Goal: Task Accomplishment & Management: Manage account settings

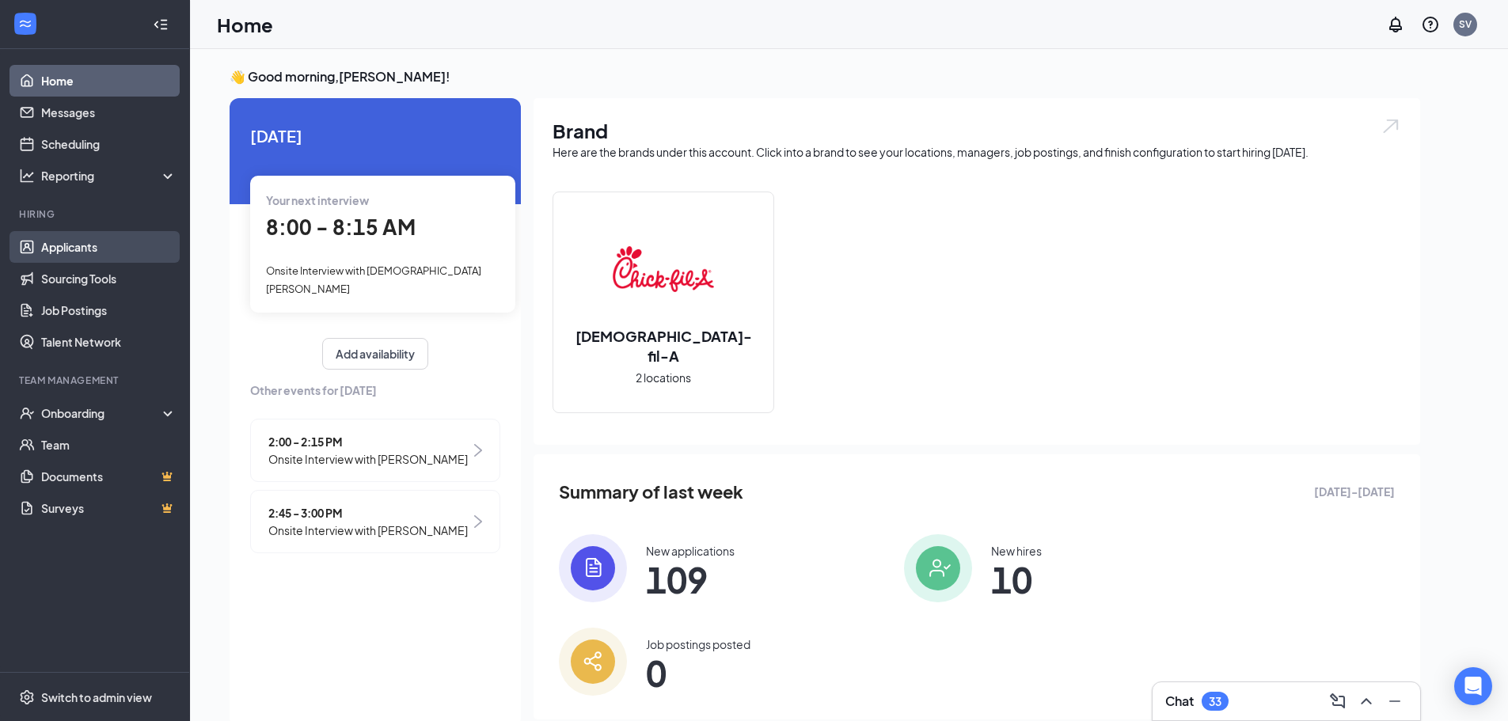
click at [148, 232] on link "Applicants" at bounding box center [108, 247] width 135 height 32
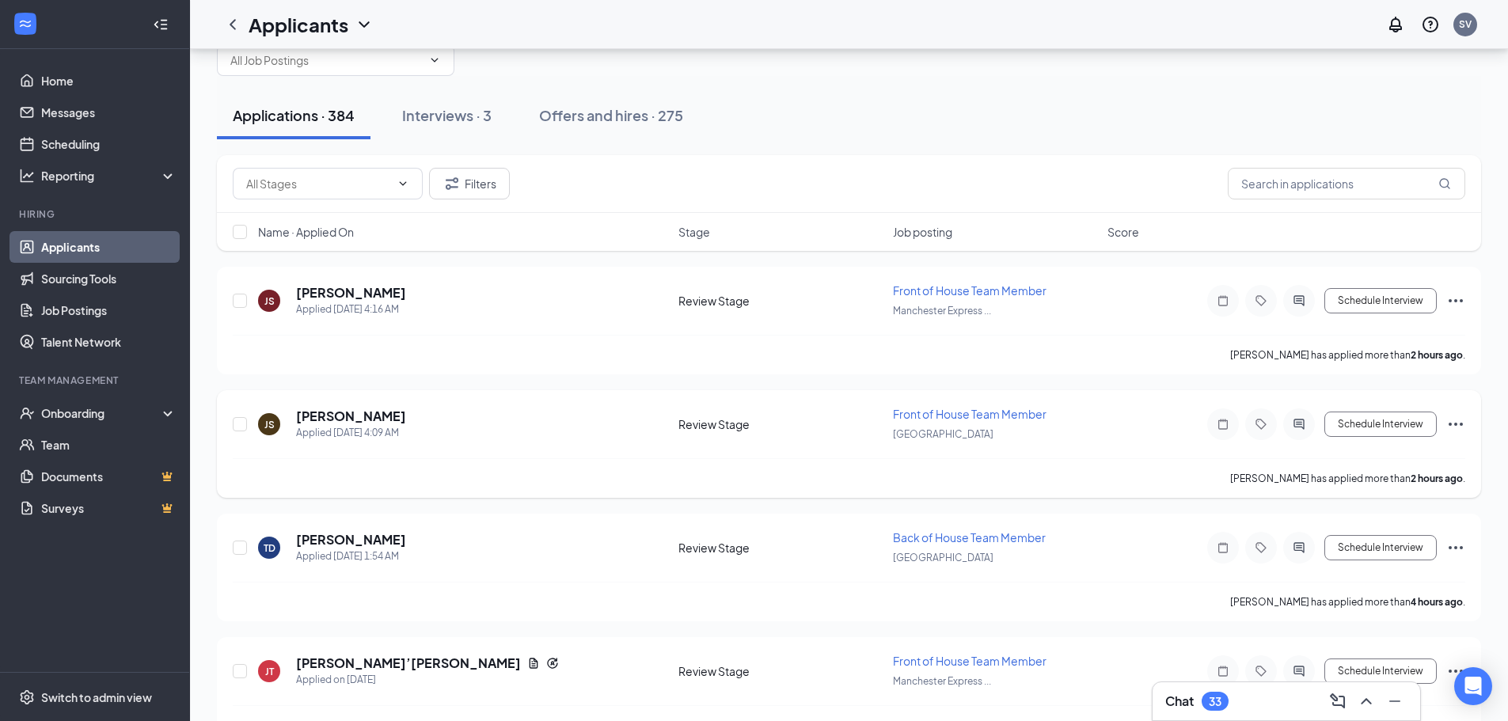
scroll to position [79, 0]
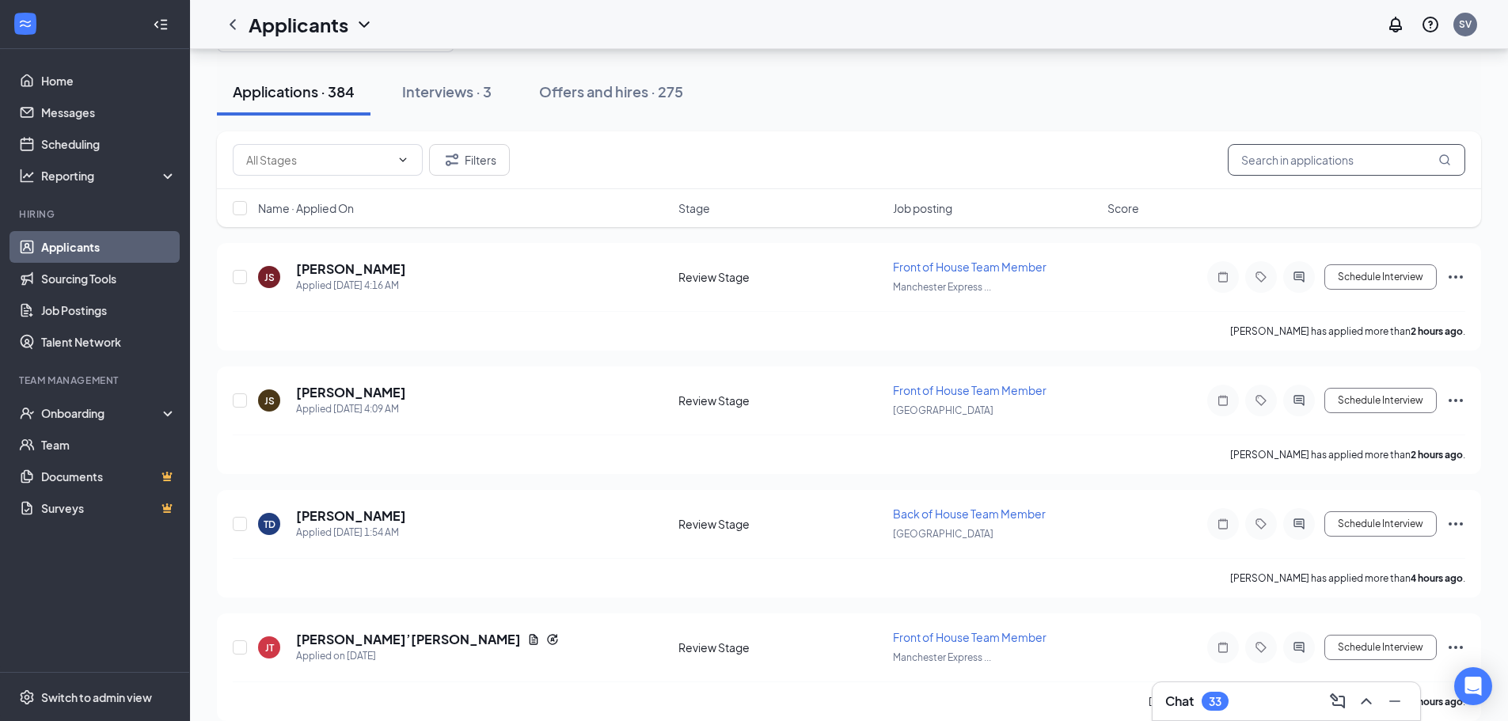
click at [1333, 161] on input "text" at bounding box center [1345, 160] width 237 height 32
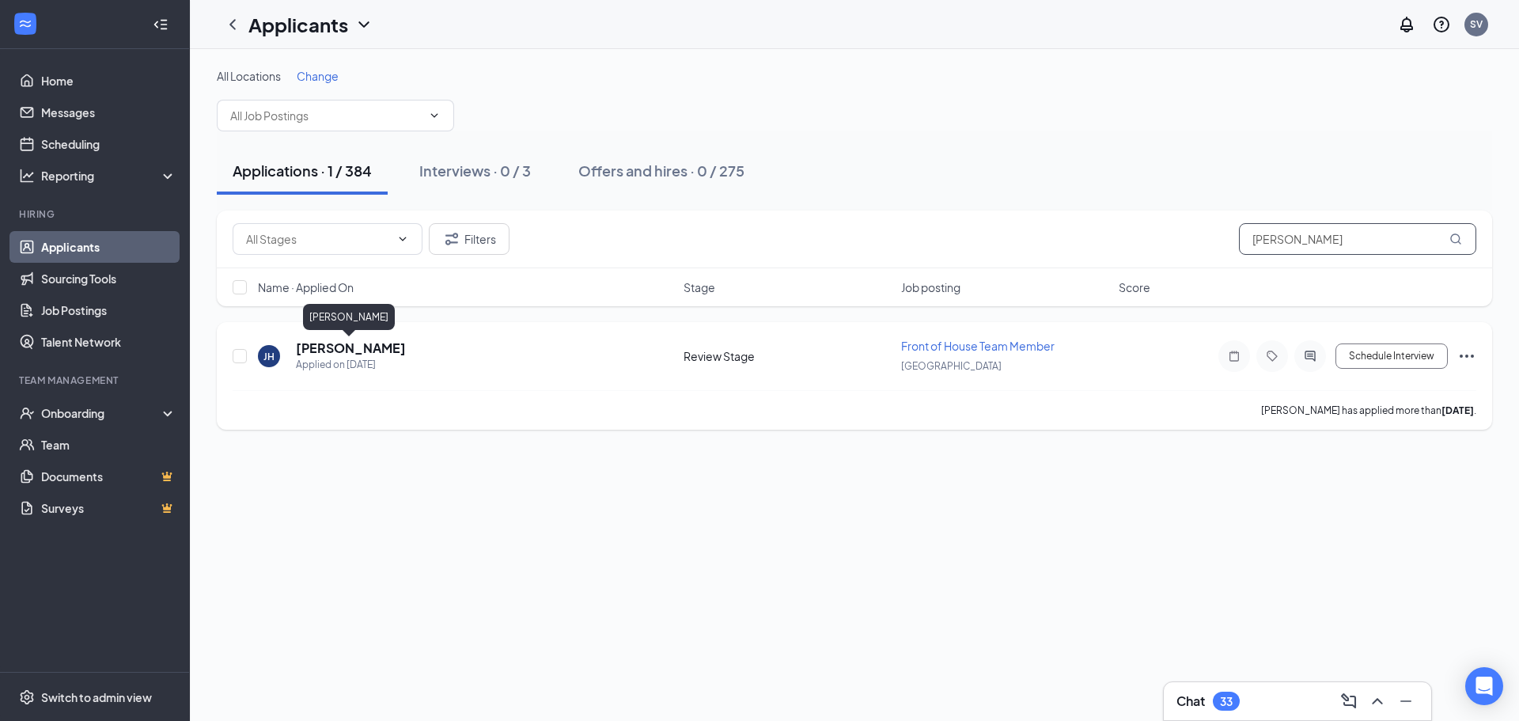
type input "[PERSON_NAME]"
click at [314, 345] on h5 "[PERSON_NAME]" at bounding box center [351, 347] width 110 height 17
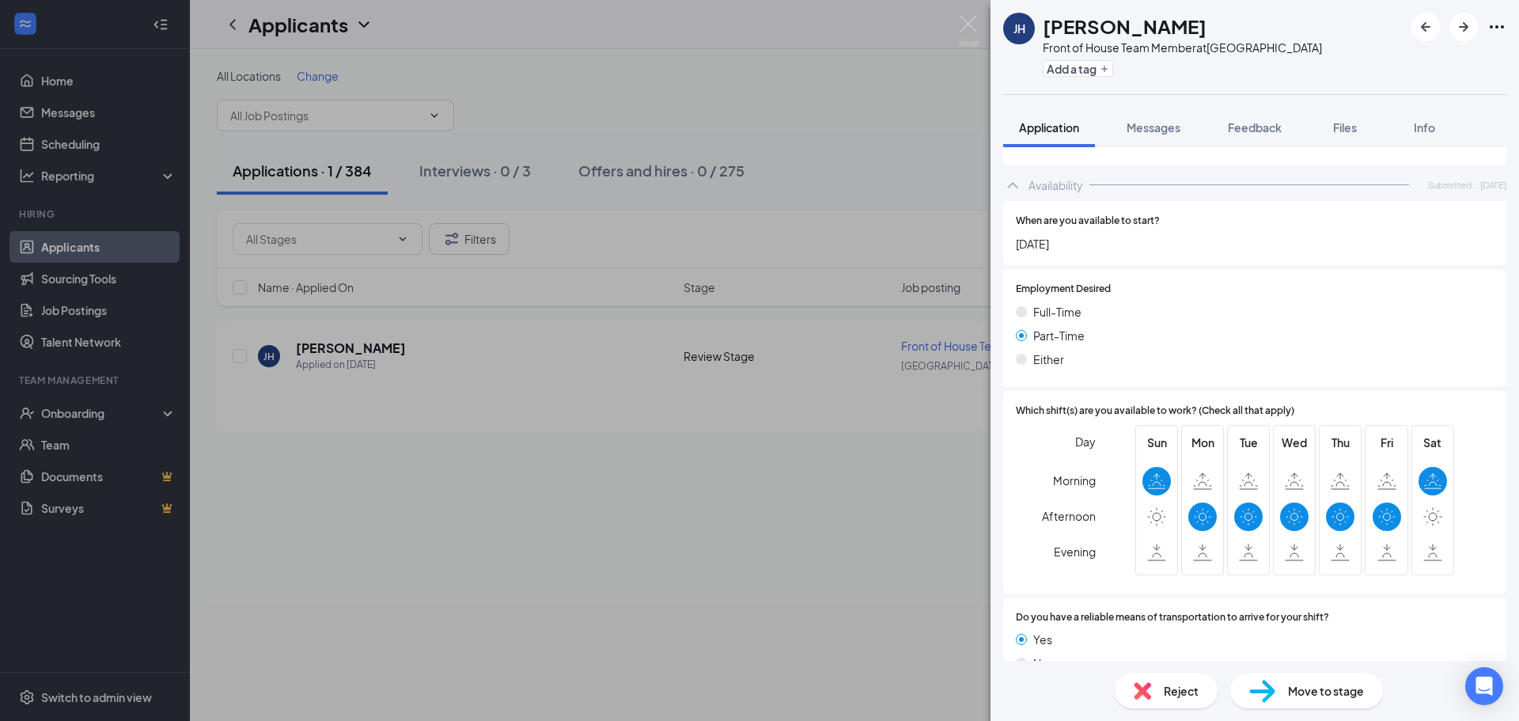
scroll to position [916, 0]
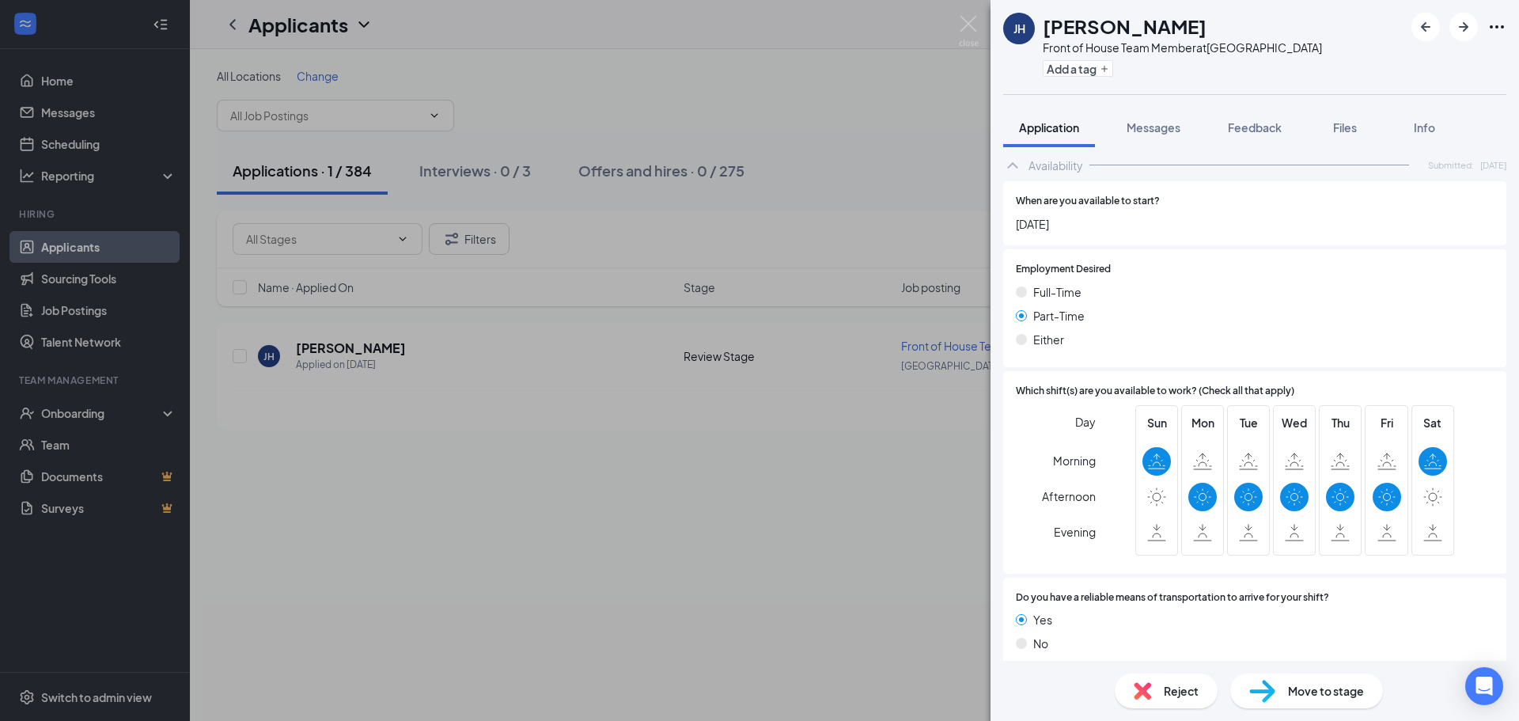
click at [1159, 682] on div "Reject" at bounding box center [1166, 690] width 103 height 35
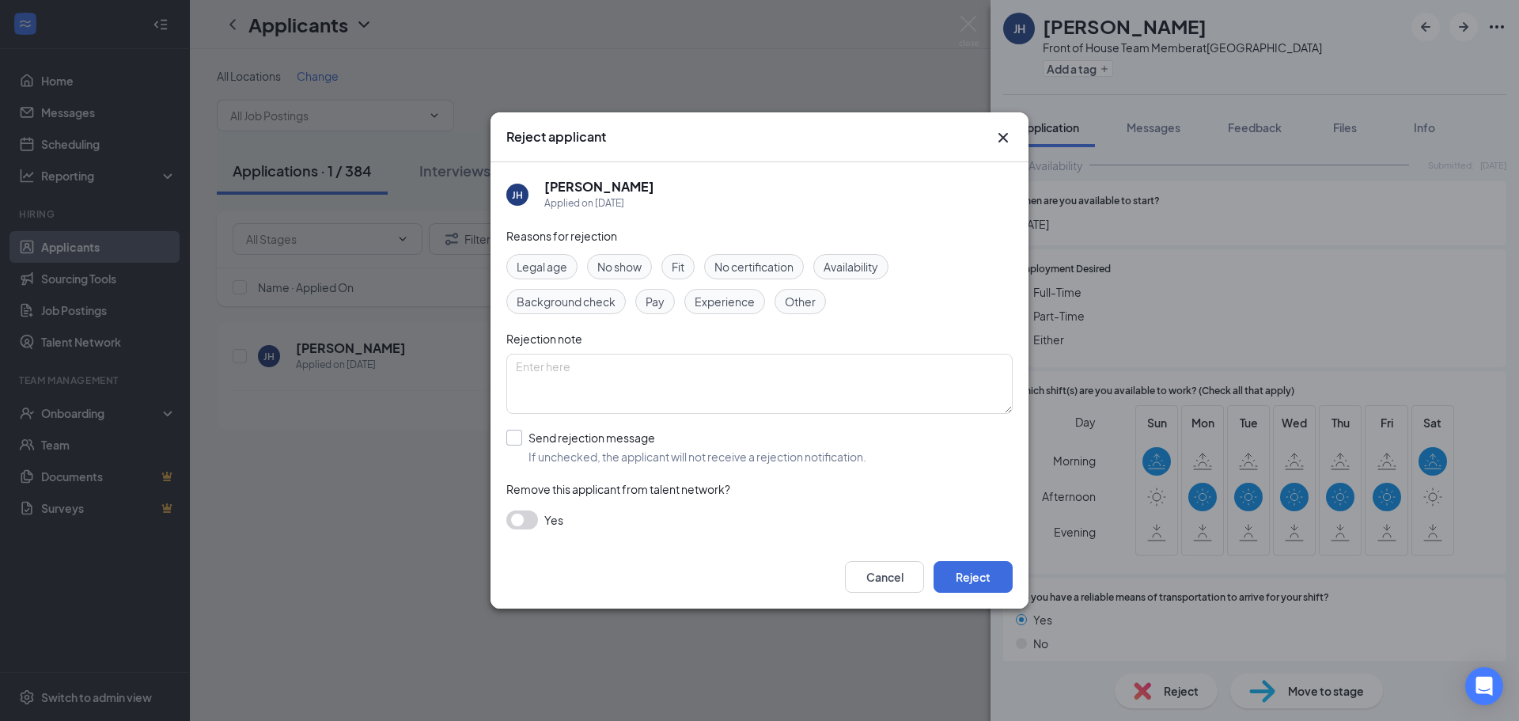
click at [595, 436] on input "Send rejection message If unchecked, the applicant will not receive a rejection…" at bounding box center [686, 447] width 360 height 35
checkbox input "true"
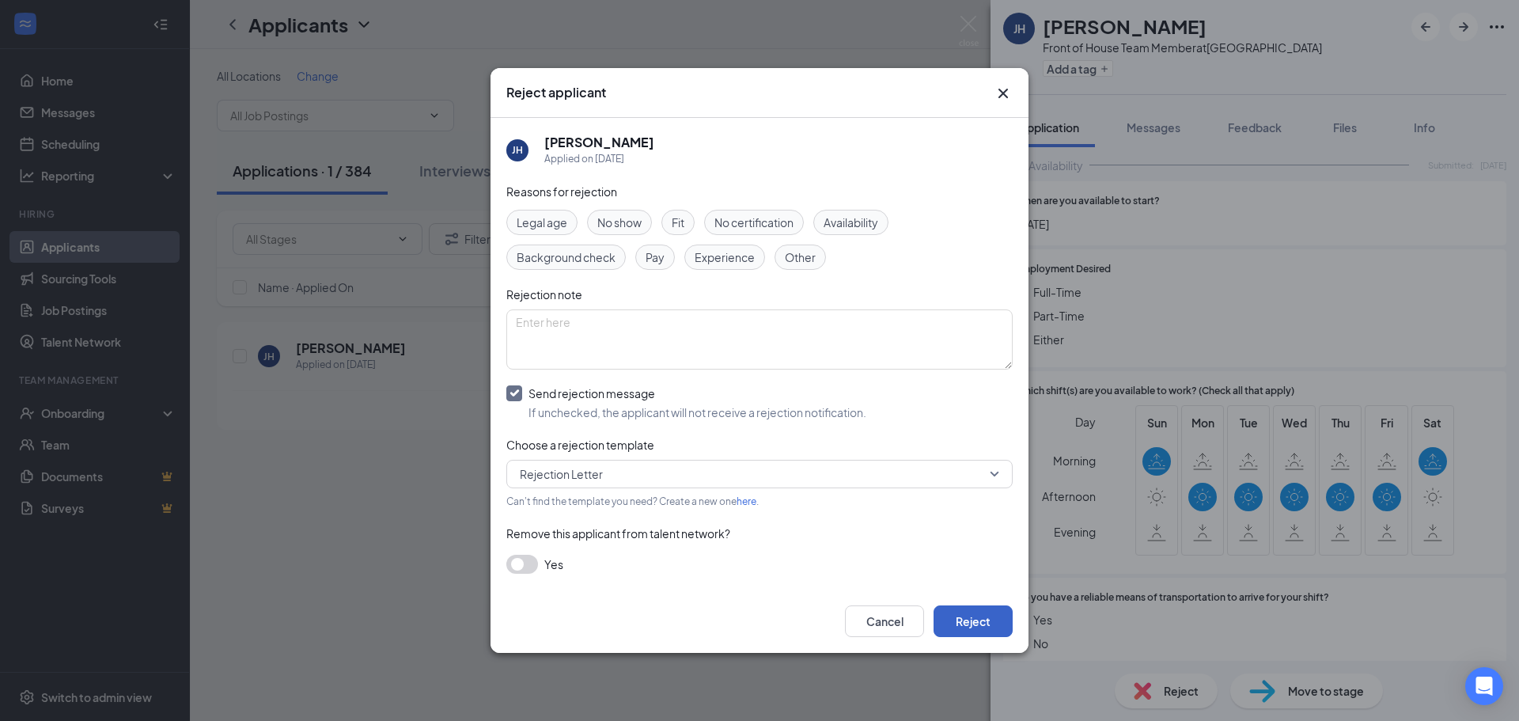
click at [981, 624] on button "Reject" at bounding box center [973, 621] width 79 height 32
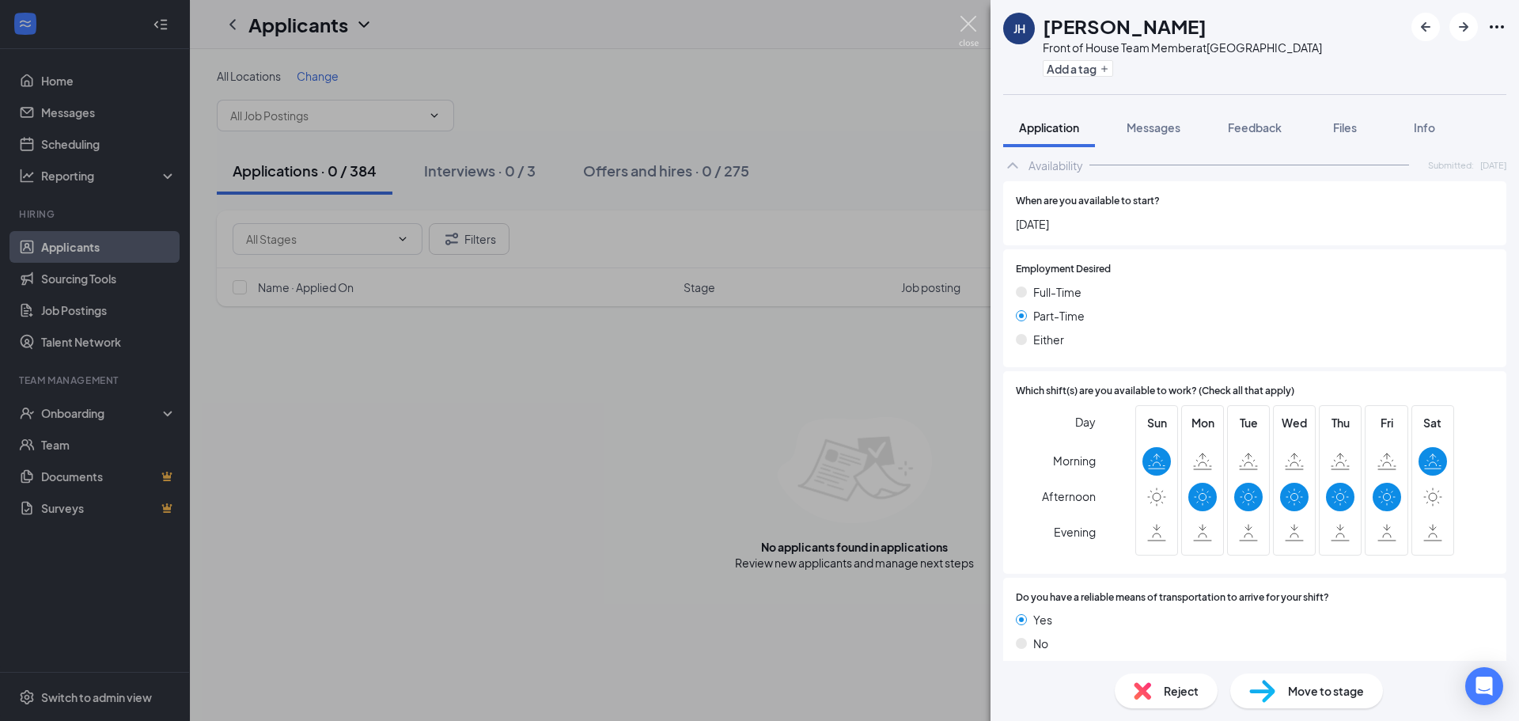
click at [968, 28] on img at bounding box center [969, 31] width 20 height 31
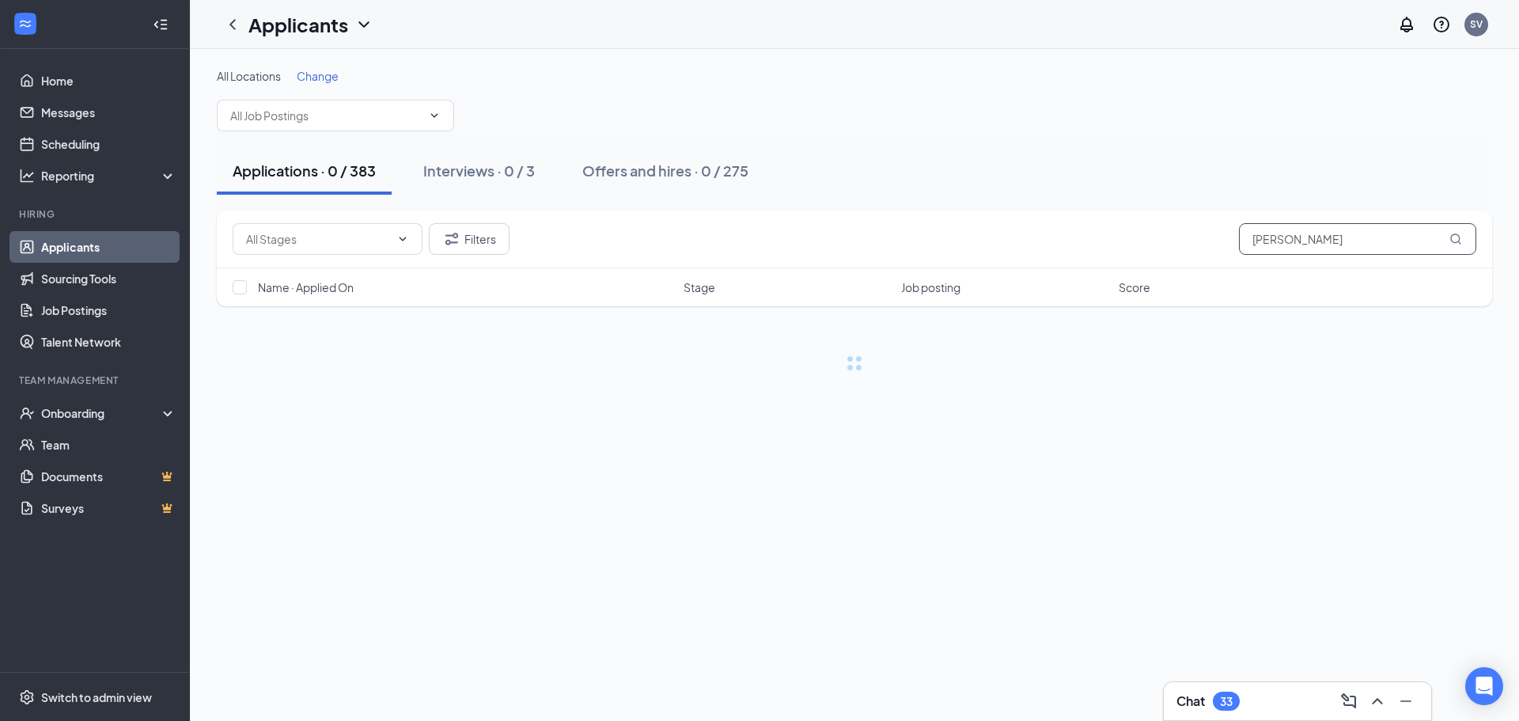
drag, startPoint x: 1360, startPoint y: 235, endPoint x: 1125, endPoint y: 248, distance: 236.2
click at [1125, 248] on div "Filters [PERSON_NAME]" at bounding box center [855, 239] width 1244 height 32
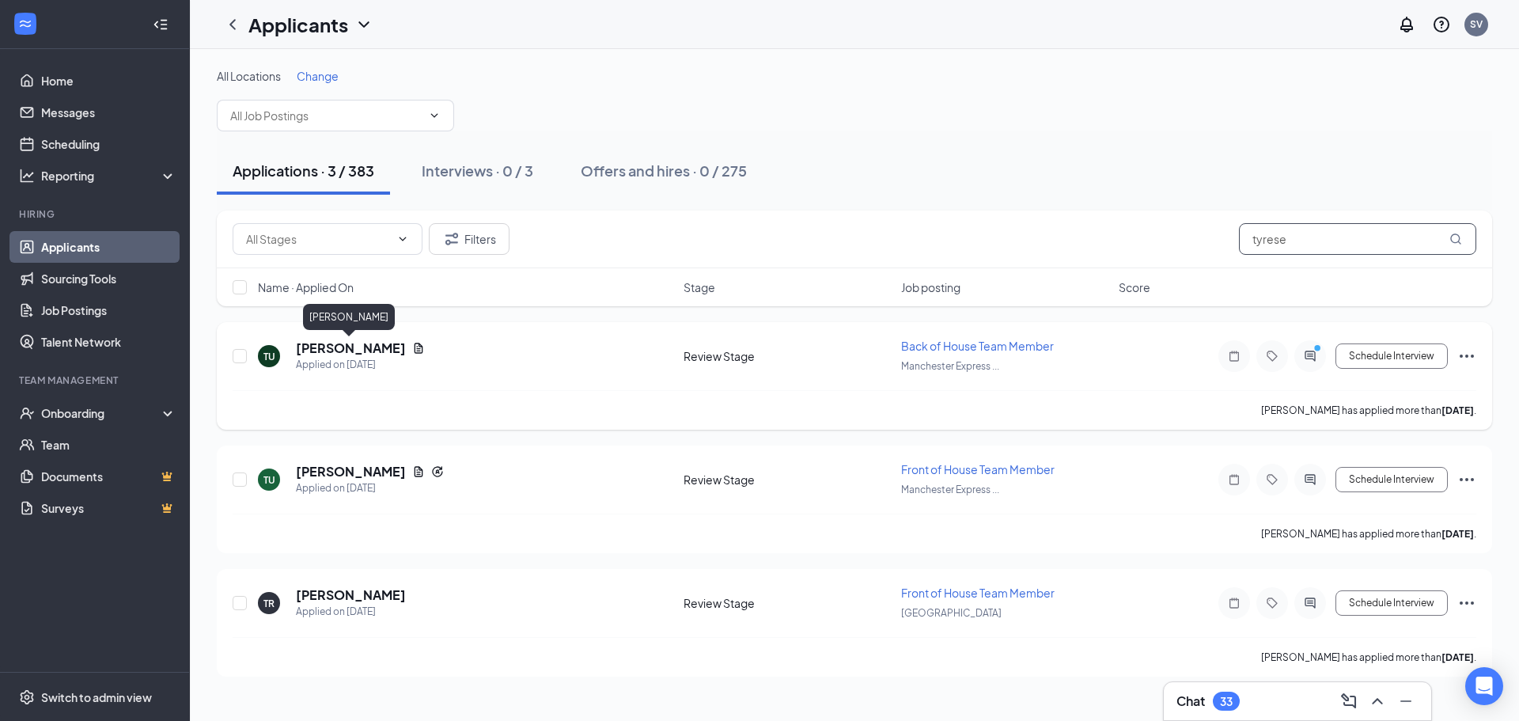
type input "tyrese"
click at [323, 347] on h5 "[PERSON_NAME]" at bounding box center [351, 347] width 110 height 17
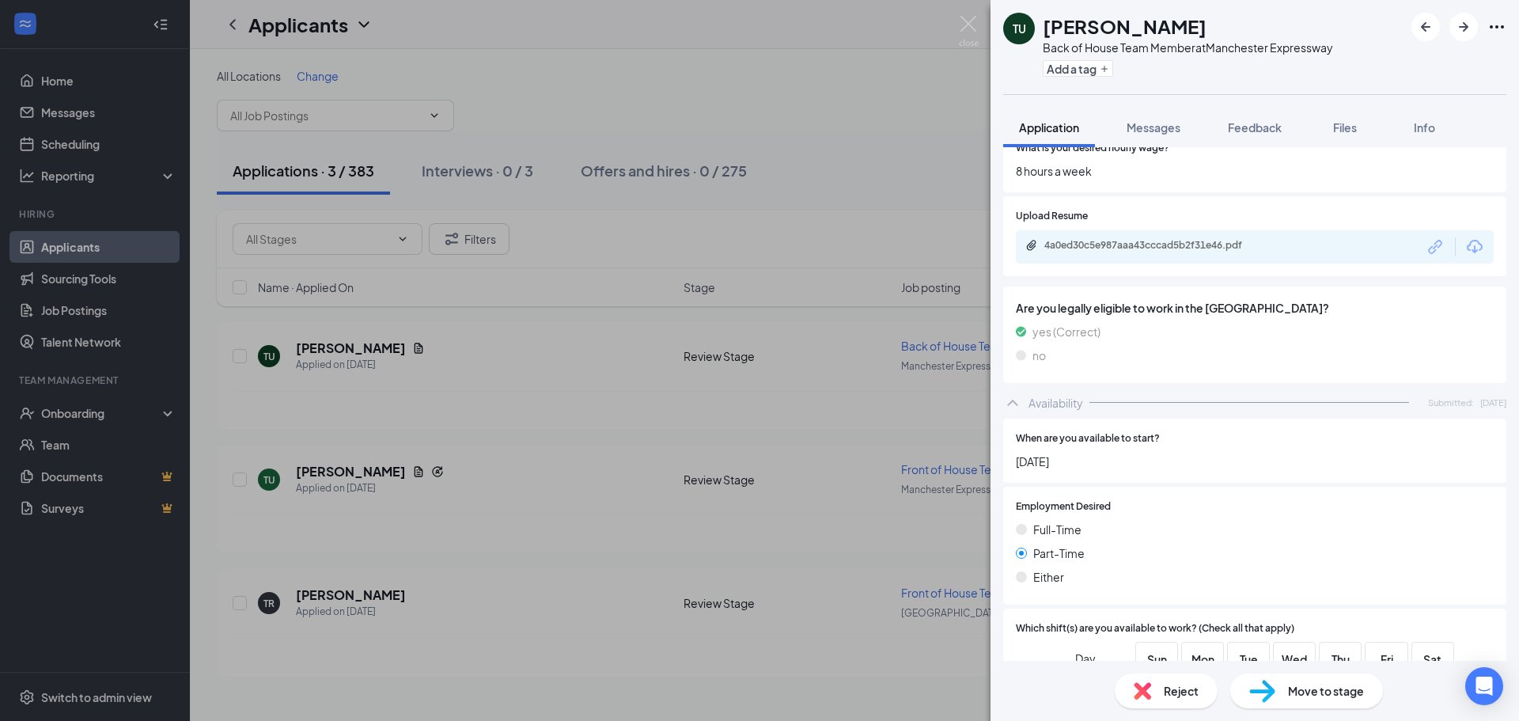
scroll to position [808, 0]
click at [1128, 240] on div "4a0ed30c5e987aaa43cccad5b2f31e46.pdf" at bounding box center [1156, 246] width 222 height 13
click at [1158, 692] on div "Reject" at bounding box center [1166, 690] width 103 height 35
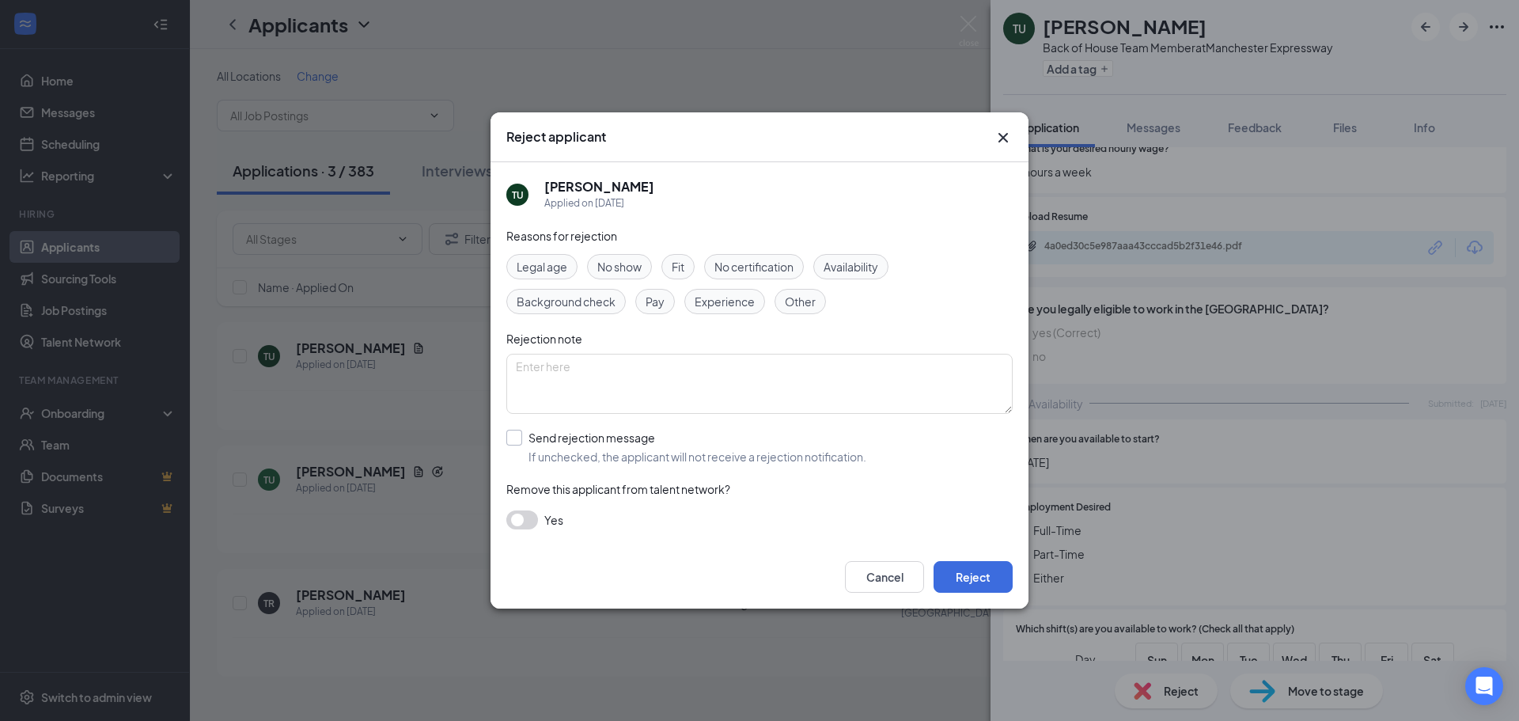
click at [559, 446] on input "Send rejection message If unchecked, the applicant will not receive a rejection…" at bounding box center [686, 447] width 360 height 35
checkbox input "true"
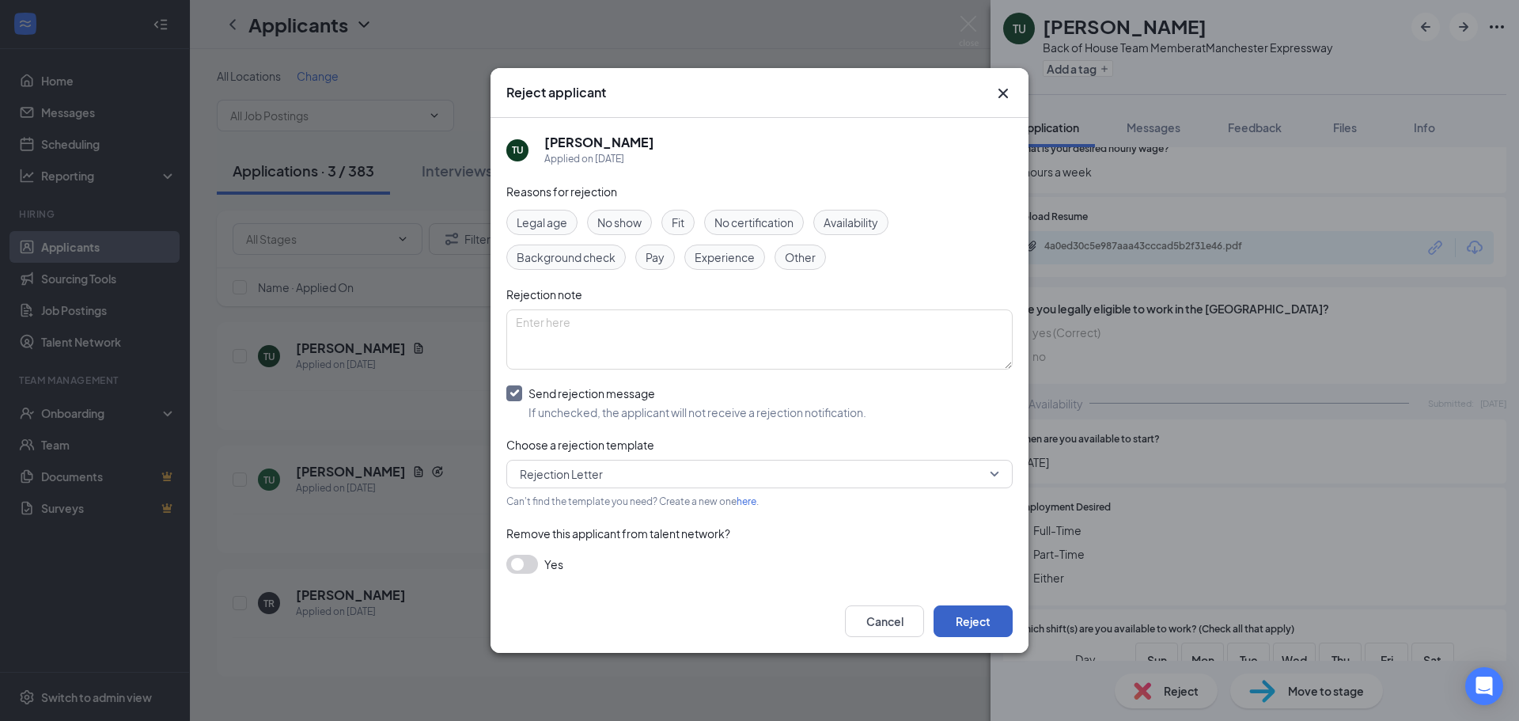
click at [977, 616] on button "Reject" at bounding box center [973, 621] width 79 height 32
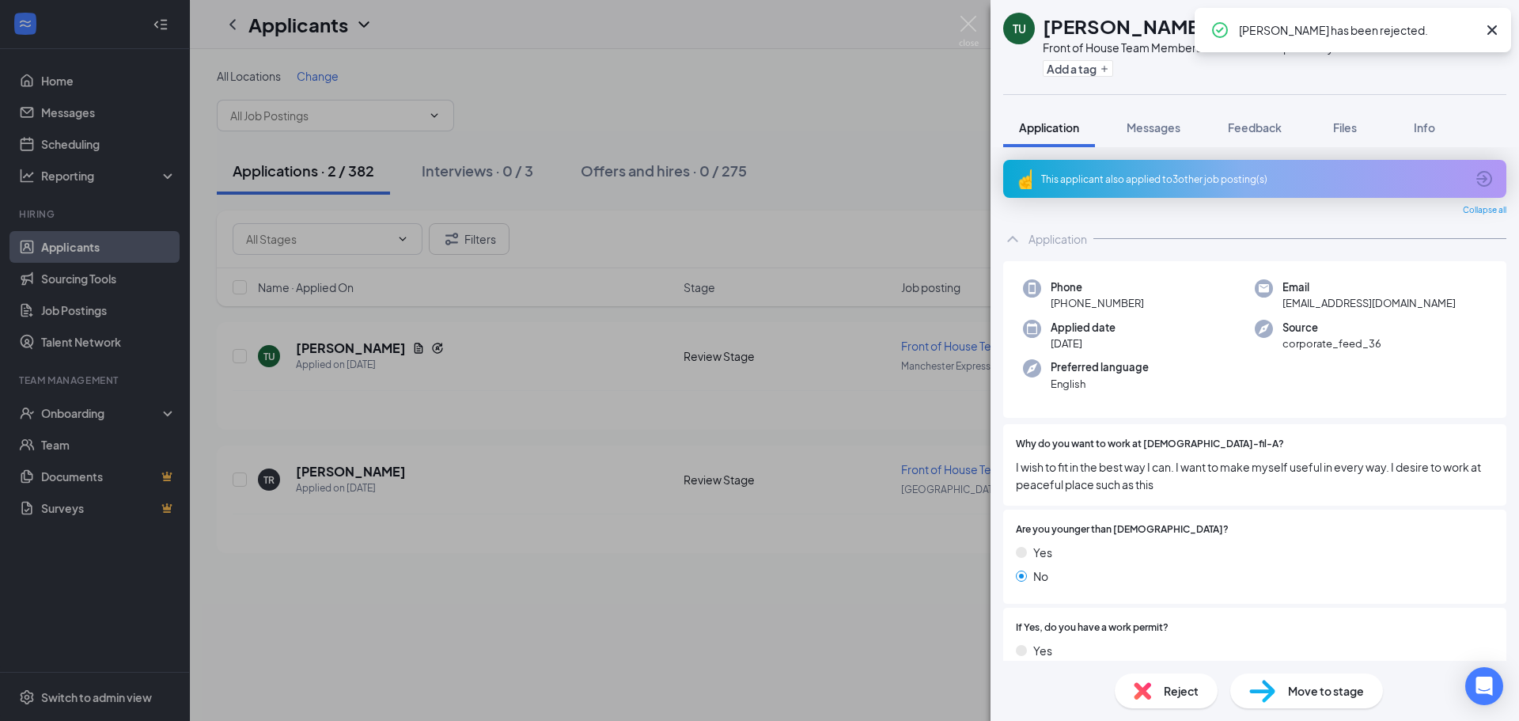
click at [1170, 681] on div "Reject" at bounding box center [1166, 690] width 103 height 35
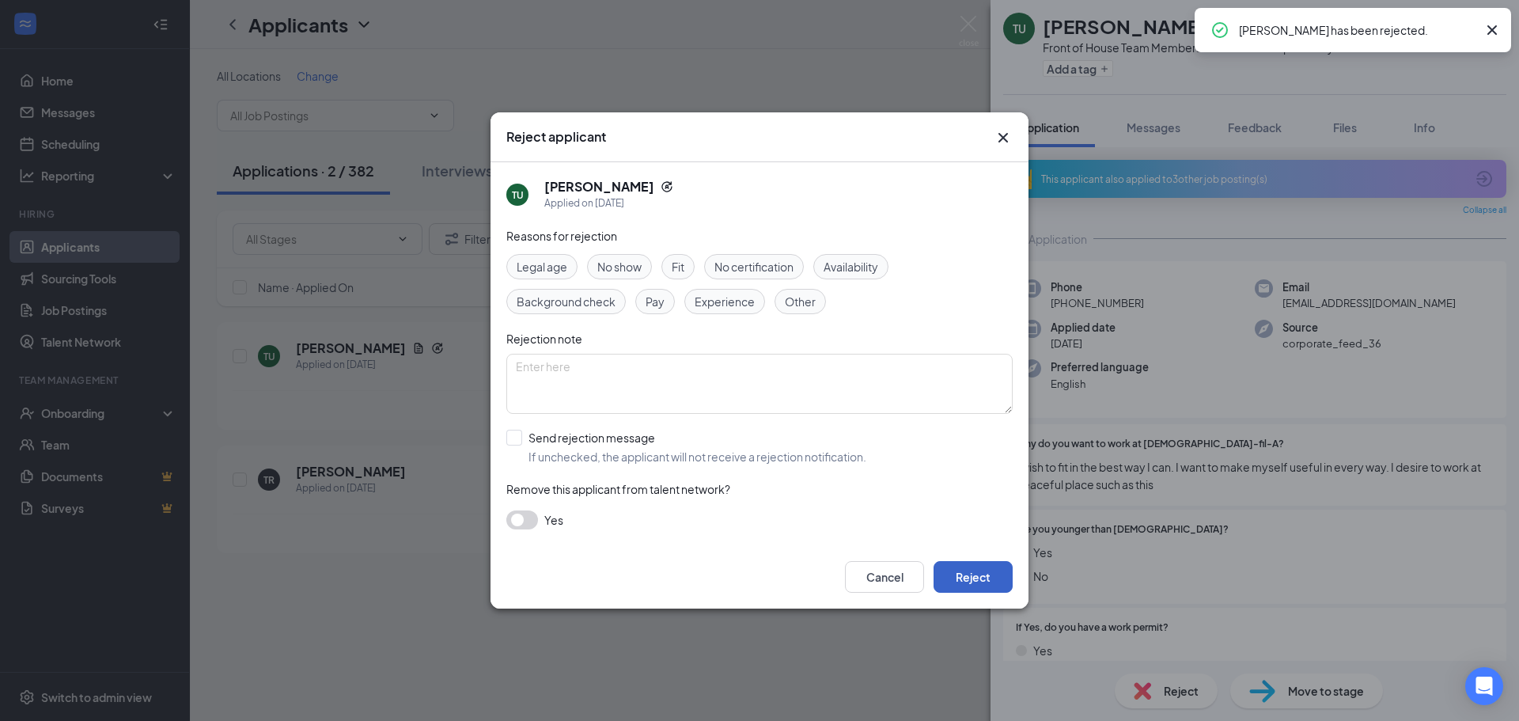
click at [991, 582] on button "Reject" at bounding box center [973, 577] width 79 height 32
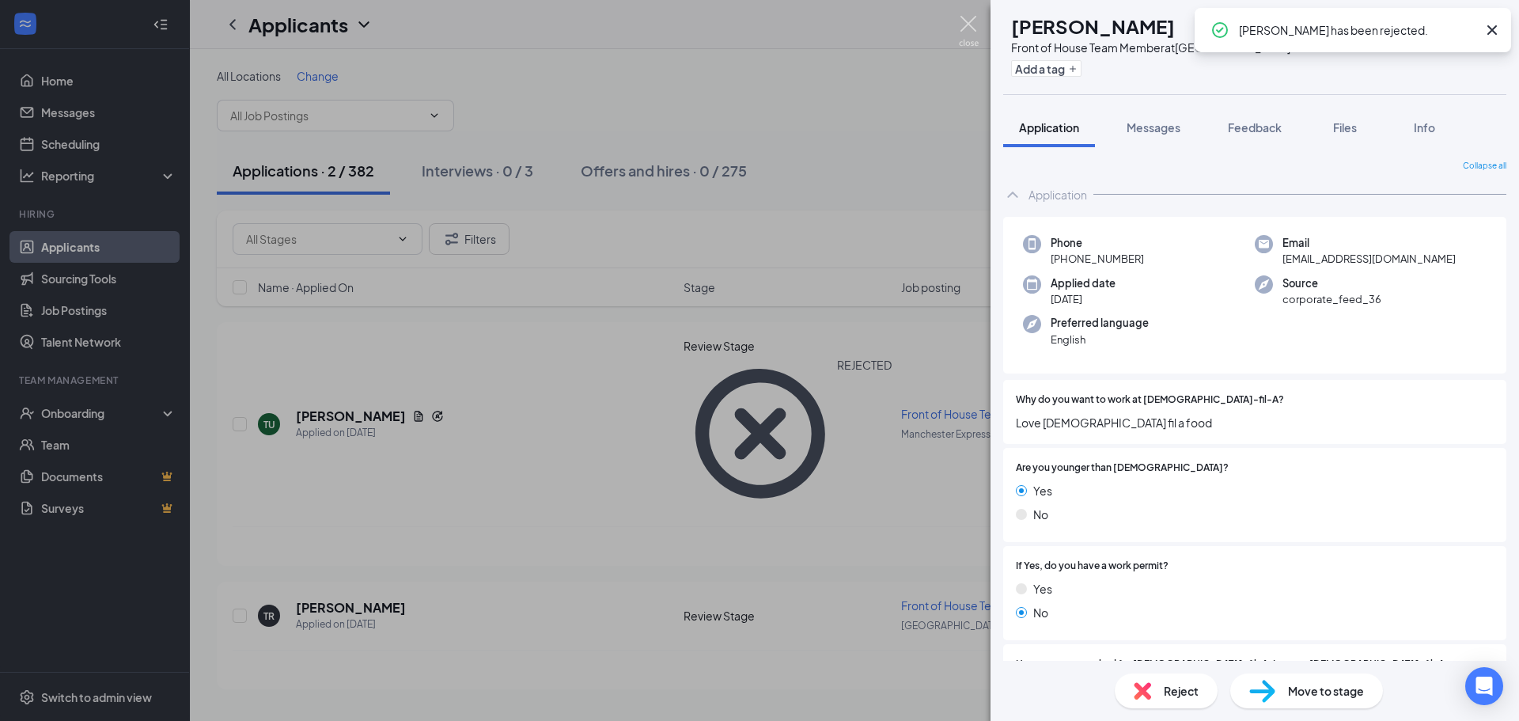
click at [962, 23] on img at bounding box center [969, 31] width 20 height 31
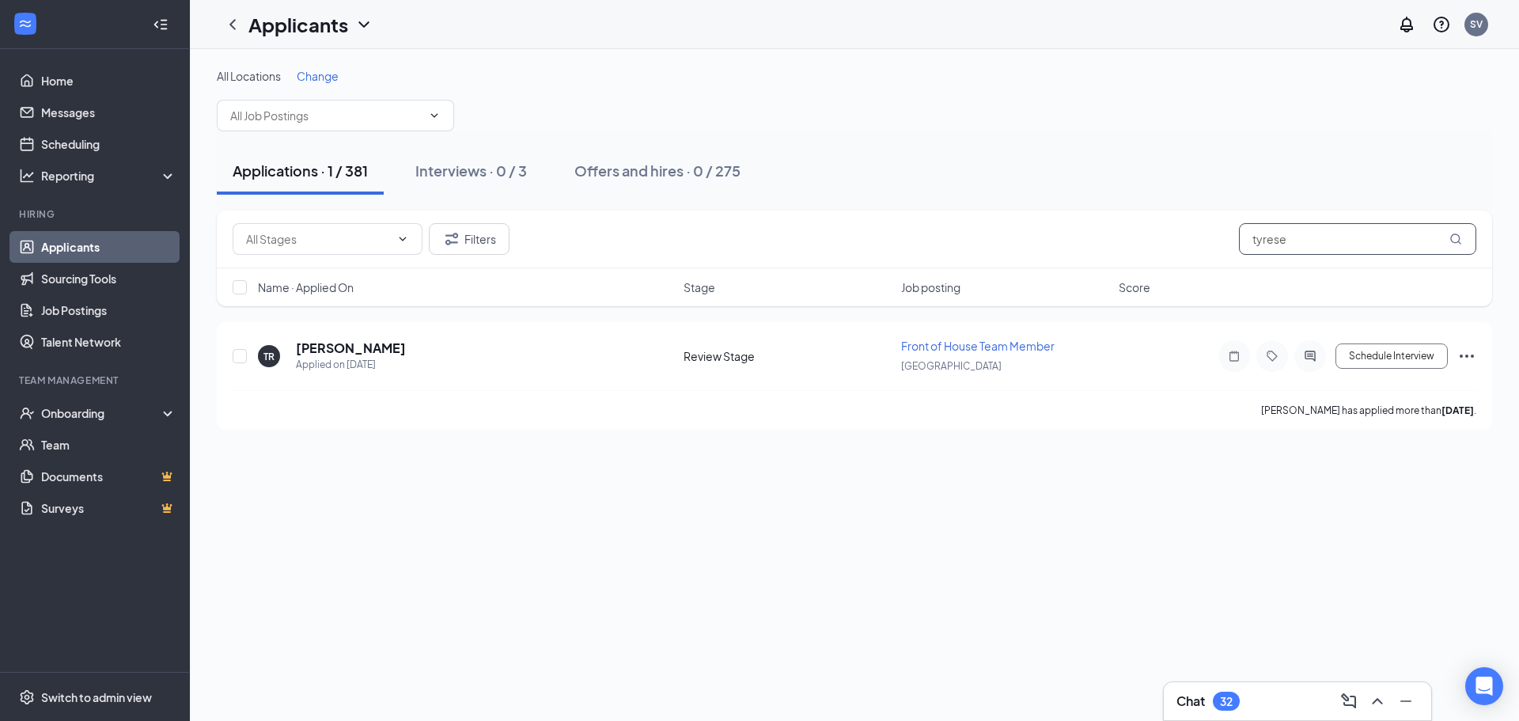
drag, startPoint x: 1310, startPoint y: 245, endPoint x: 969, endPoint y: 253, distance: 341.2
click at [969, 253] on div "Filters tyrese" at bounding box center [855, 239] width 1244 height 32
type input "jakalia"
click at [330, 349] on h5 "[PERSON_NAME]" at bounding box center [351, 347] width 110 height 17
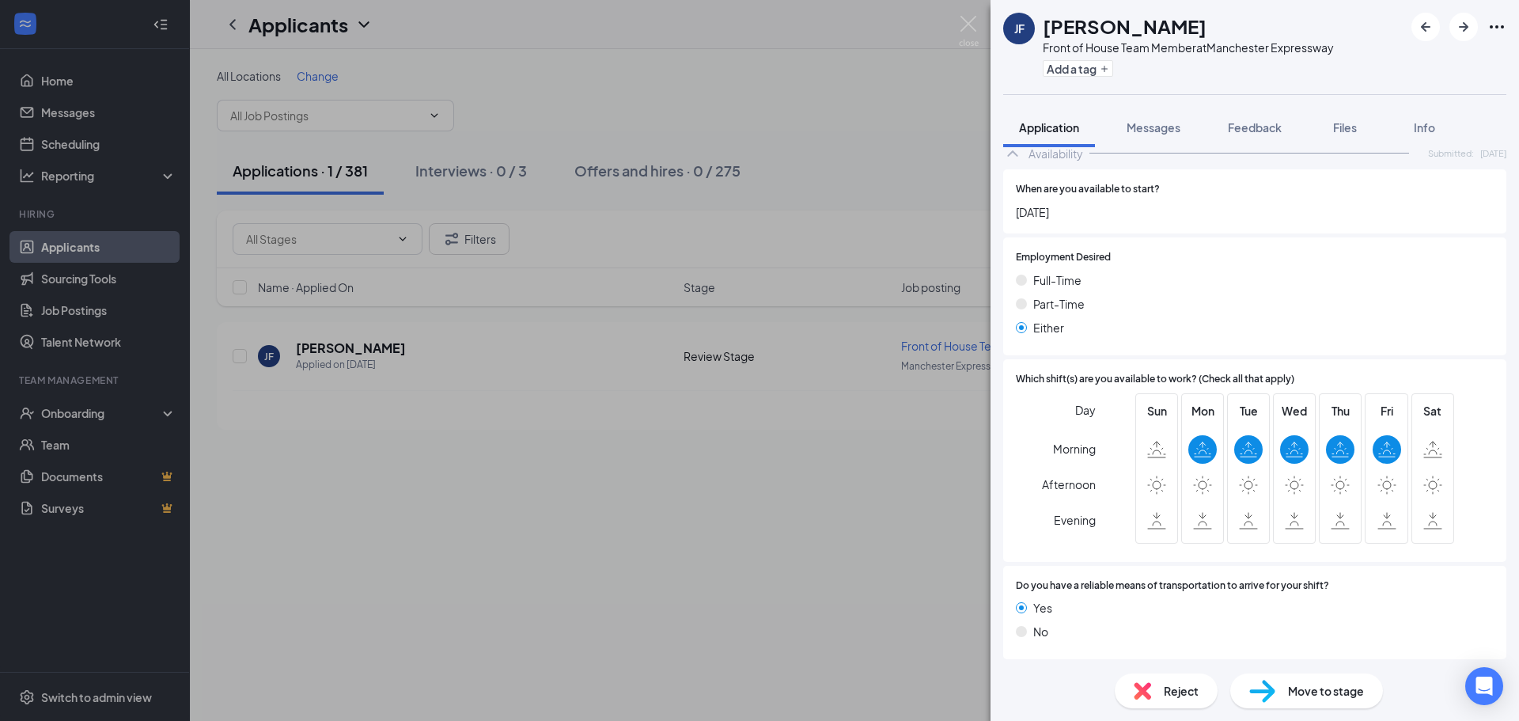
scroll to position [1037, 0]
click at [1185, 695] on span "Reject" at bounding box center [1181, 690] width 35 height 17
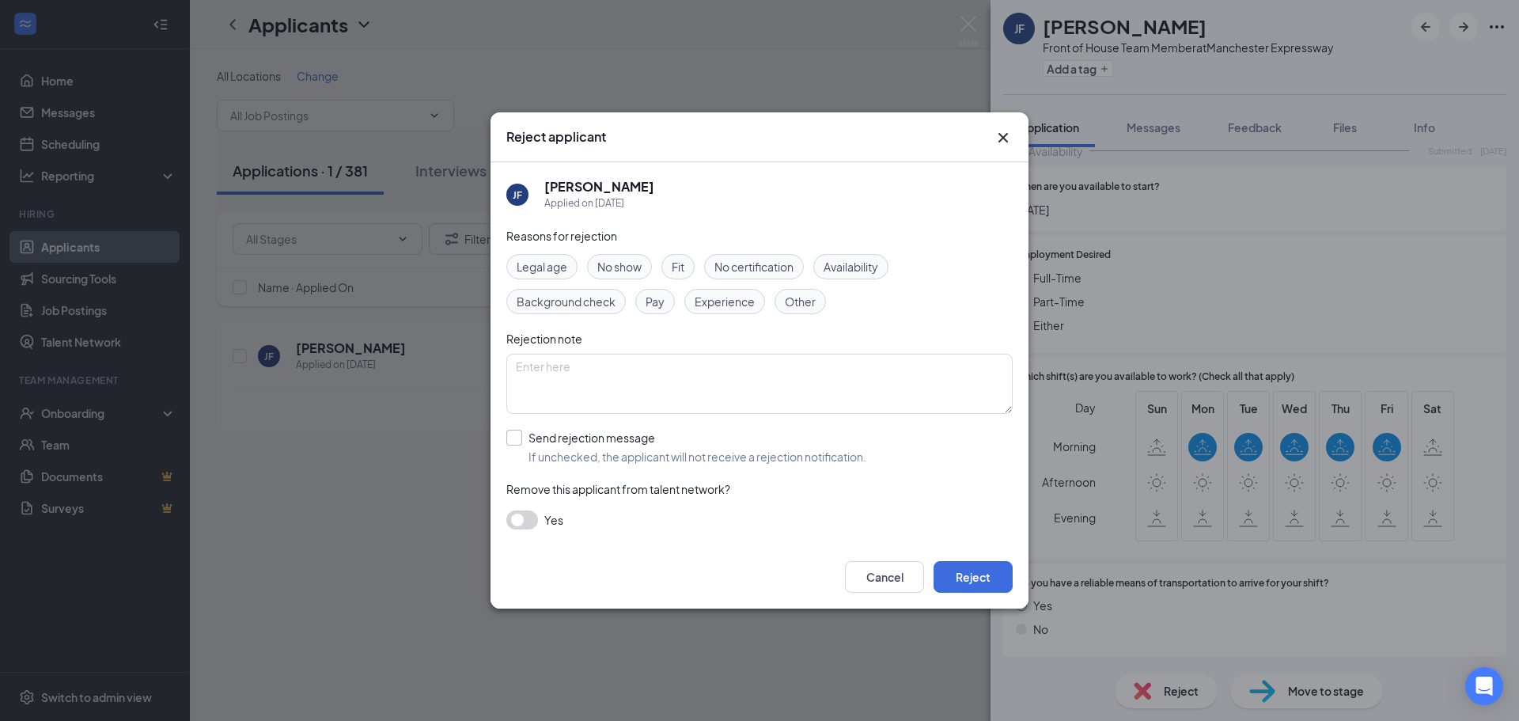
click at [517, 444] on input "Send rejection message If unchecked, the applicant will not receive a rejection…" at bounding box center [686, 447] width 360 height 35
checkbox input "true"
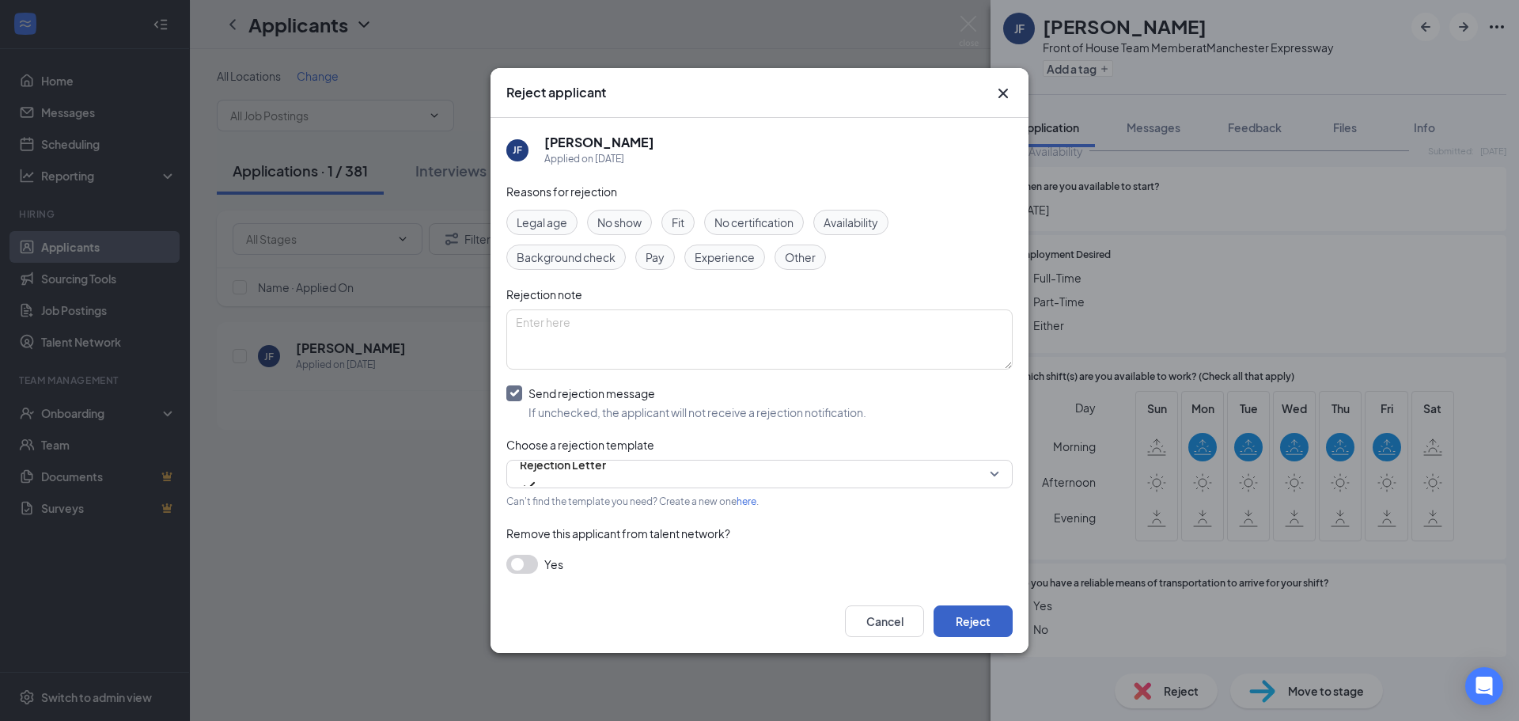
click at [973, 619] on button "Reject" at bounding box center [973, 621] width 79 height 32
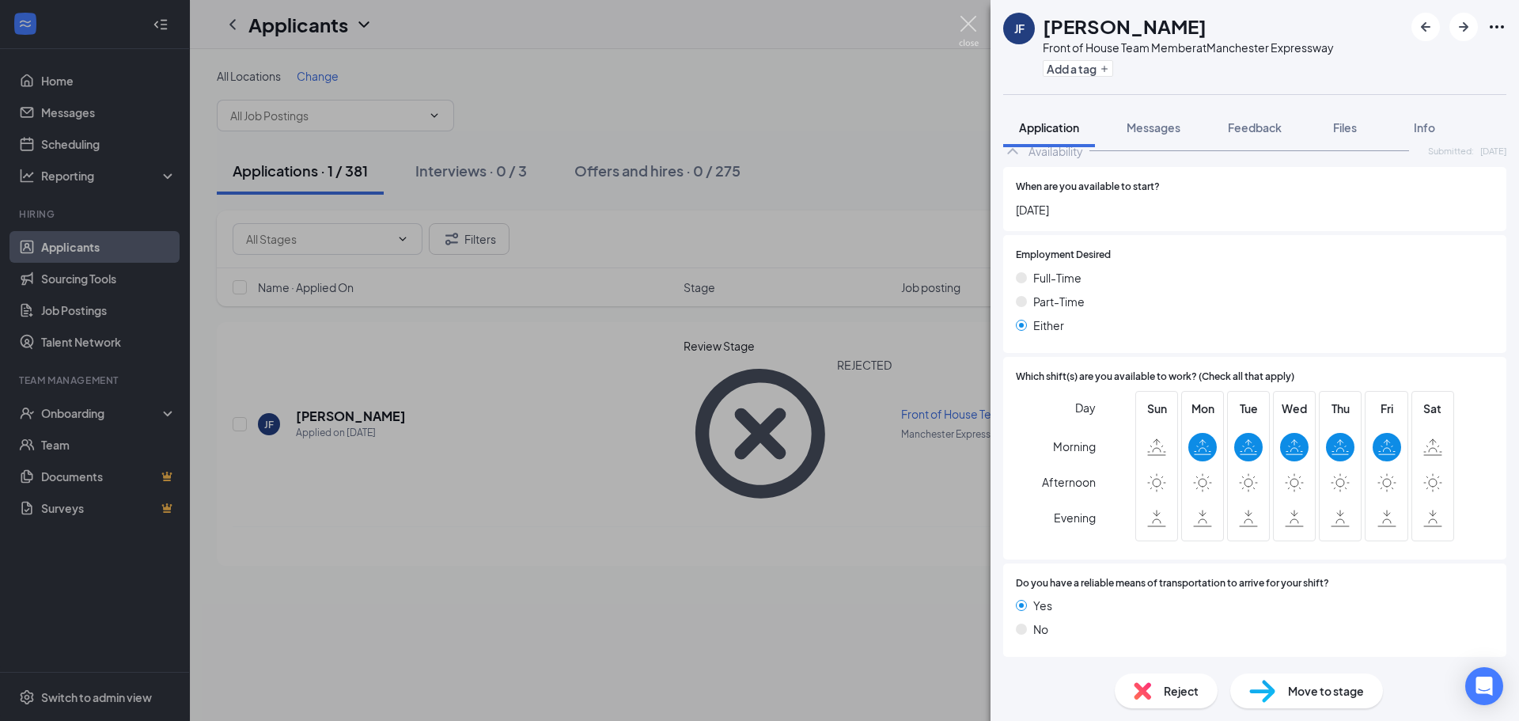
click at [977, 28] on img at bounding box center [969, 31] width 20 height 31
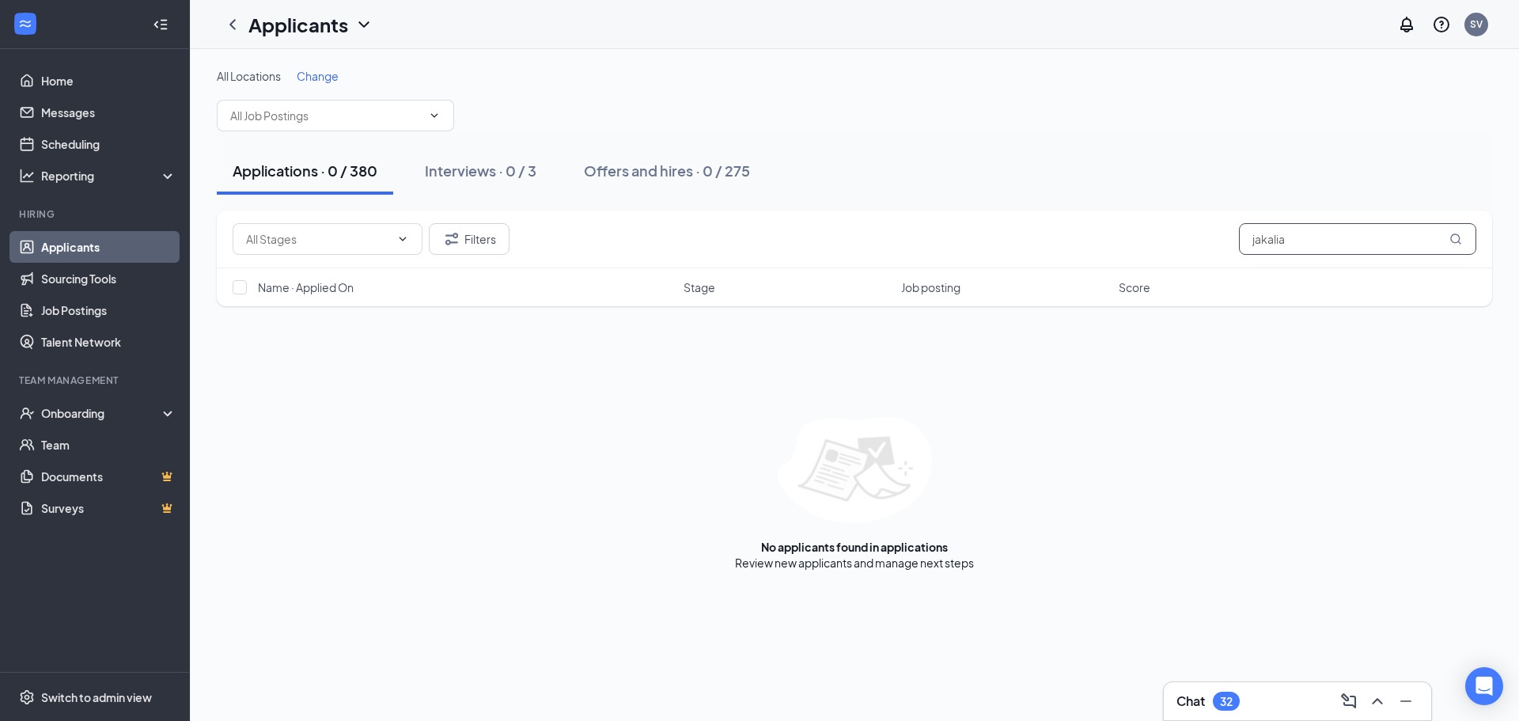
drag, startPoint x: 1341, startPoint y: 226, endPoint x: 924, endPoint y: 260, distance: 418.5
click at [925, 260] on div "Filters jakalia" at bounding box center [855, 240] width 1276 height 58
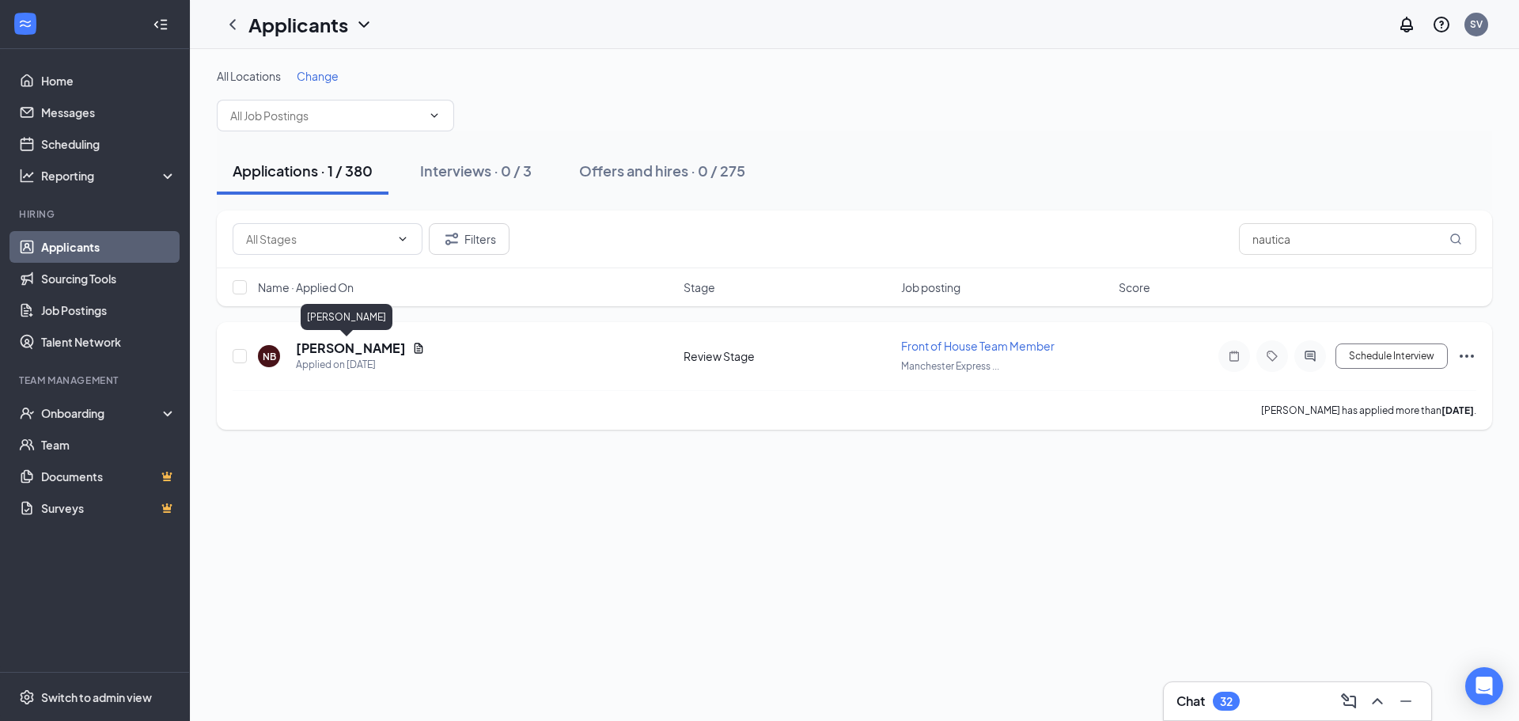
click at [353, 352] on h5 "[PERSON_NAME]" at bounding box center [351, 347] width 110 height 17
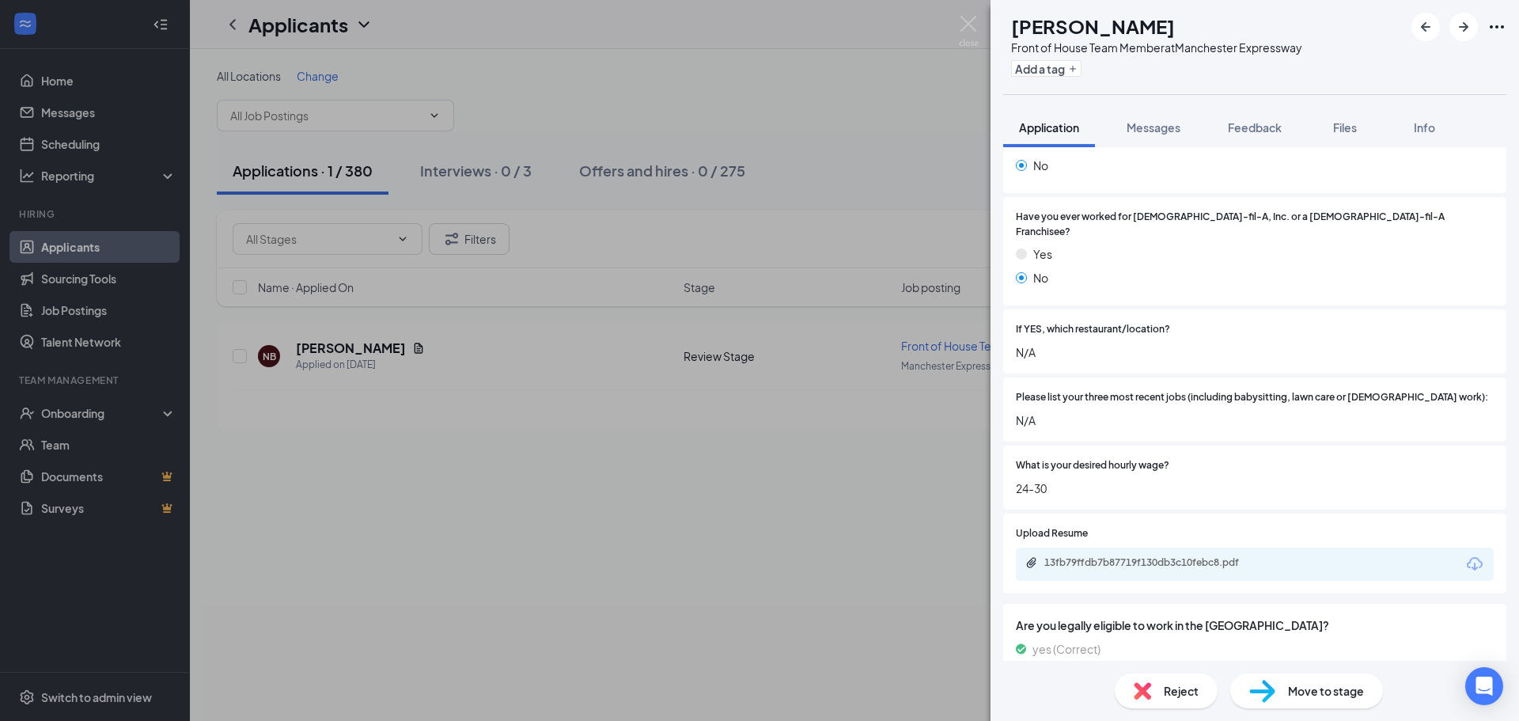
scroll to position [403, 0]
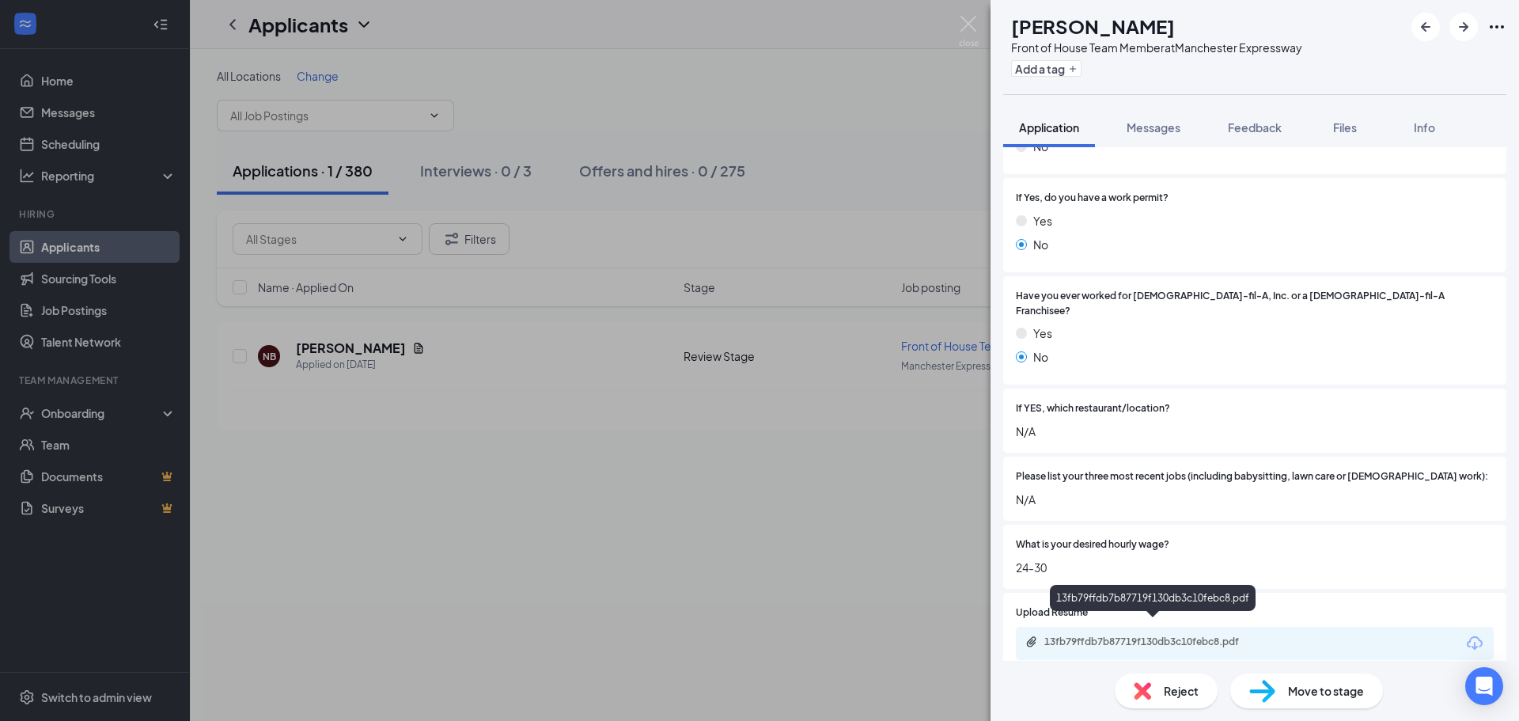
click at [1181, 635] on div "13fb79ffdb7b87719f130db3c10febc8.pdf" at bounding box center [1156, 641] width 222 height 13
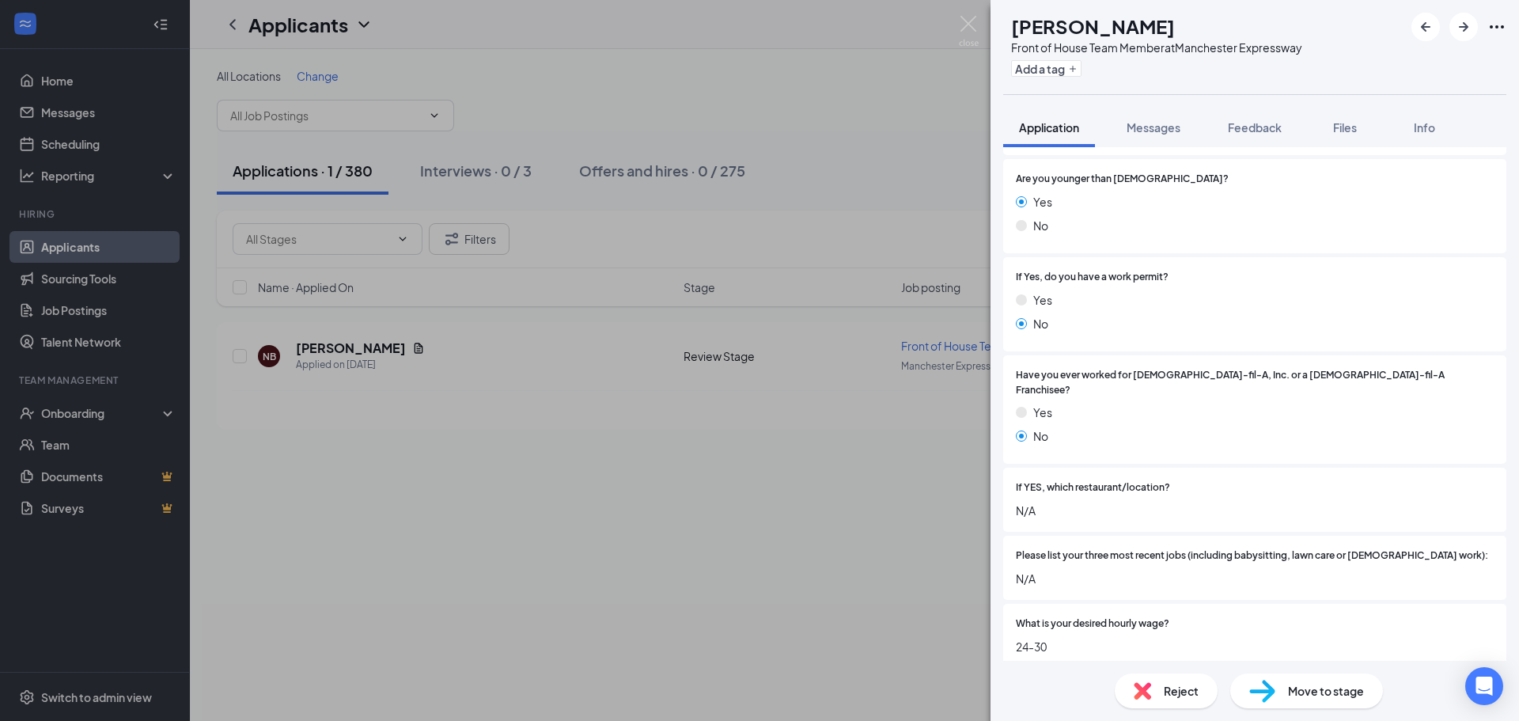
scroll to position [86, 0]
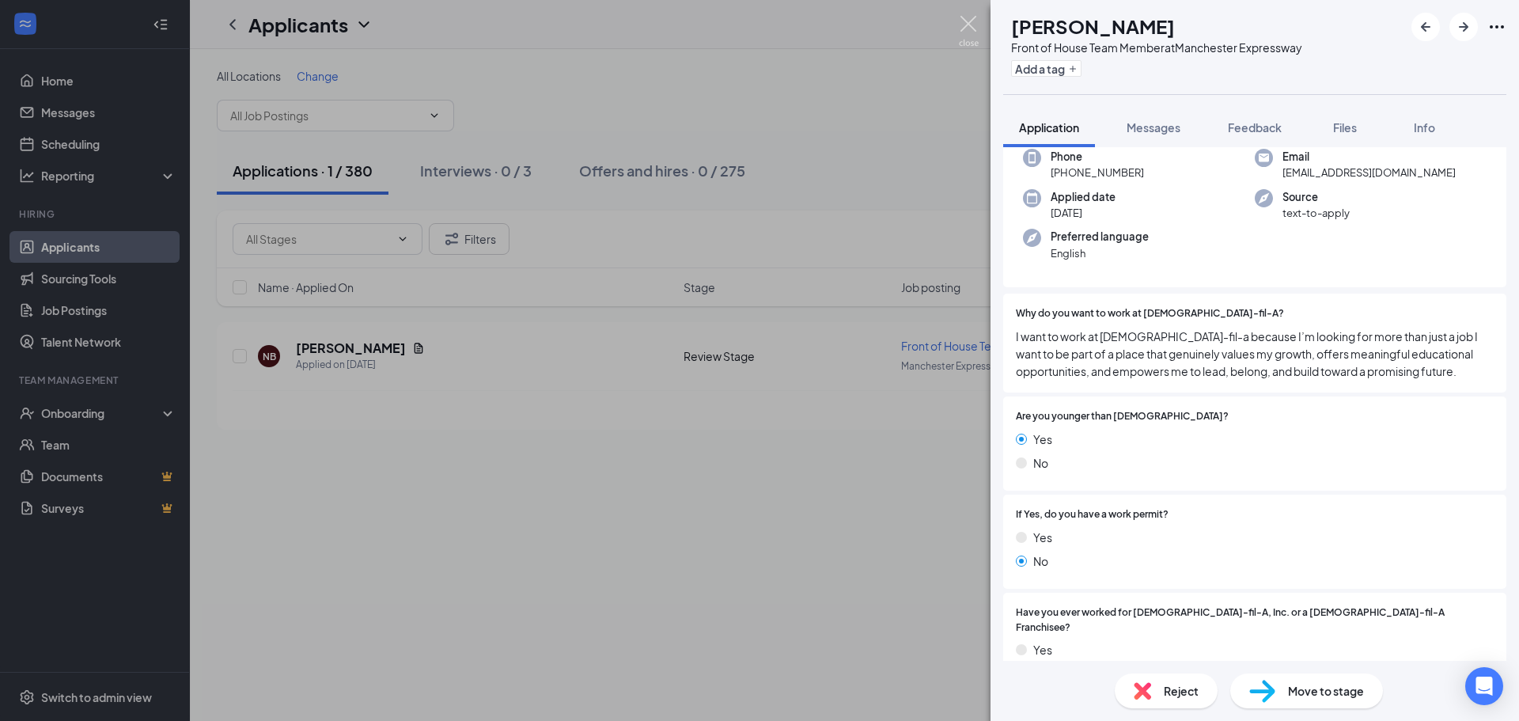
click at [959, 45] on img at bounding box center [969, 31] width 20 height 31
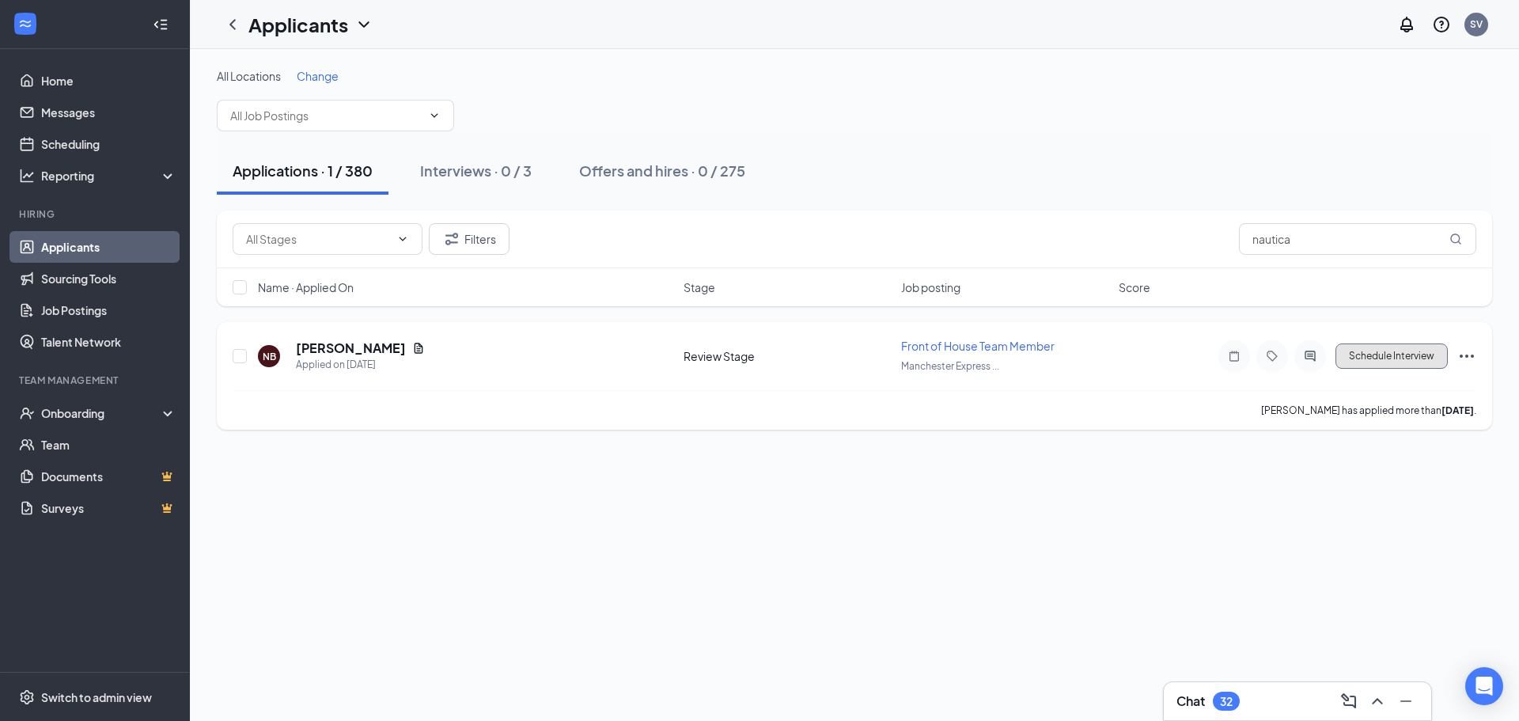
click at [1423, 366] on button "Schedule Interview" at bounding box center [1392, 355] width 112 height 25
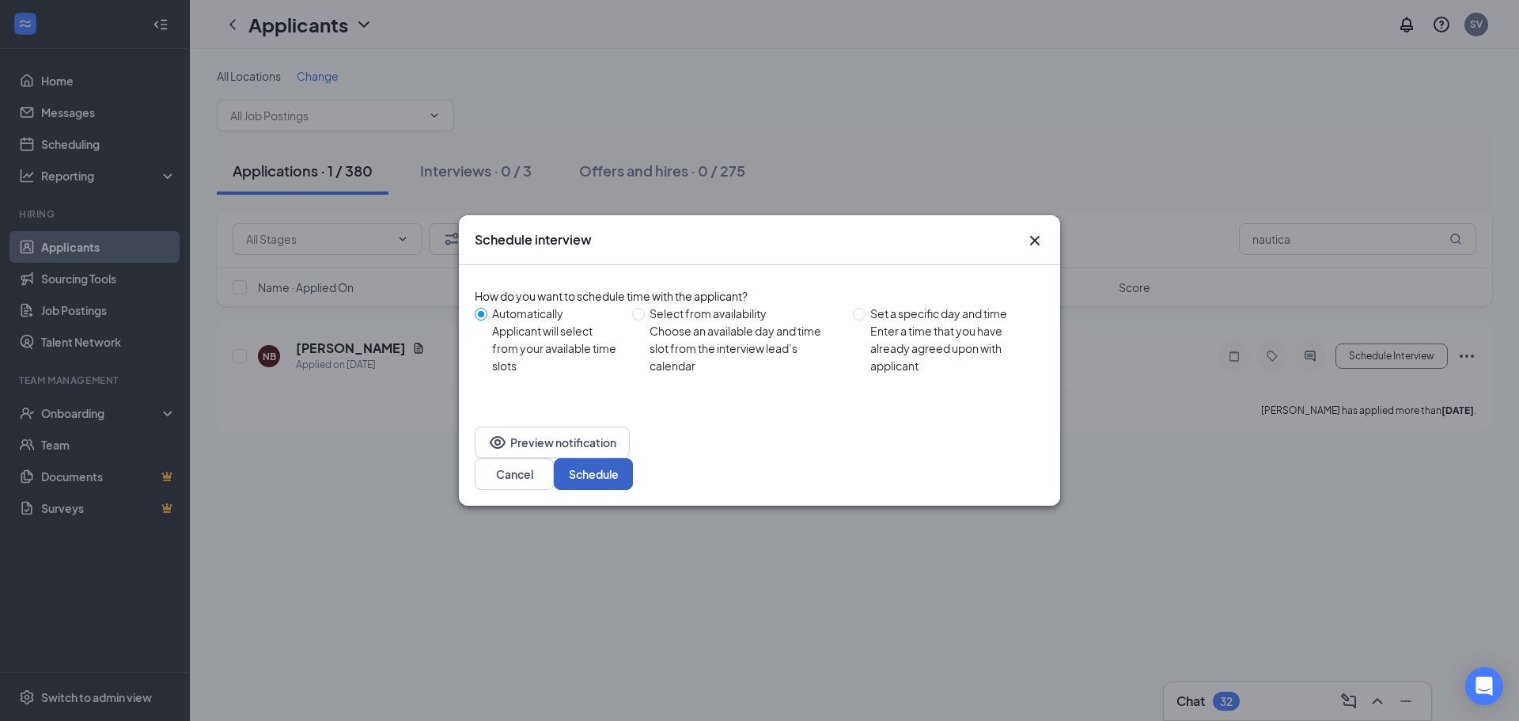
click at [633, 458] on button "Schedule" at bounding box center [593, 474] width 79 height 32
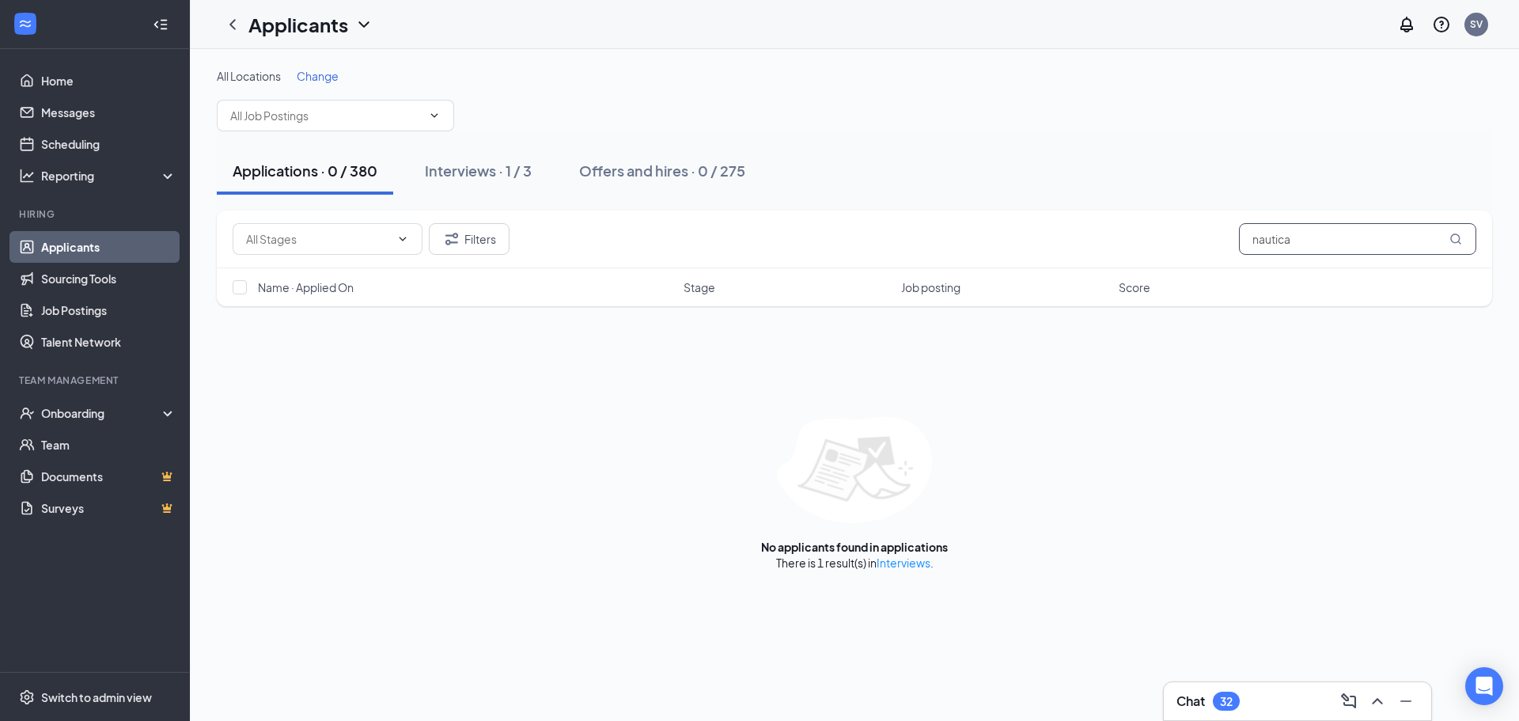
drag, startPoint x: 1344, startPoint y: 244, endPoint x: 987, endPoint y: 276, distance: 358.4
click at [987, 276] on div "Filters nautica Name · Applied On Stage Job posting Score" at bounding box center [855, 259] width 1276 height 96
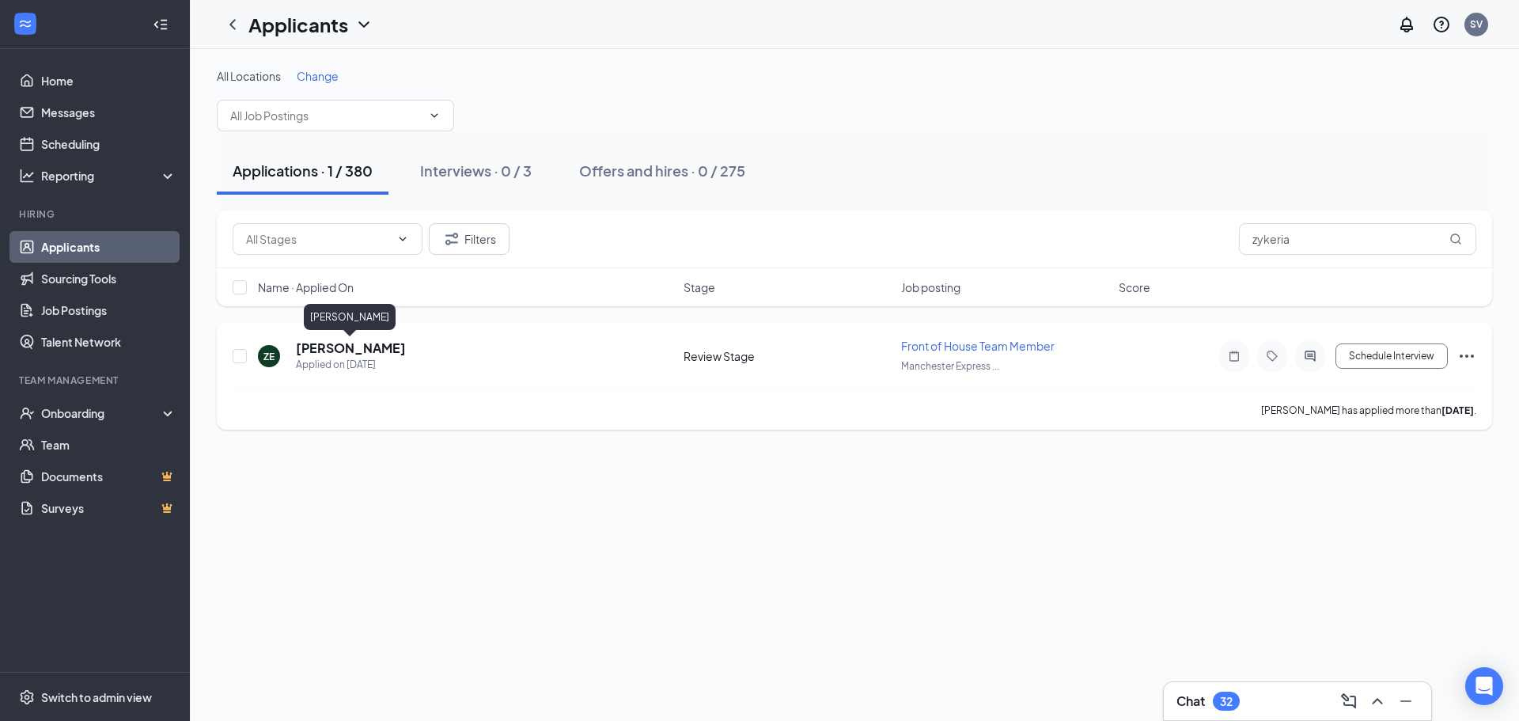
click at [382, 343] on h5 "[PERSON_NAME]" at bounding box center [351, 347] width 110 height 17
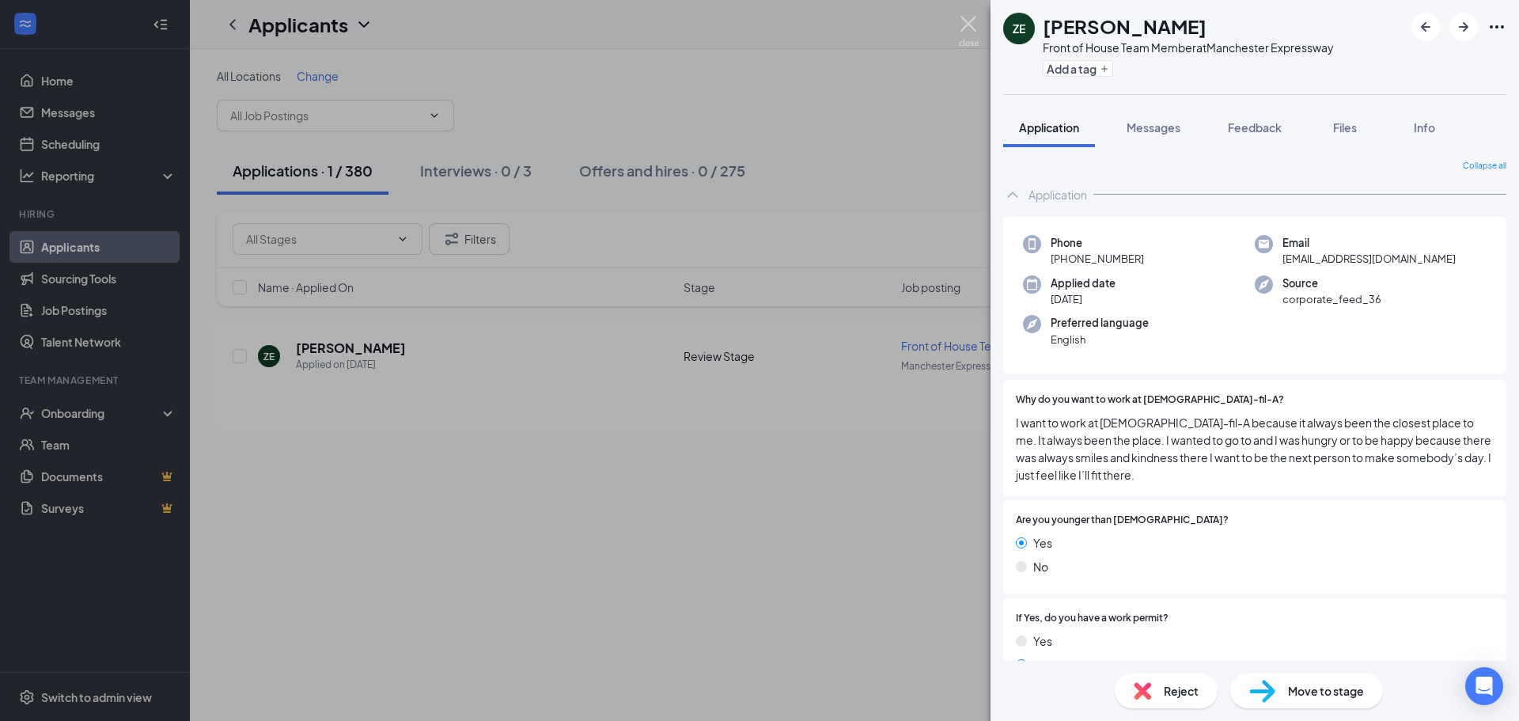
click at [970, 36] on img at bounding box center [969, 31] width 20 height 31
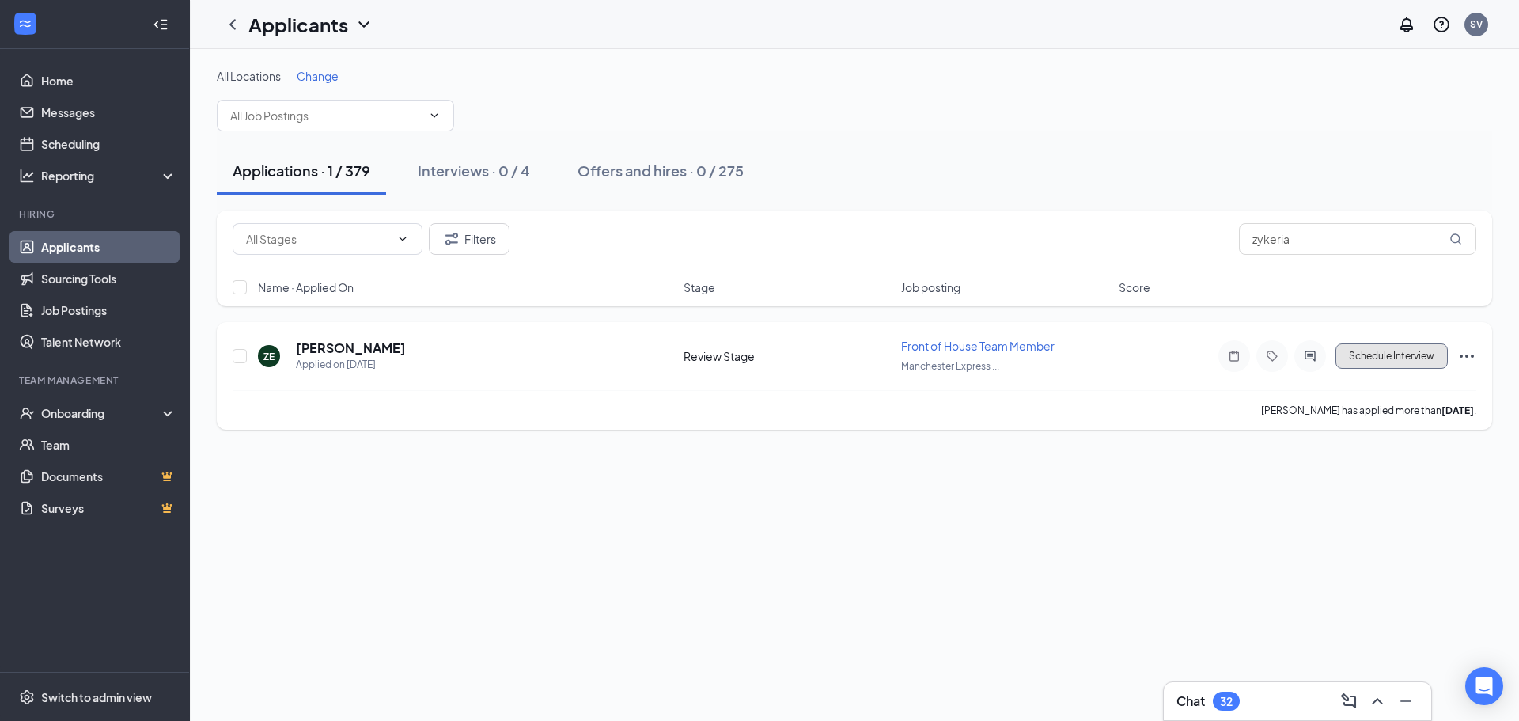
click at [1415, 355] on button "Schedule Interview" at bounding box center [1392, 355] width 112 height 25
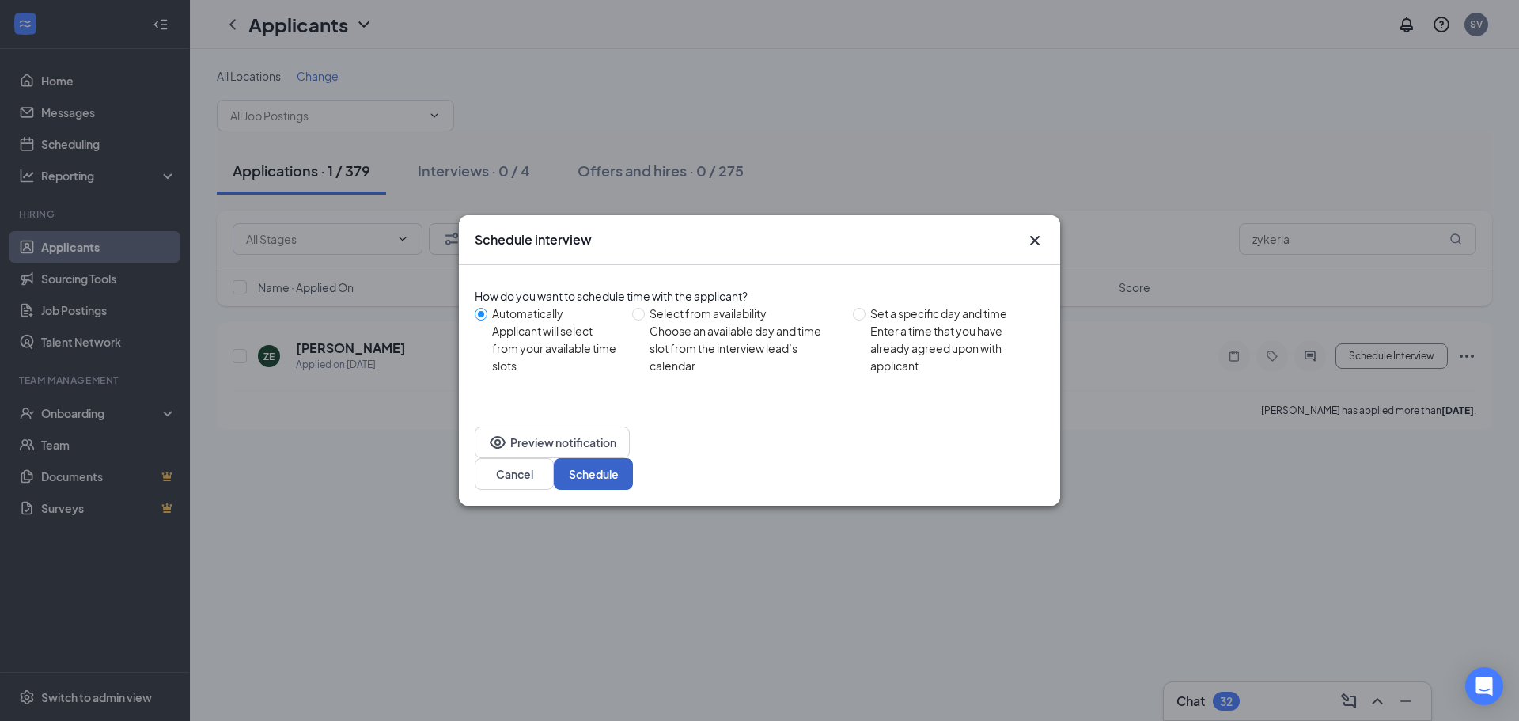
click at [633, 468] on button "Schedule" at bounding box center [593, 474] width 79 height 32
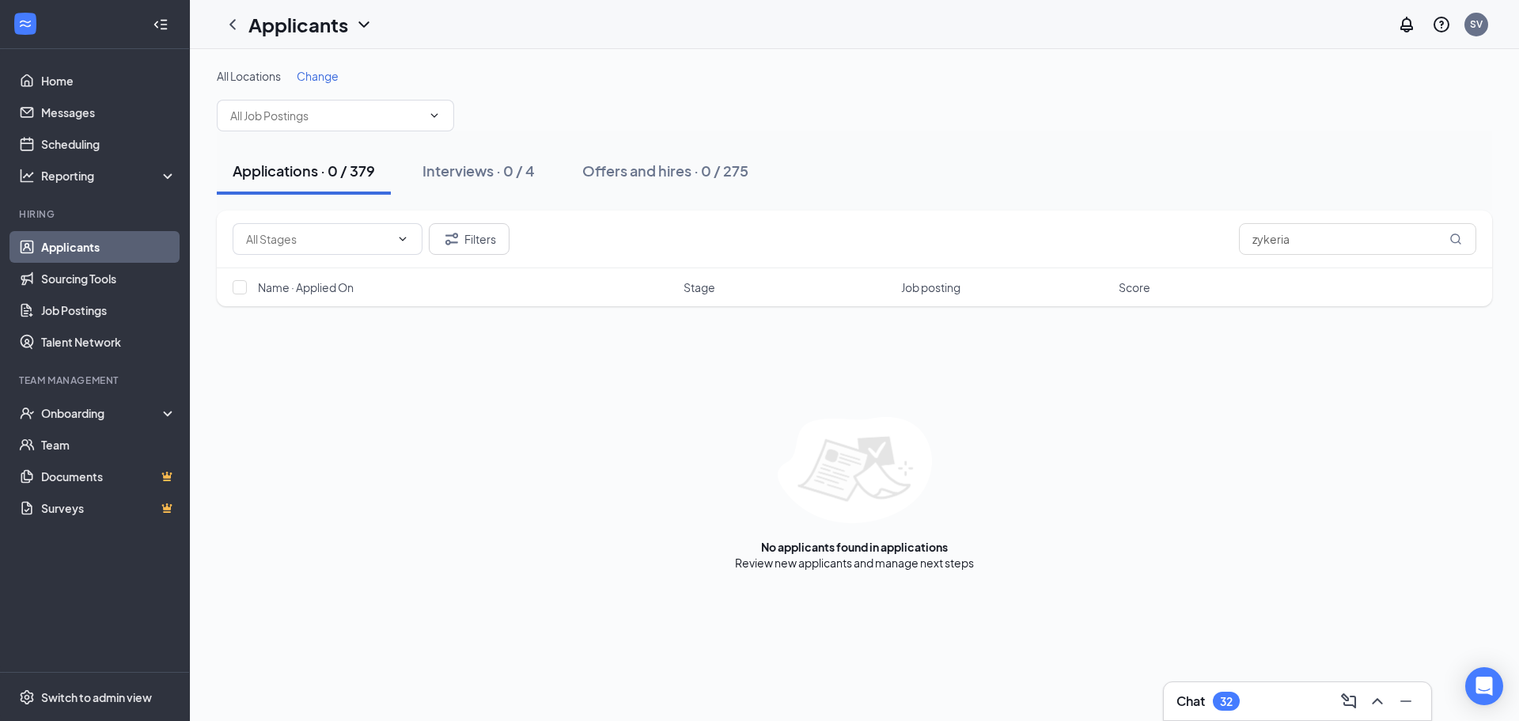
click at [1306, 255] on div "Filters zykeria" at bounding box center [855, 240] width 1276 height 58
drag, startPoint x: 1306, startPoint y: 250, endPoint x: 986, endPoint y: 255, distance: 319.7
click at [986, 255] on div "Filters zykeria" at bounding box center [855, 240] width 1276 height 58
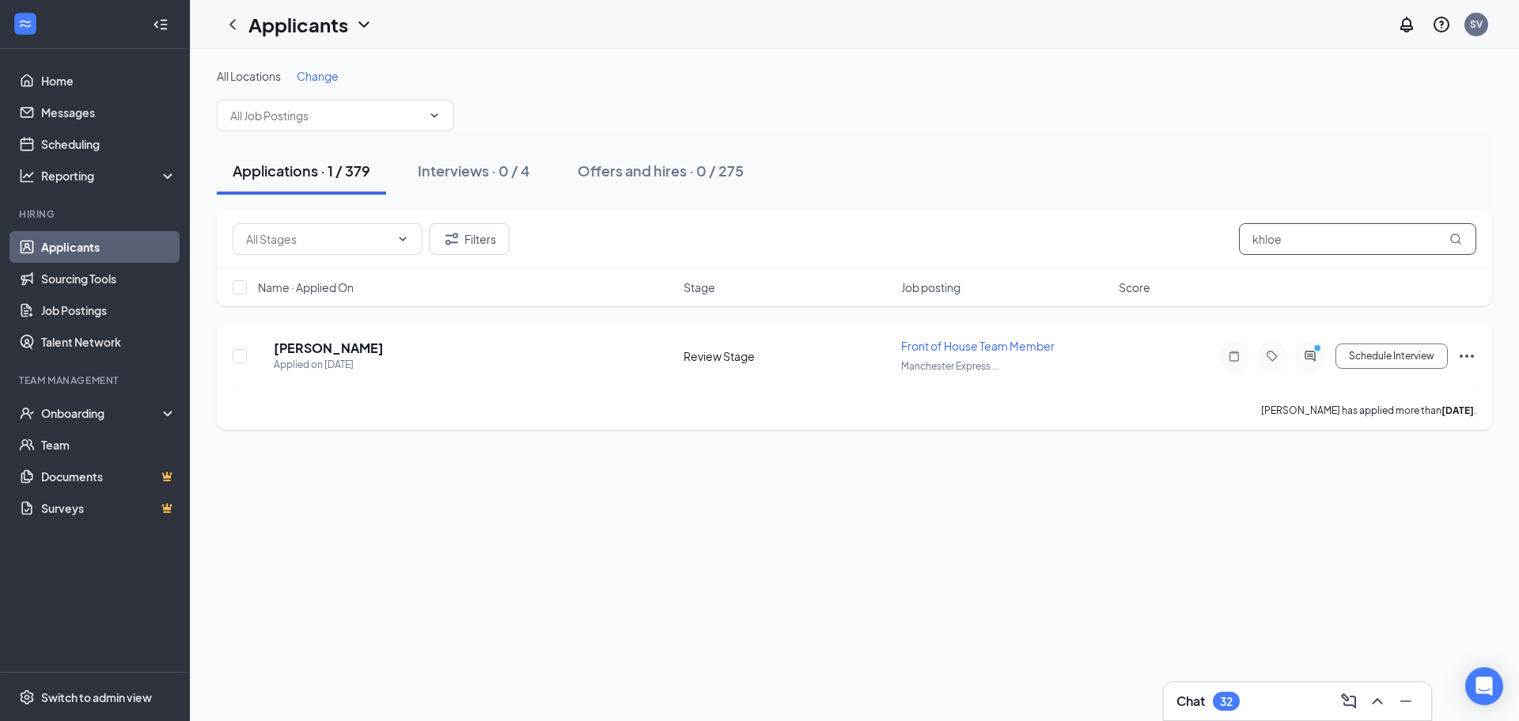
type input "khloe"
click at [381, 353] on h5 "[PERSON_NAME]" at bounding box center [329, 347] width 110 height 17
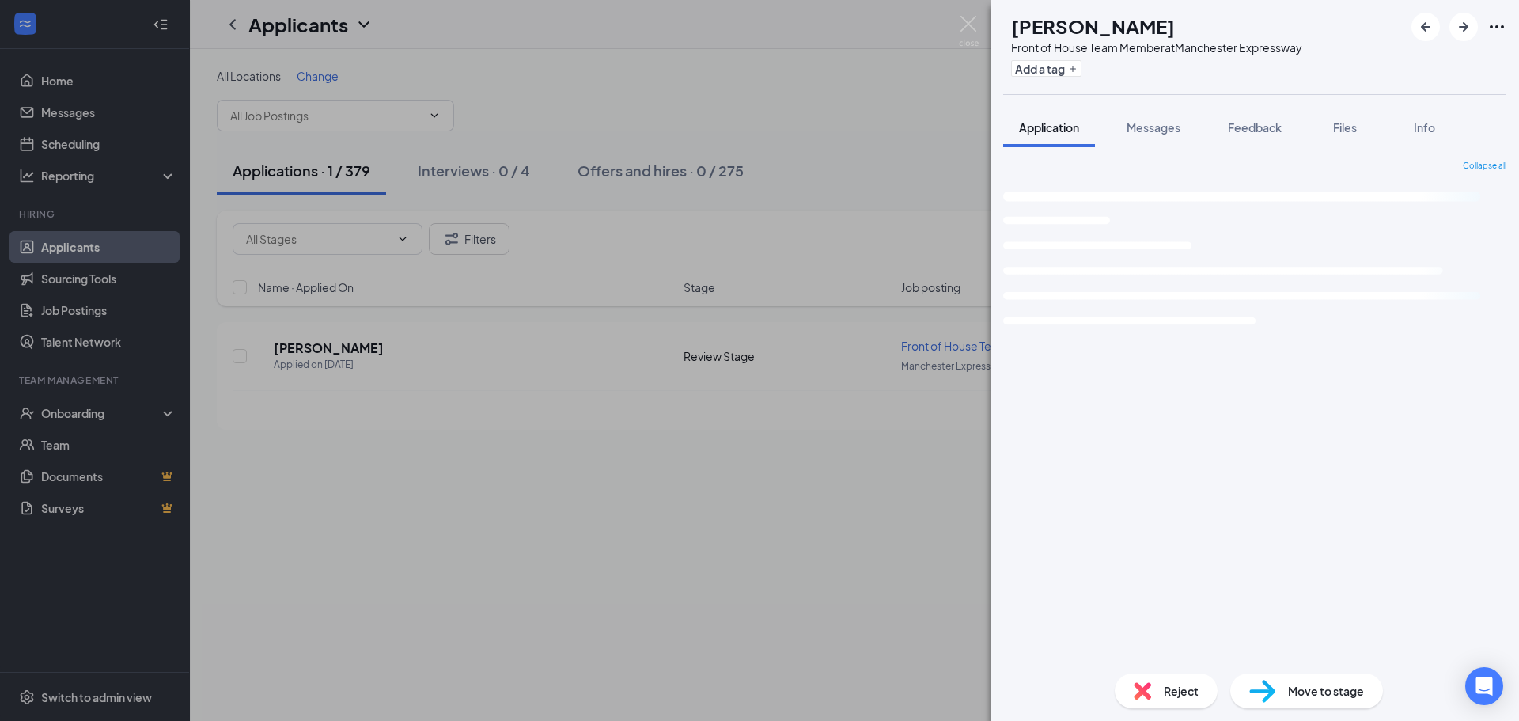
click at [1172, 696] on span "Reject" at bounding box center [1181, 690] width 35 height 17
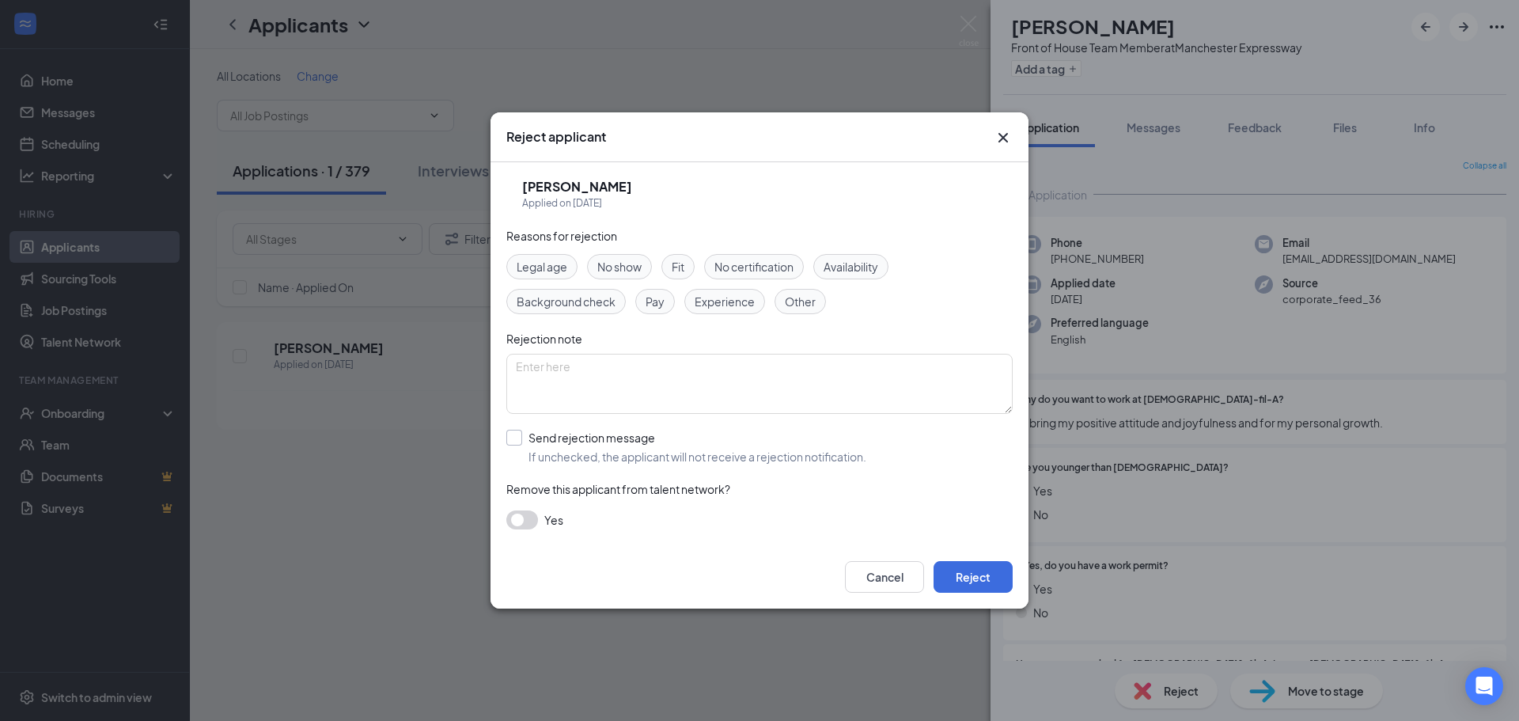
click at [518, 438] on input "Send rejection message If unchecked, the applicant will not receive a rejection…" at bounding box center [686, 447] width 360 height 35
checkbox input "true"
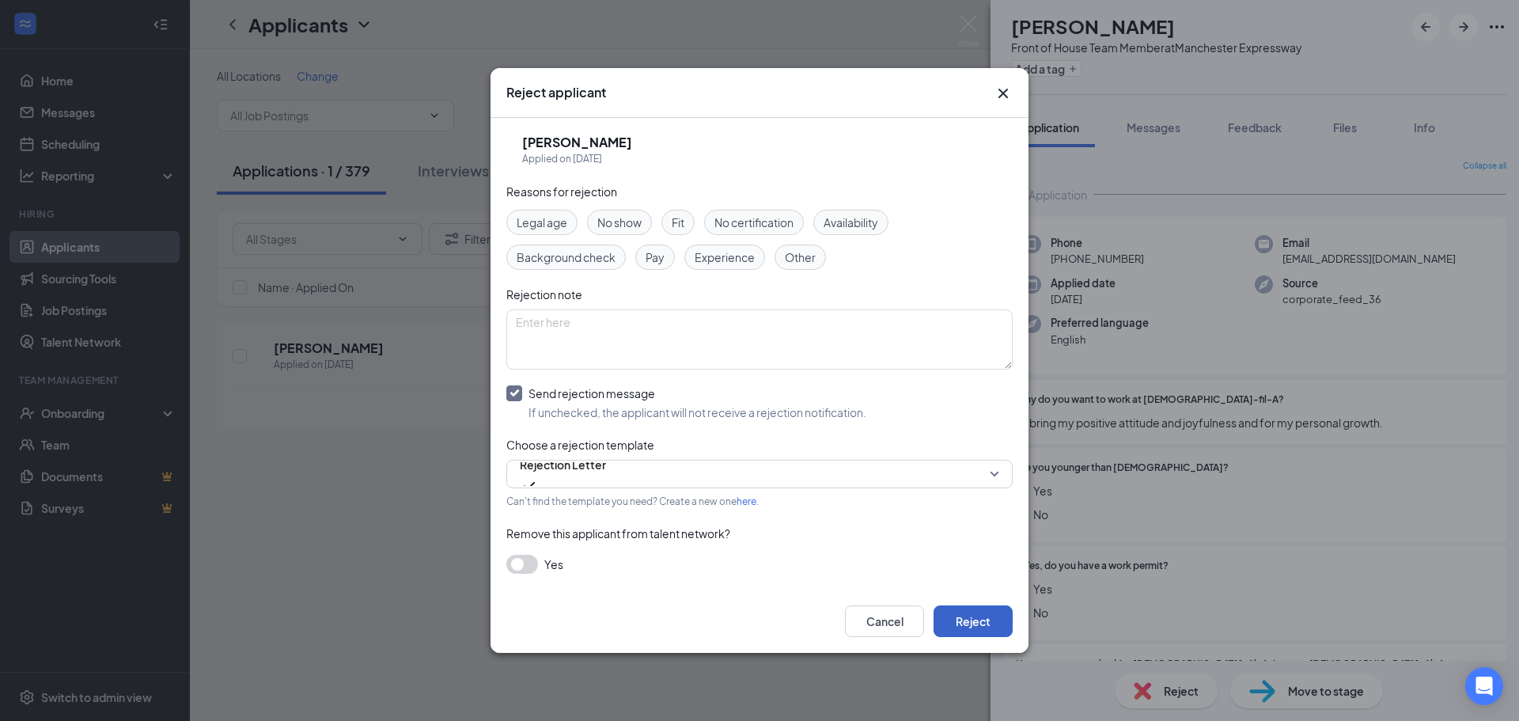
click at [984, 635] on button "Reject" at bounding box center [973, 621] width 79 height 32
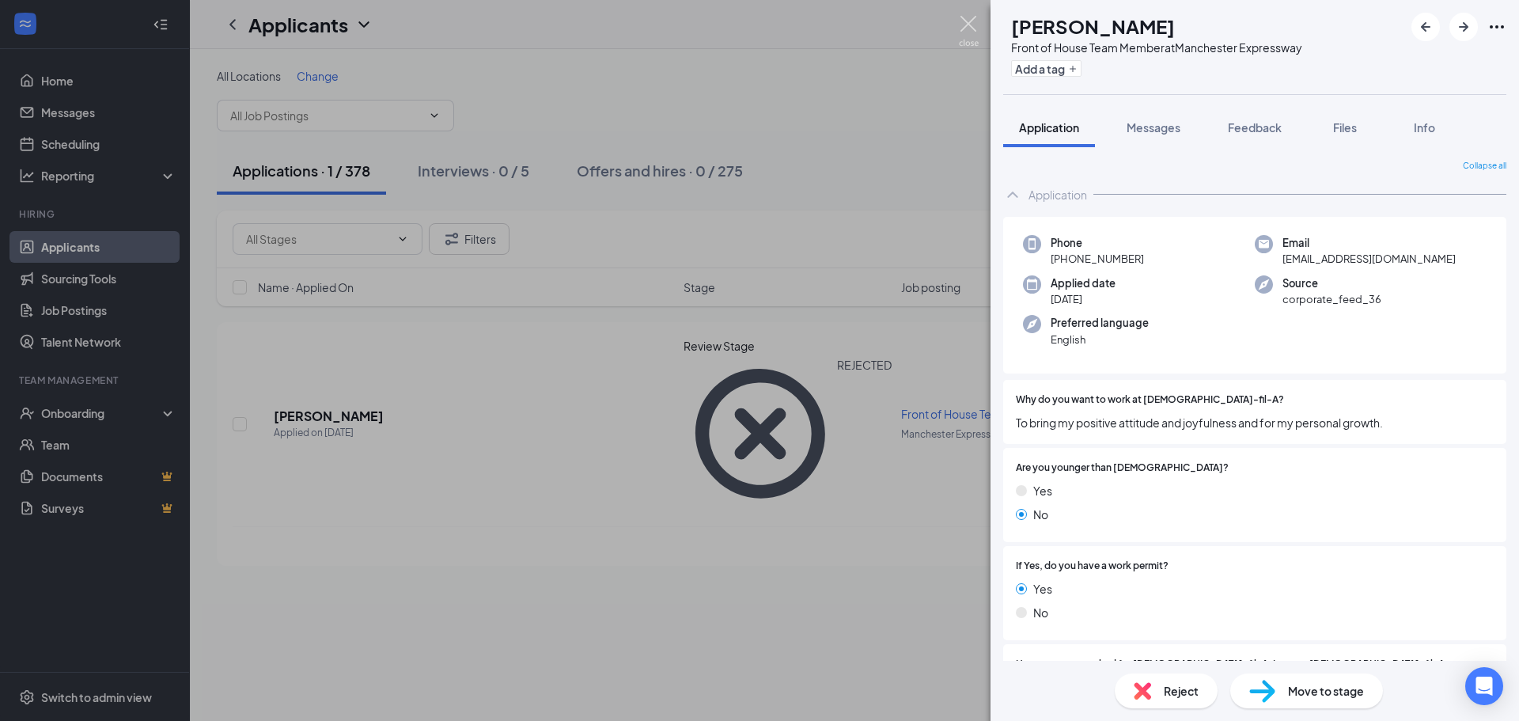
click at [969, 21] on img at bounding box center [969, 31] width 20 height 31
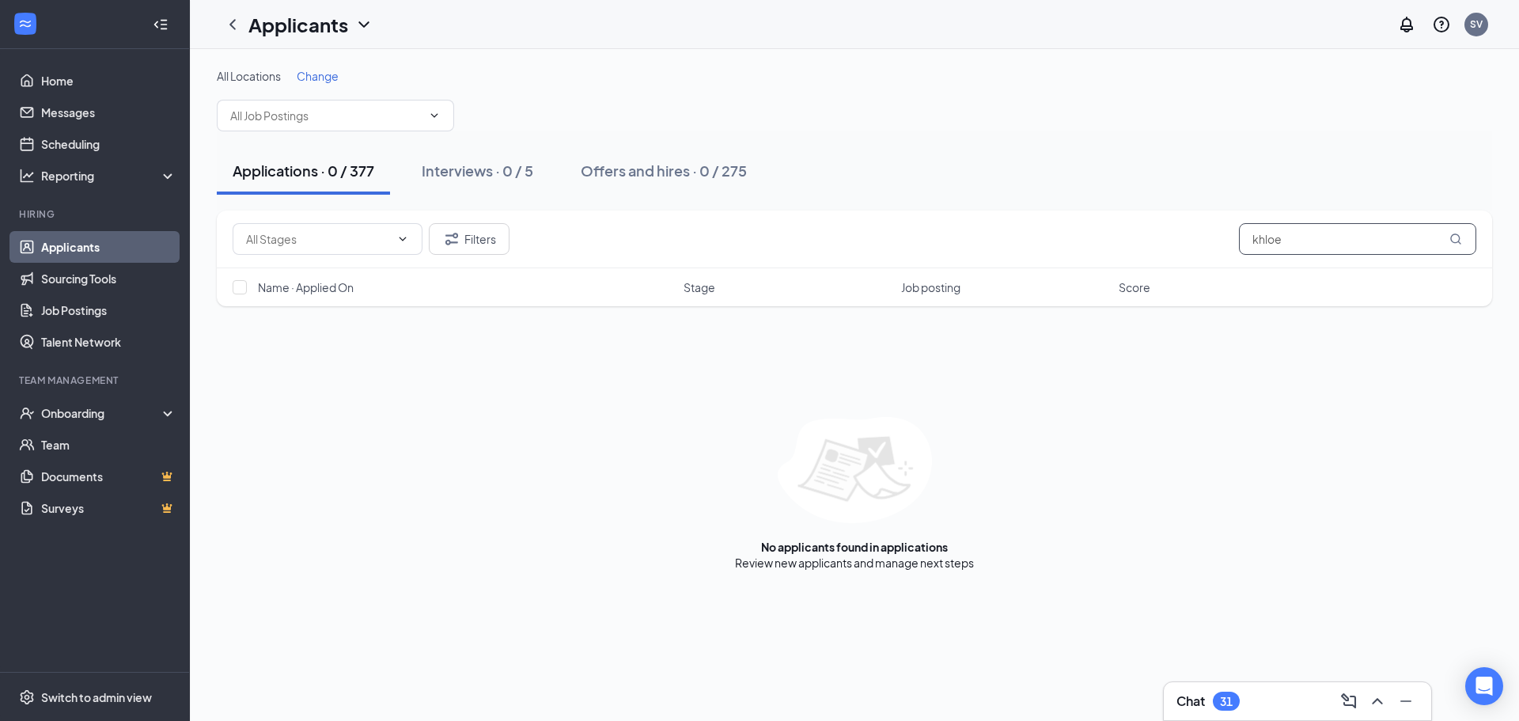
drag, startPoint x: 1320, startPoint y: 237, endPoint x: 1042, endPoint y: 227, distance: 277.9
click at [1047, 237] on div "Filters khloe" at bounding box center [855, 239] width 1244 height 32
type input "k"
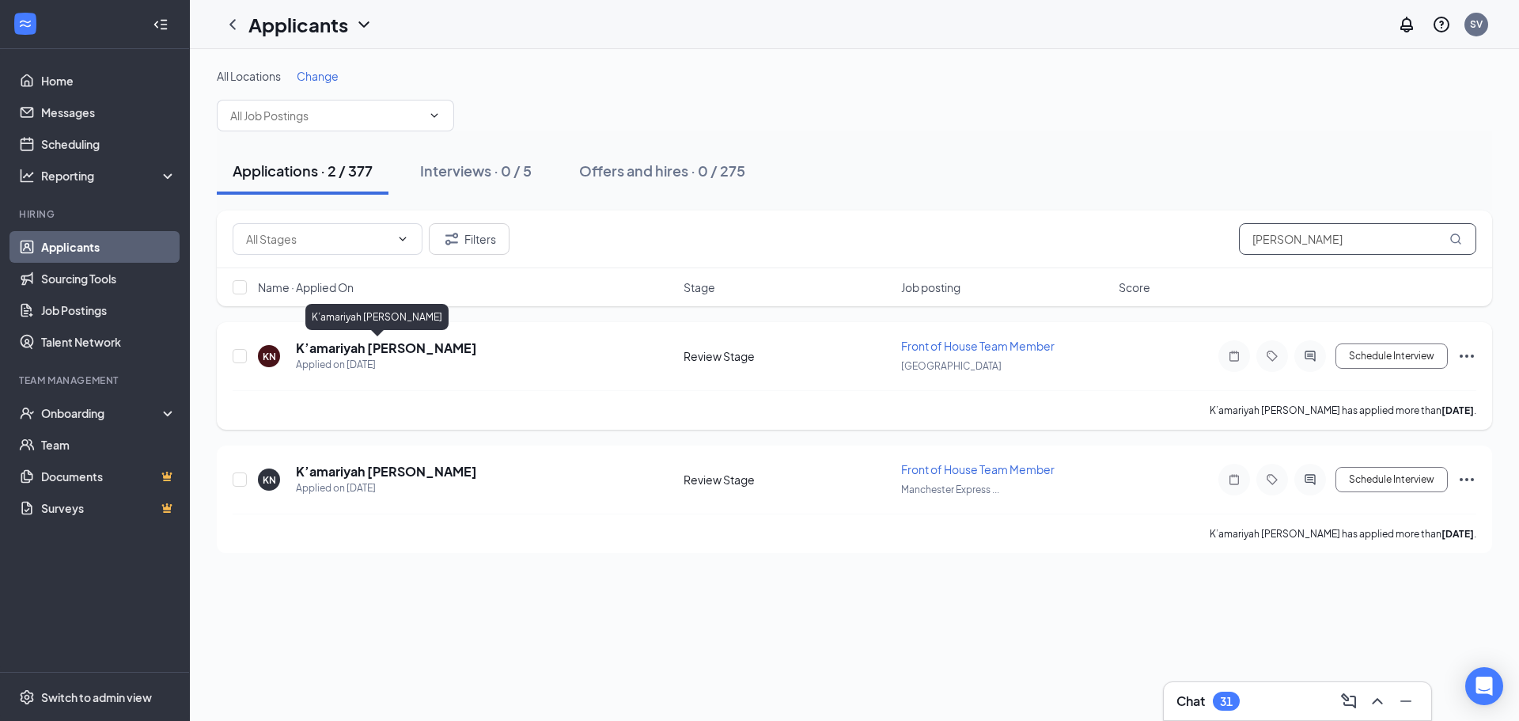
type input "[PERSON_NAME]"
click at [351, 340] on h5 "K’amariyah [PERSON_NAME]" at bounding box center [386, 347] width 181 height 17
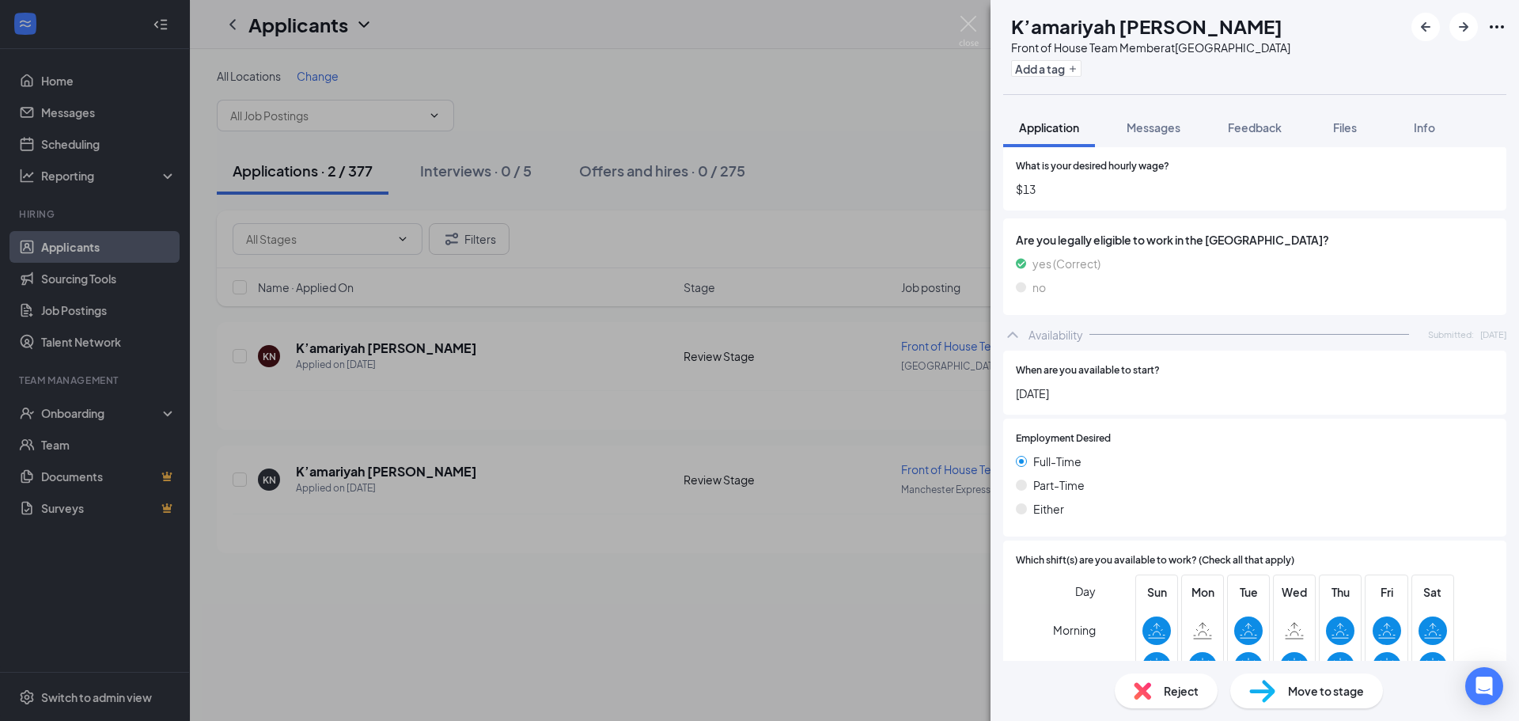
scroll to position [968, 0]
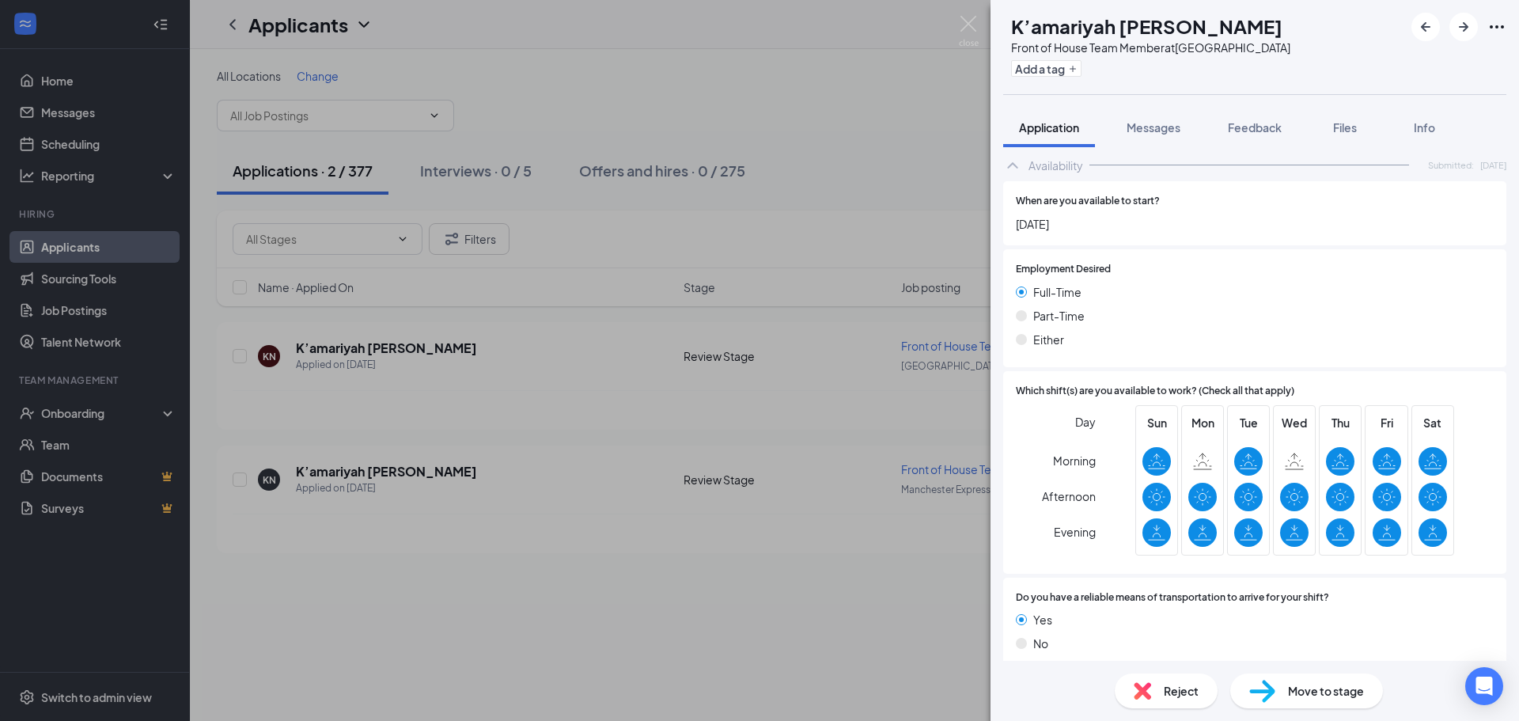
click at [1166, 688] on span "Reject" at bounding box center [1181, 690] width 35 height 17
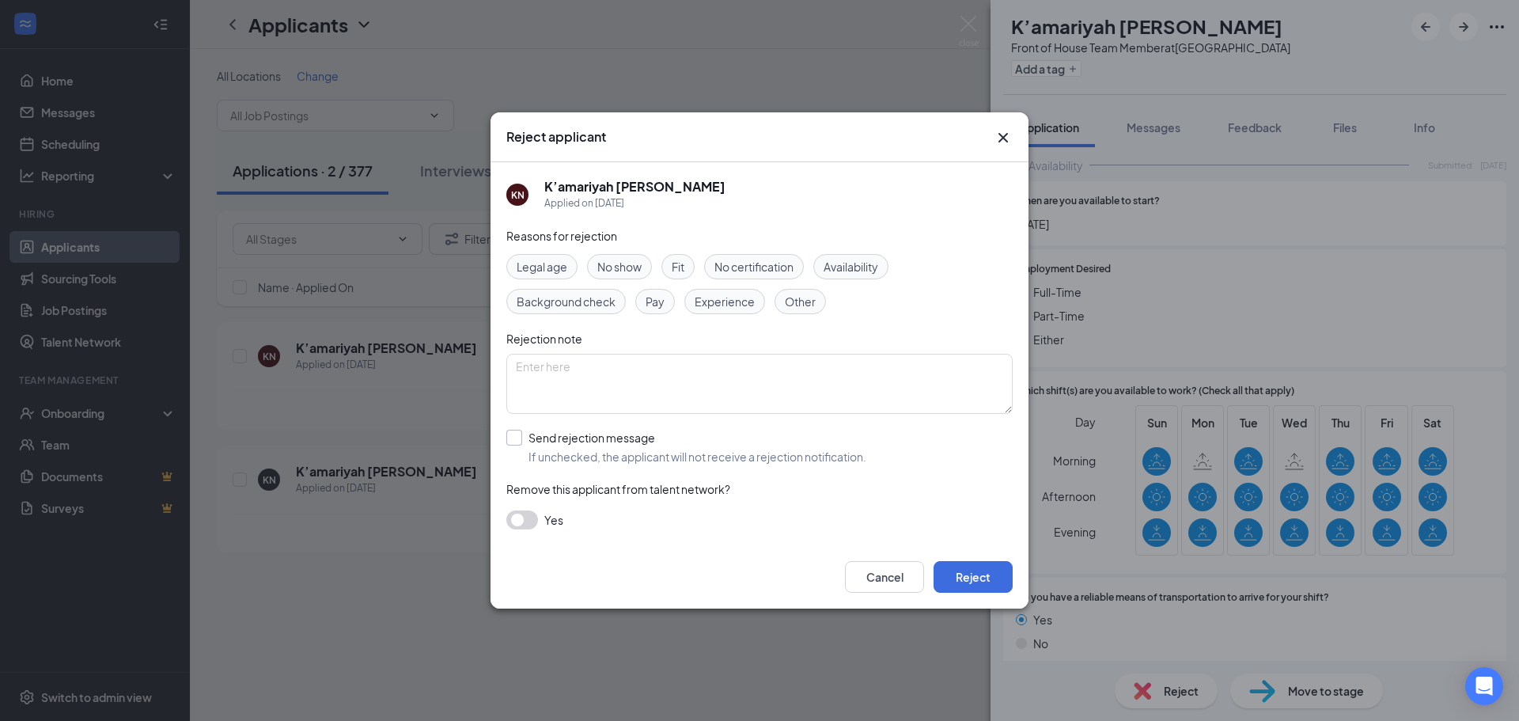
click at [533, 442] on input "Send rejection message If unchecked, the applicant will not receive a rejection…" at bounding box center [686, 447] width 360 height 35
checkbox input "true"
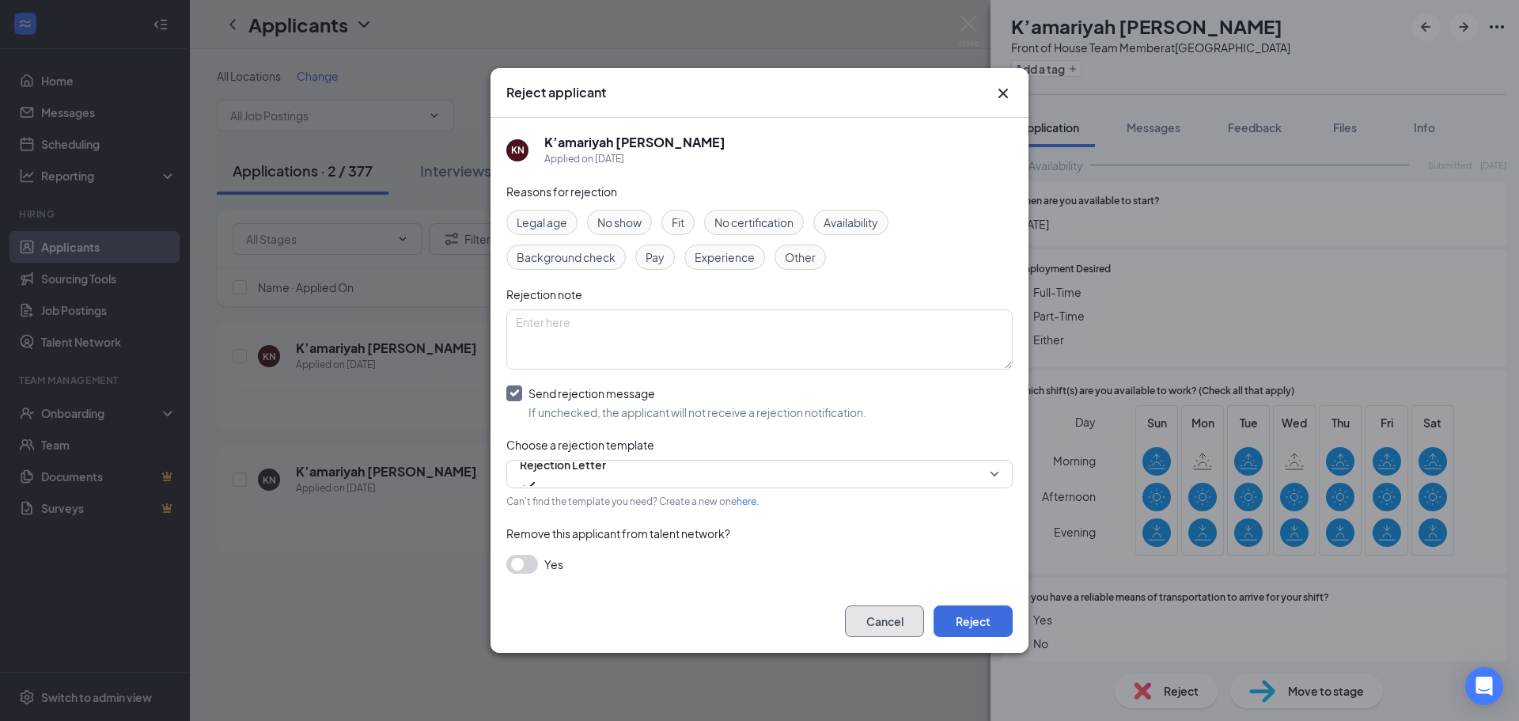
click at [862, 616] on button "Cancel" at bounding box center [884, 621] width 79 height 32
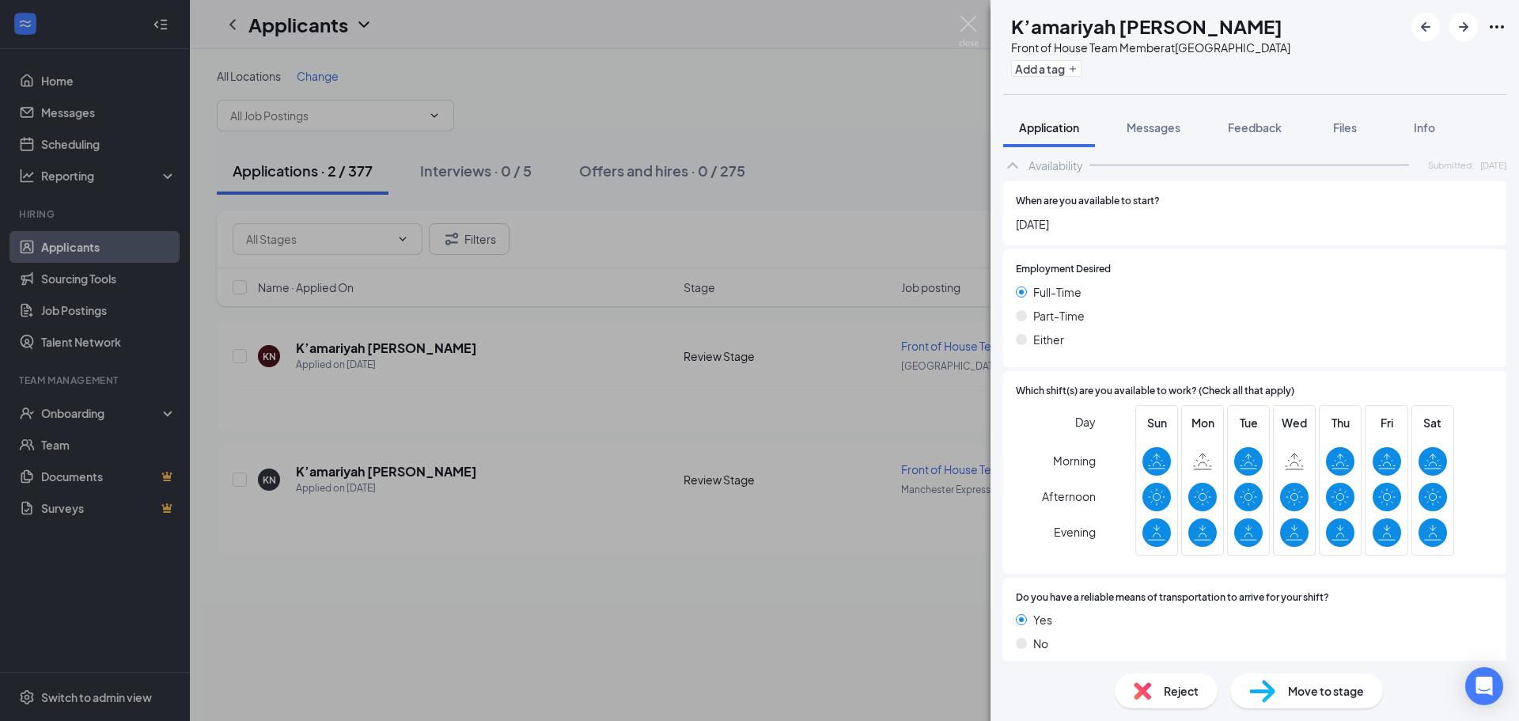
click at [839, 604] on div "KN K’amariyah [PERSON_NAME] Front of House Team Member at [GEOGRAPHIC_DATA] Add…" at bounding box center [759, 360] width 1519 height 721
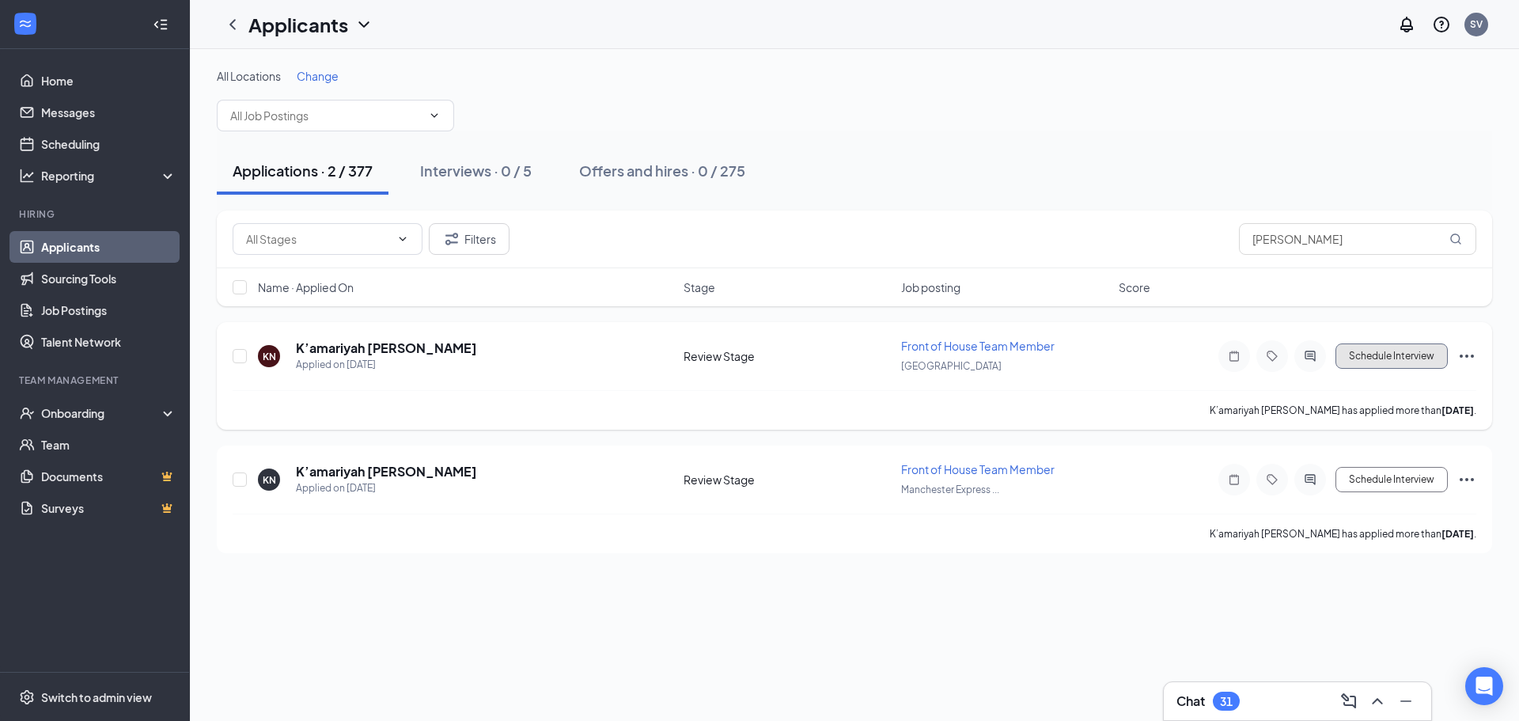
click at [1353, 351] on button "Schedule Interview" at bounding box center [1392, 355] width 112 height 25
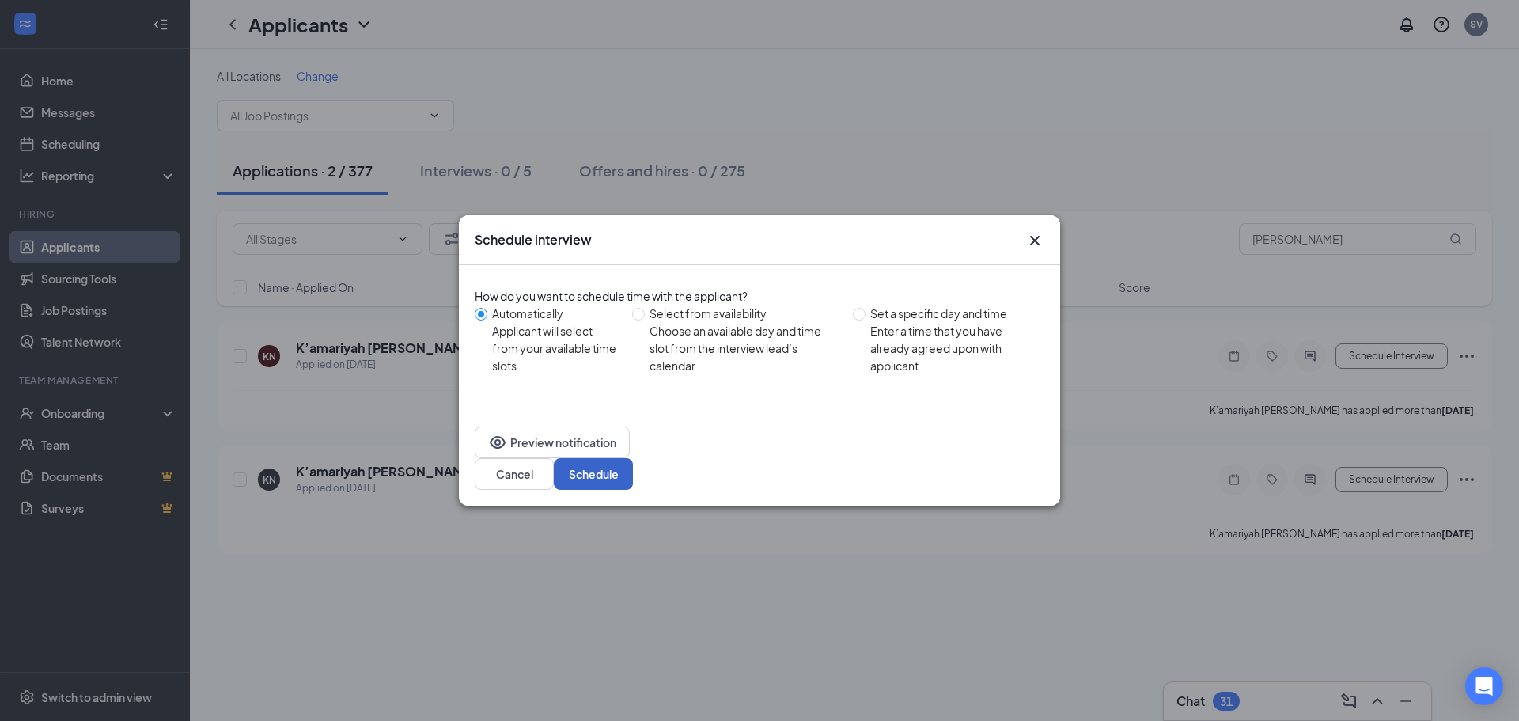
click at [633, 458] on button "Schedule" at bounding box center [593, 474] width 79 height 32
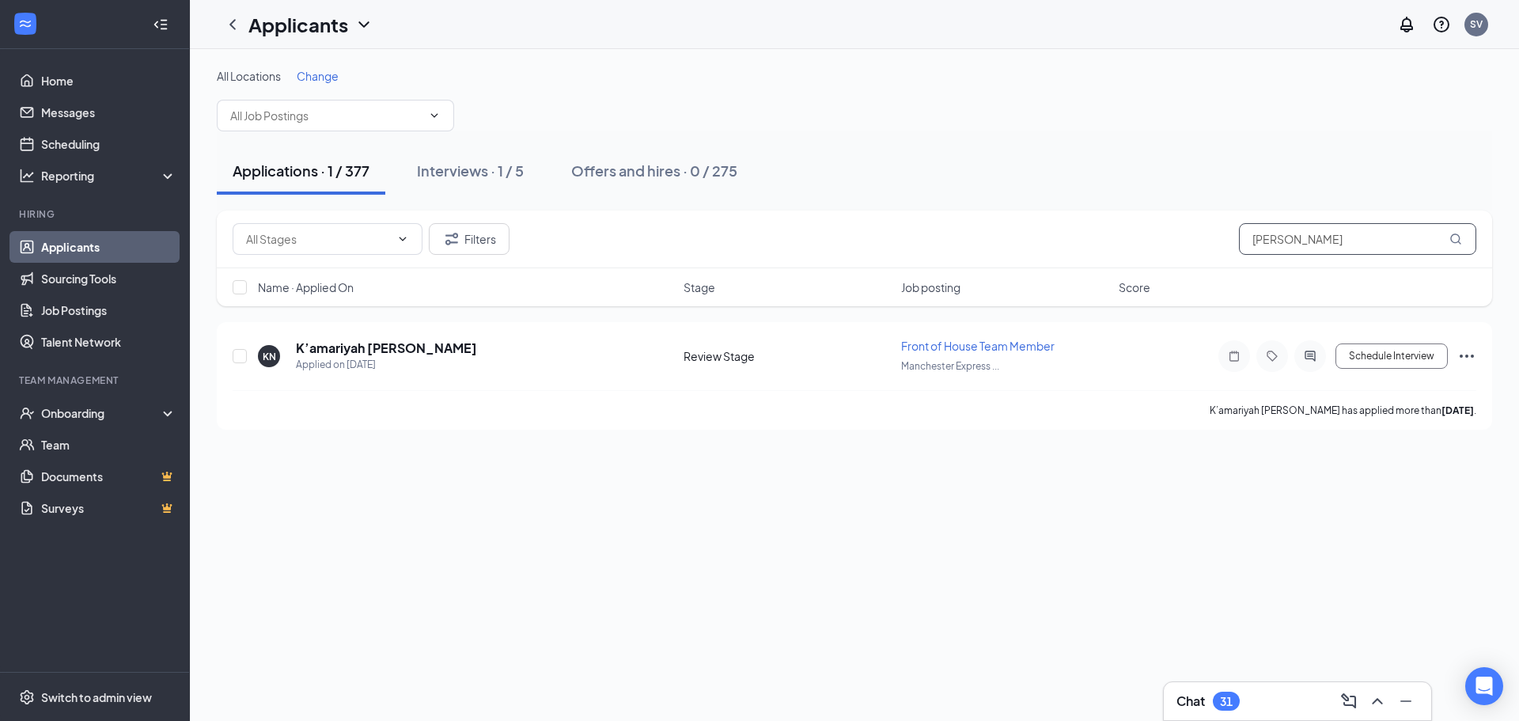
drag, startPoint x: 1366, startPoint y: 240, endPoint x: 918, endPoint y: 217, distance: 448.5
click at [902, 250] on div "Filters [PERSON_NAME]" at bounding box center [855, 239] width 1244 height 32
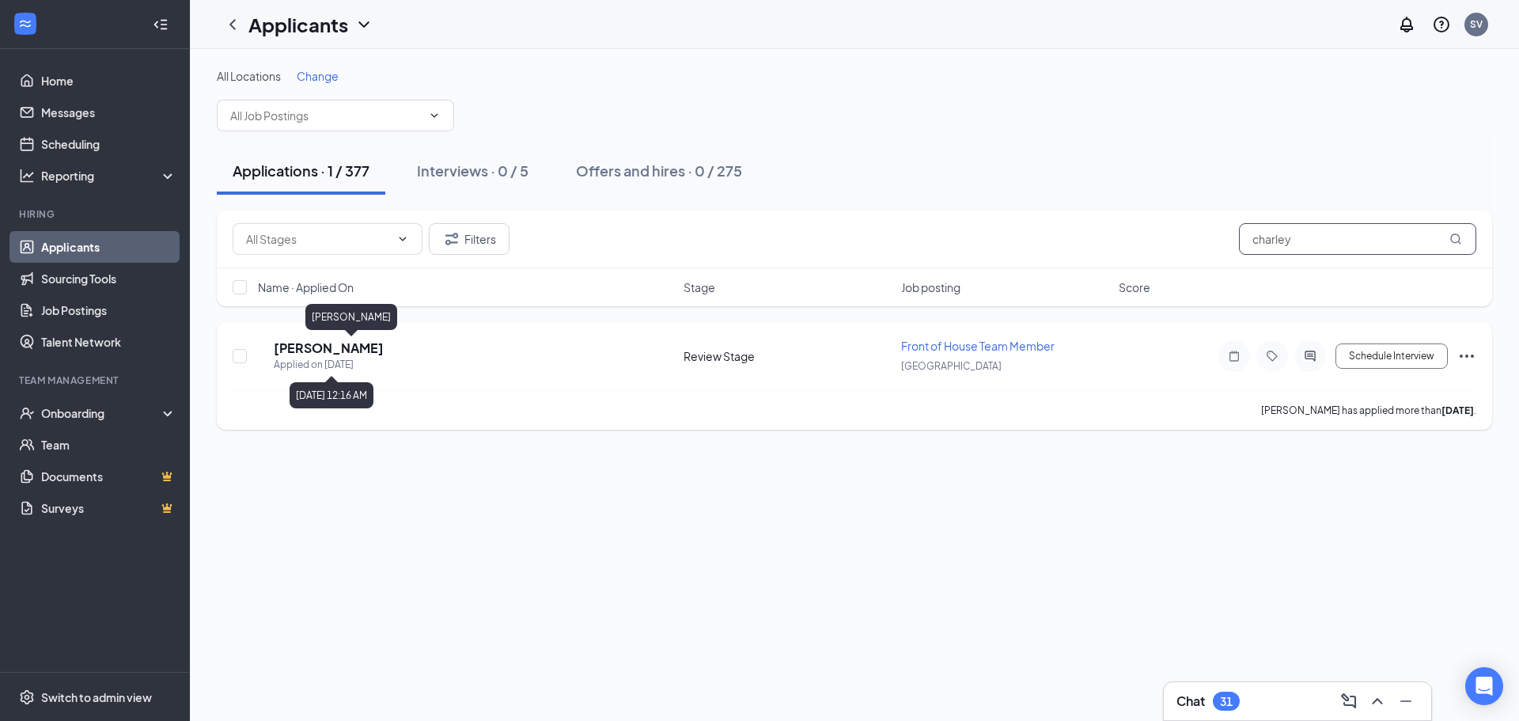
type input "charley"
click at [355, 353] on h5 "[PERSON_NAME]" at bounding box center [329, 347] width 110 height 17
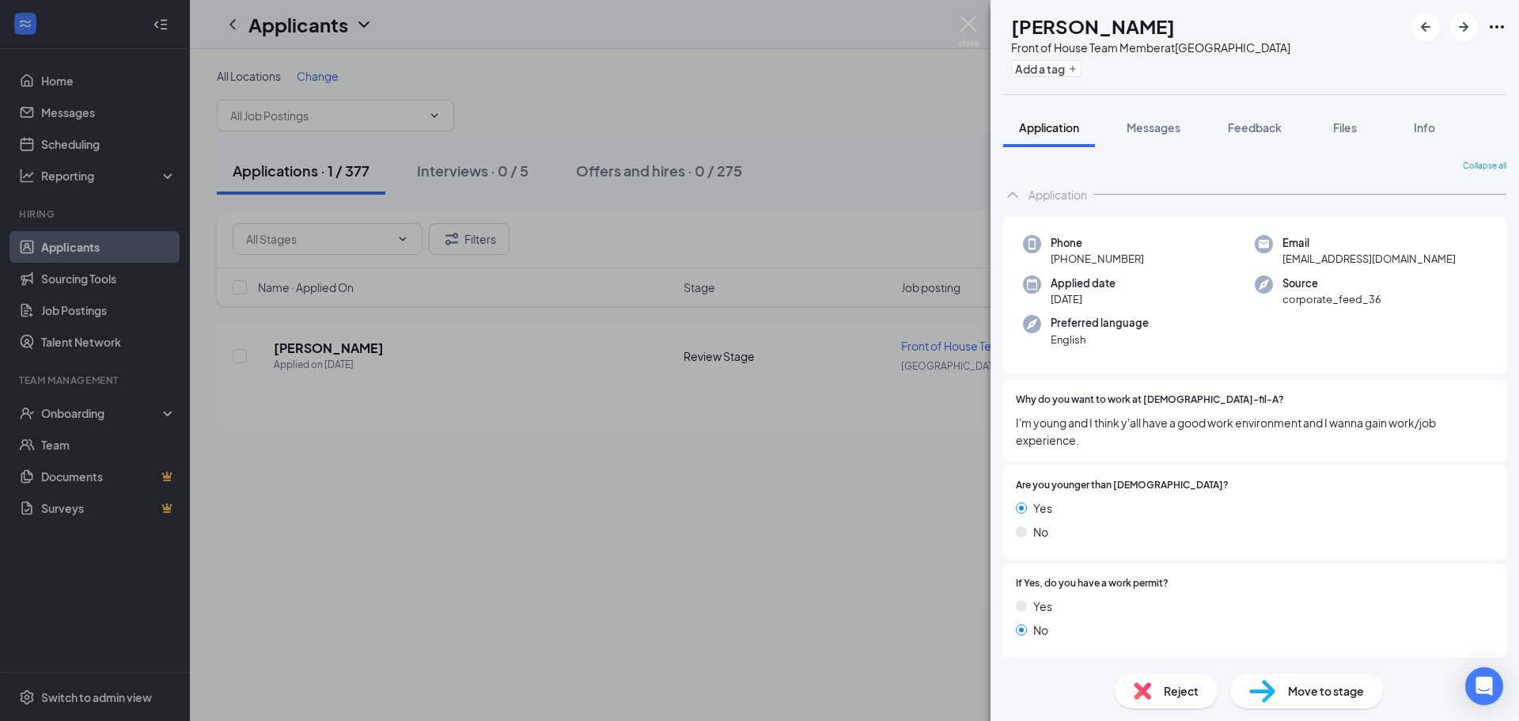
click at [1146, 701] on div "Reject" at bounding box center [1166, 690] width 103 height 35
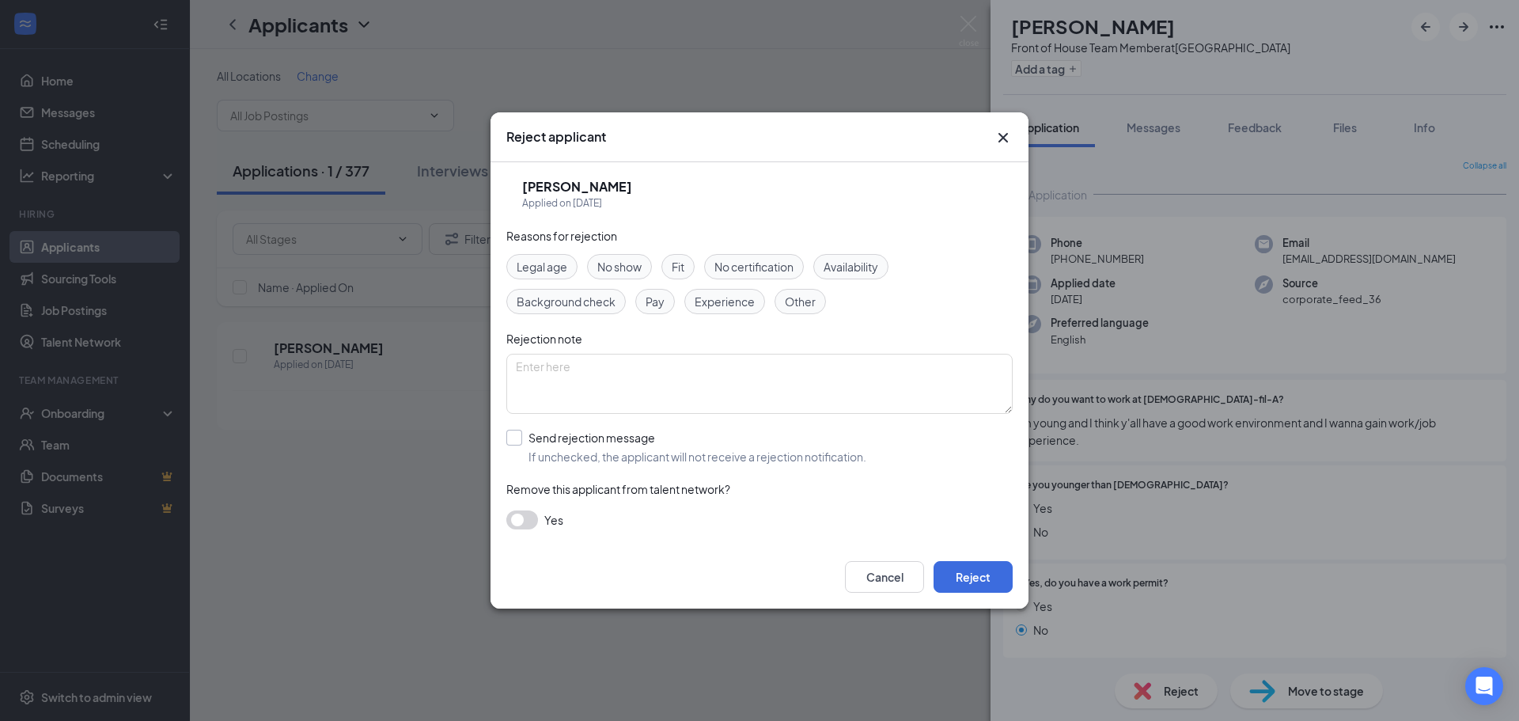
click at [597, 446] on input "Send rejection message If unchecked, the applicant will not receive a rejection…" at bounding box center [686, 447] width 360 height 35
checkbox input "true"
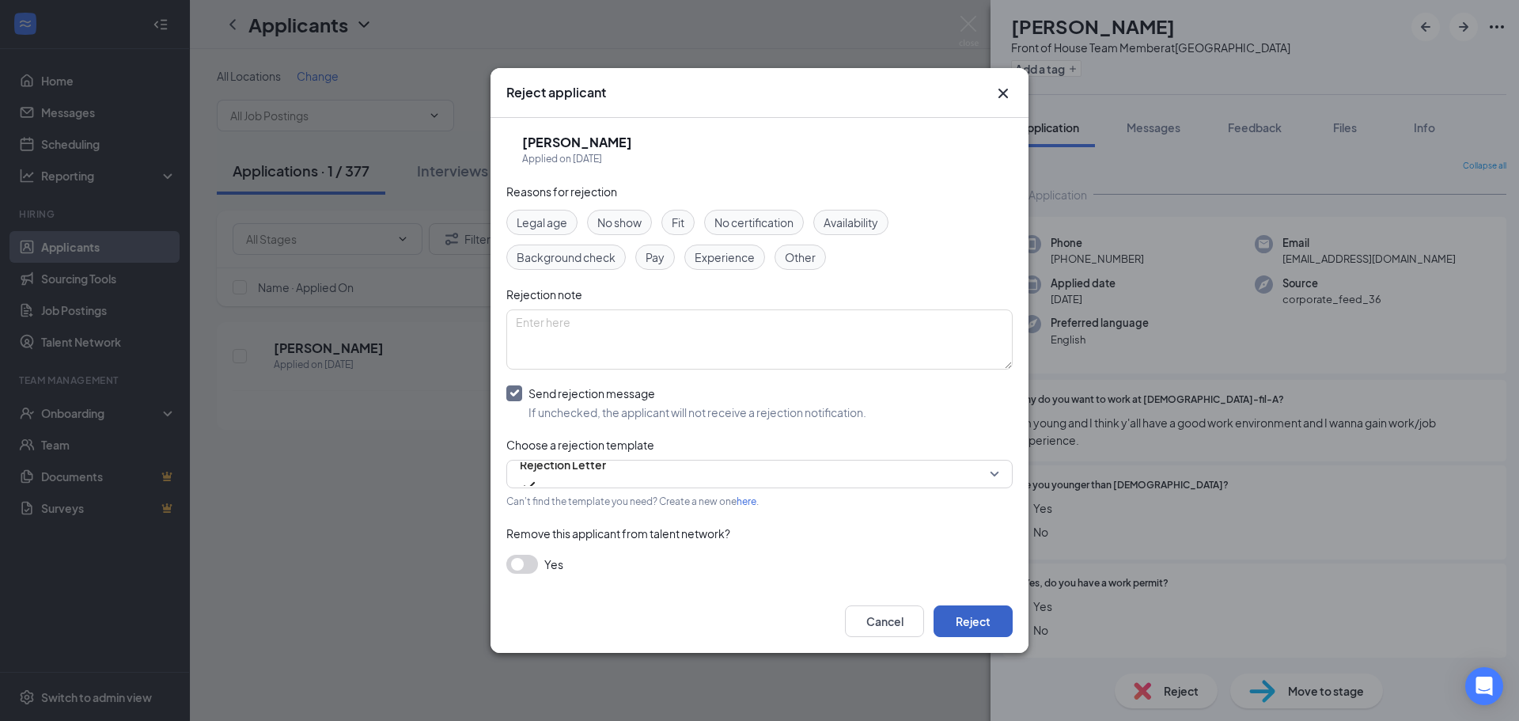
click at [980, 615] on button "Reject" at bounding box center [973, 621] width 79 height 32
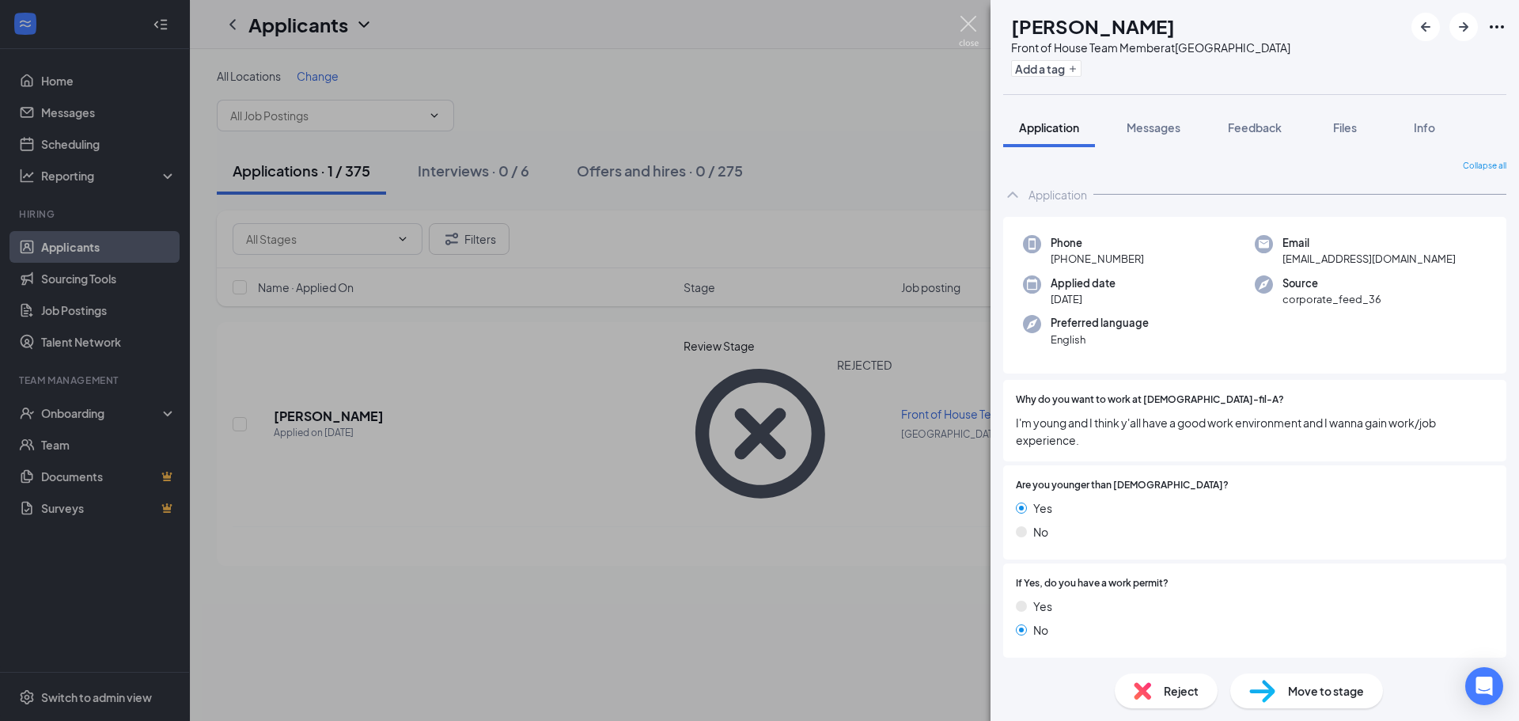
click at [960, 31] on img at bounding box center [969, 31] width 20 height 31
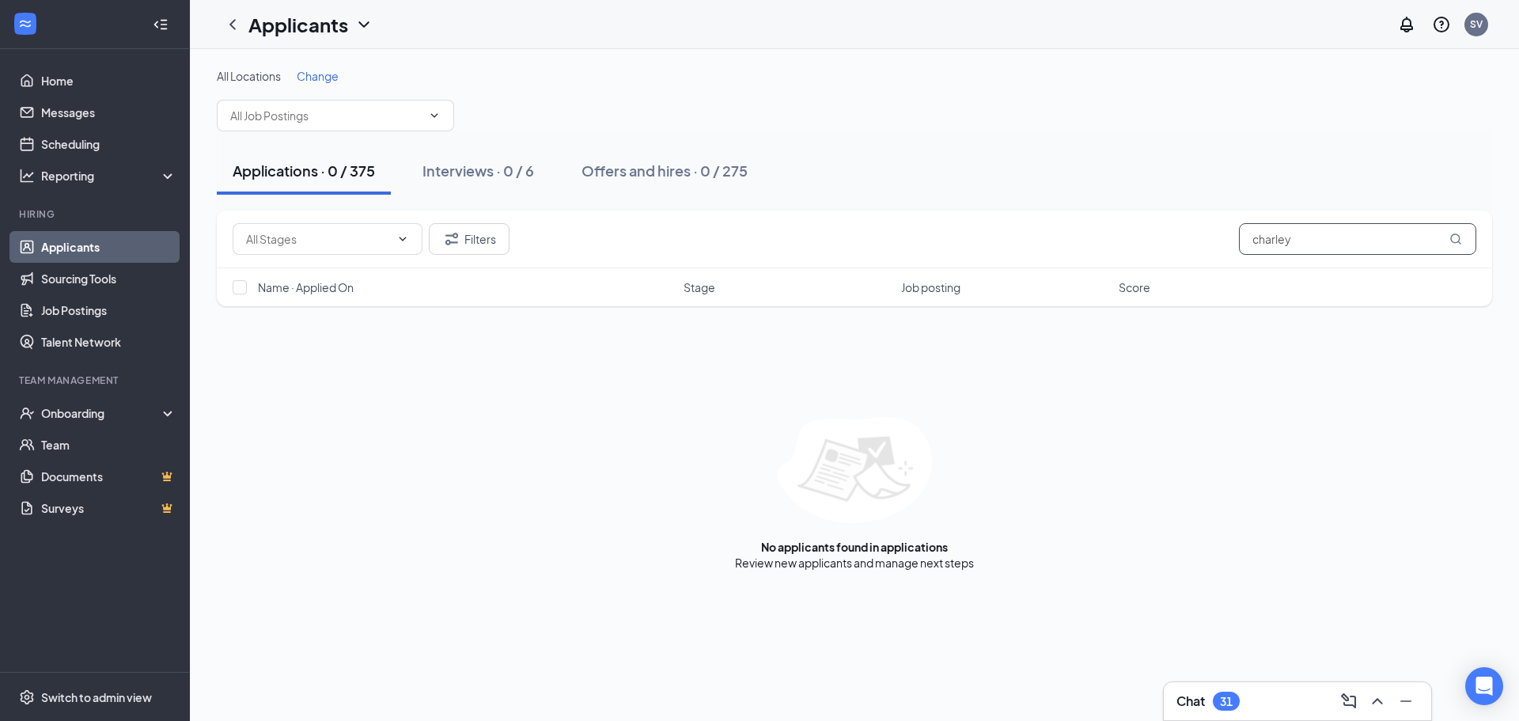
drag, startPoint x: 1357, startPoint y: 237, endPoint x: 969, endPoint y: 241, distance: 388.6
click at [969, 249] on div "Filters charley" at bounding box center [855, 239] width 1244 height 32
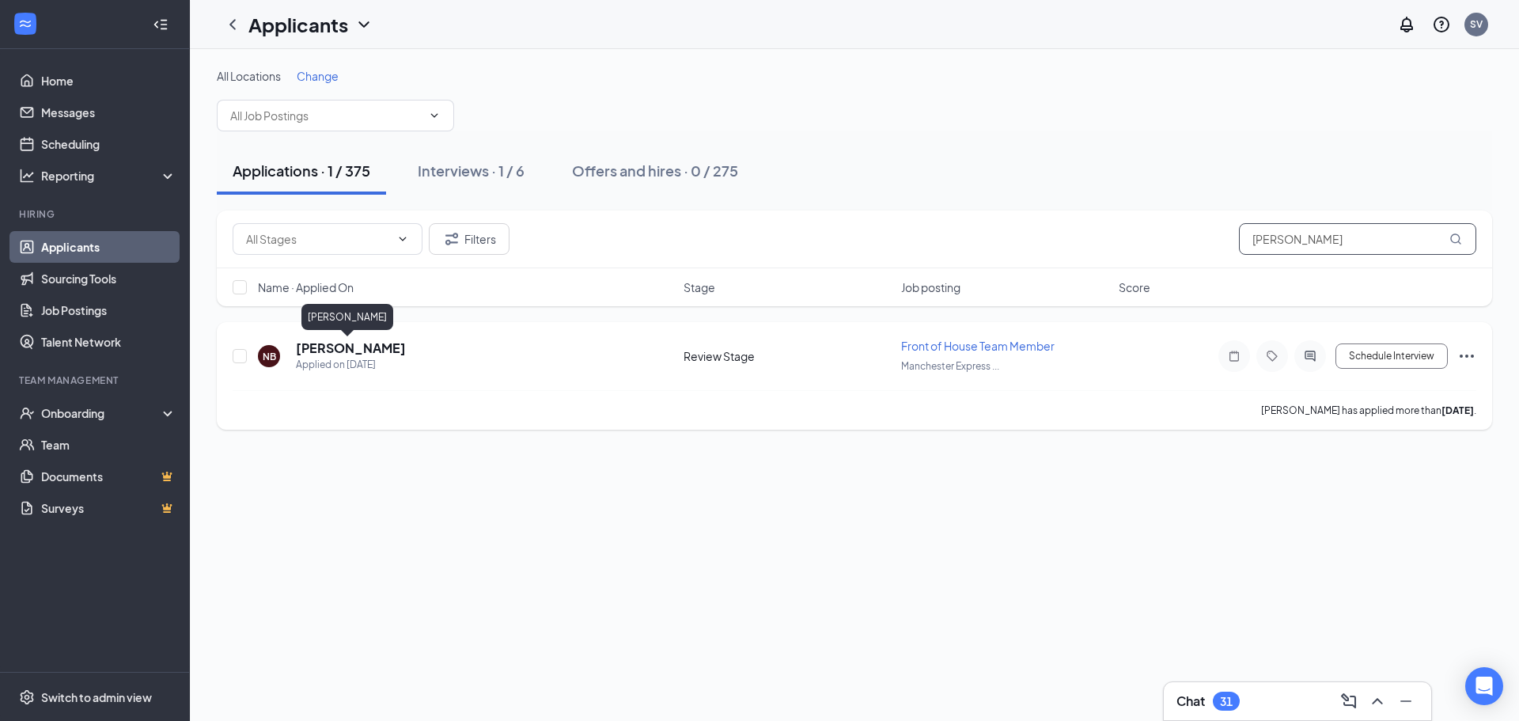
type input "[PERSON_NAME]"
click at [384, 340] on h5 "[PERSON_NAME]" at bounding box center [351, 347] width 110 height 17
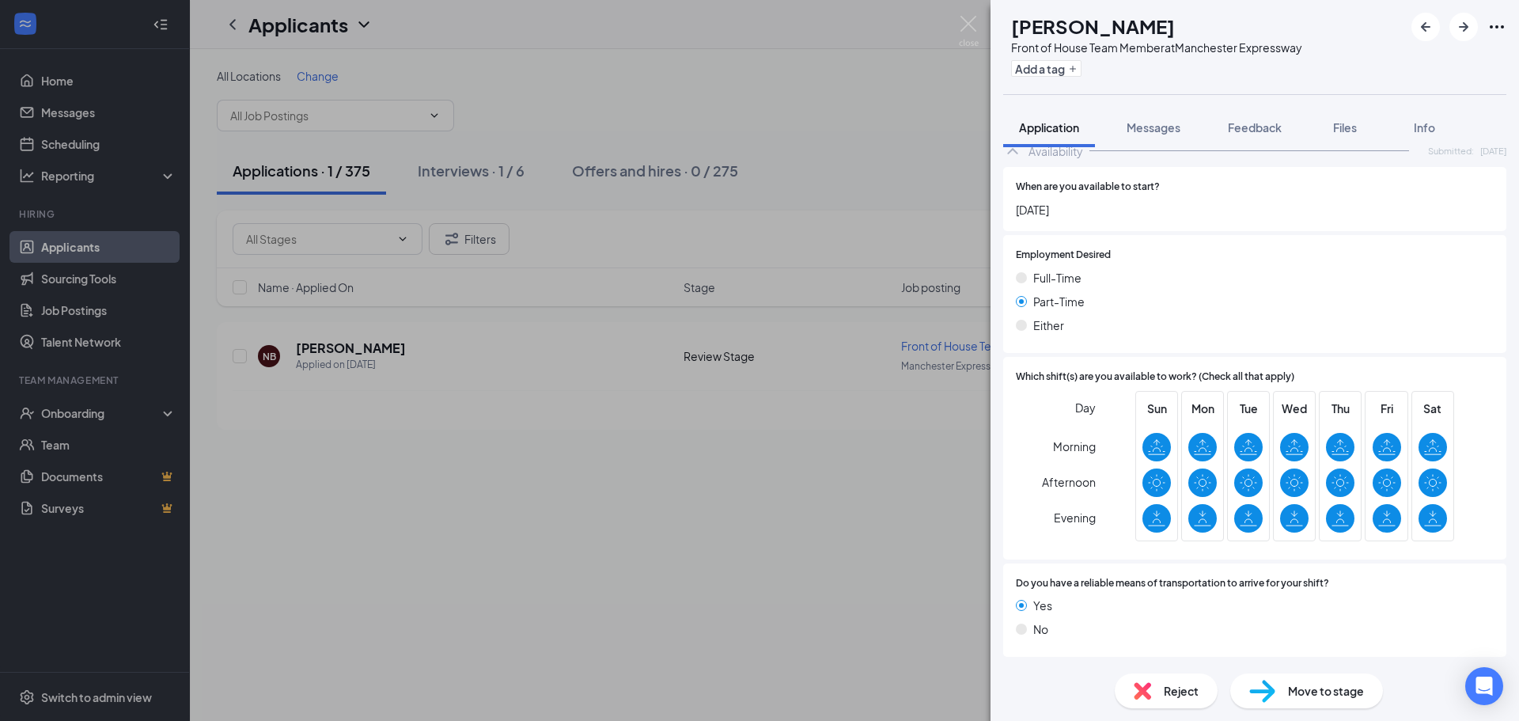
scroll to position [933, 0]
click at [1172, 693] on span "Reject" at bounding box center [1181, 690] width 35 height 17
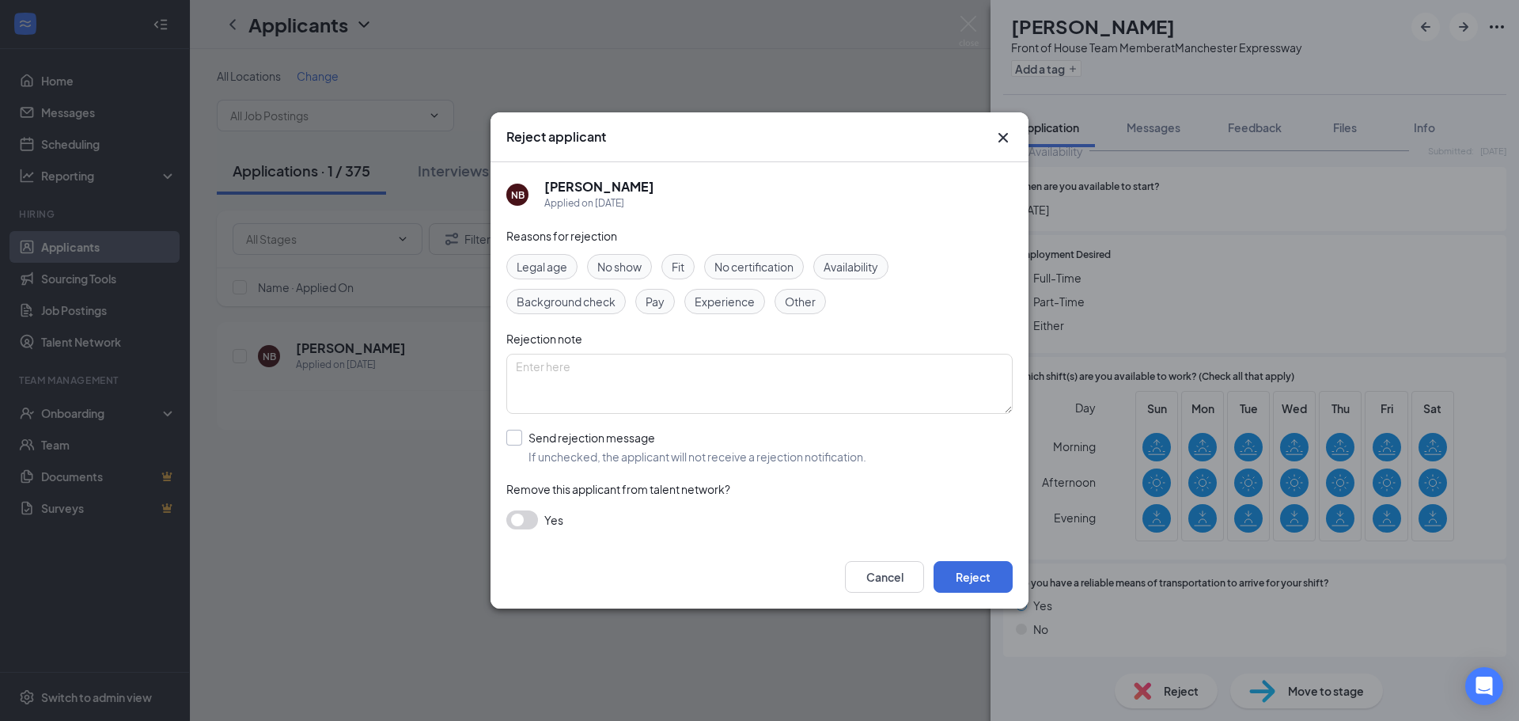
click at [627, 442] on input "Send rejection message If unchecked, the applicant will not receive a rejection…" at bounding box center [686, 447] width 360 height 35
checkbox input "true"
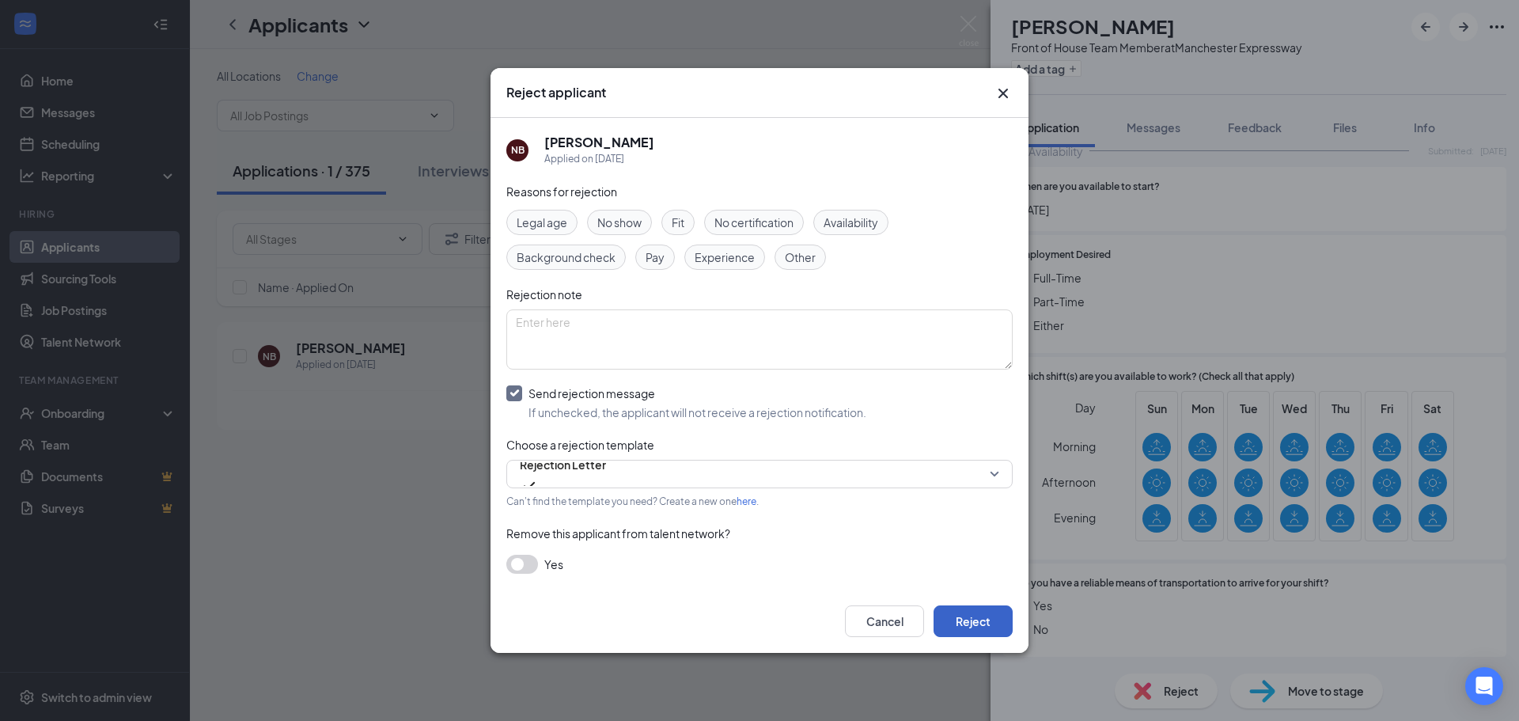
click at [1001, 627] on button "Reject" at bounding box center [973, 621] width 79 height 32
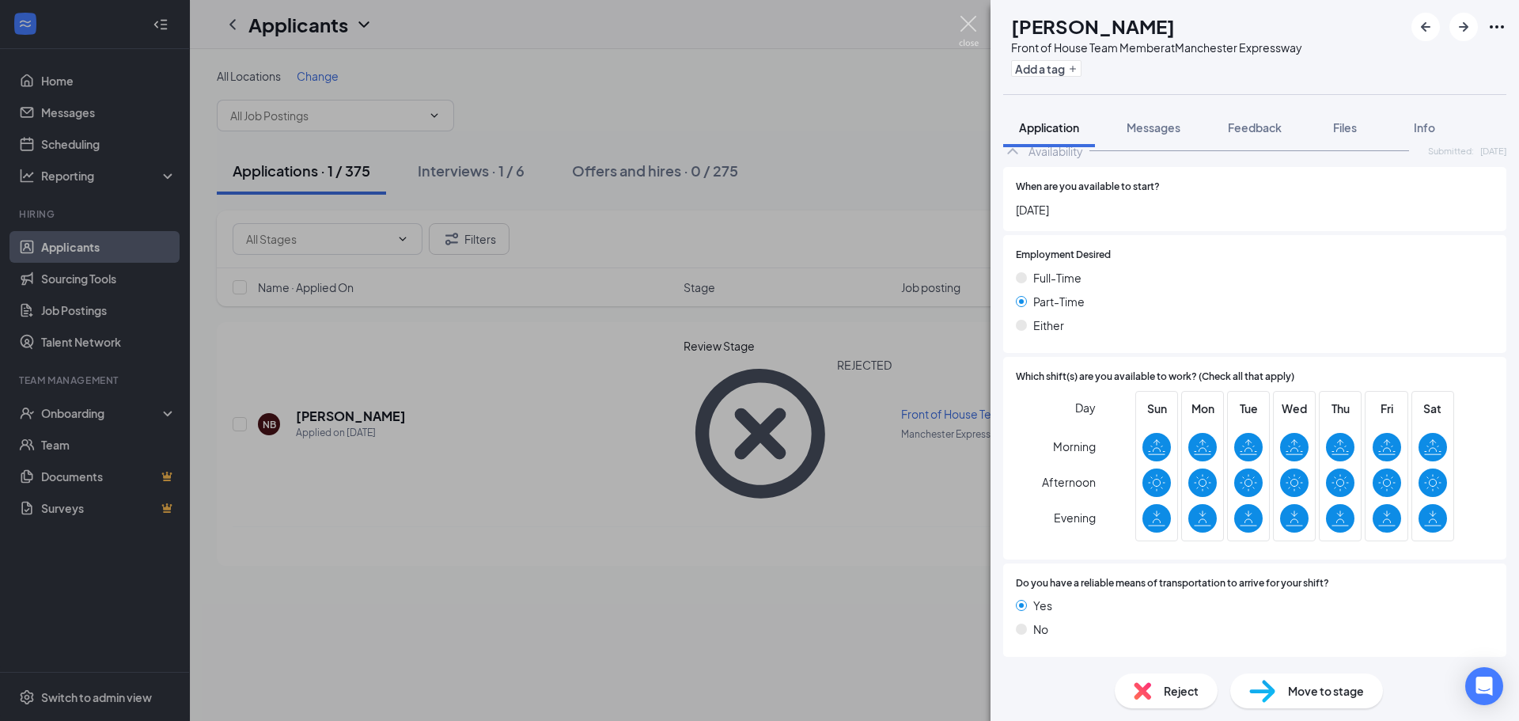
click at [974, 22] on img at bounding box center [969, 31] width 20 height 31
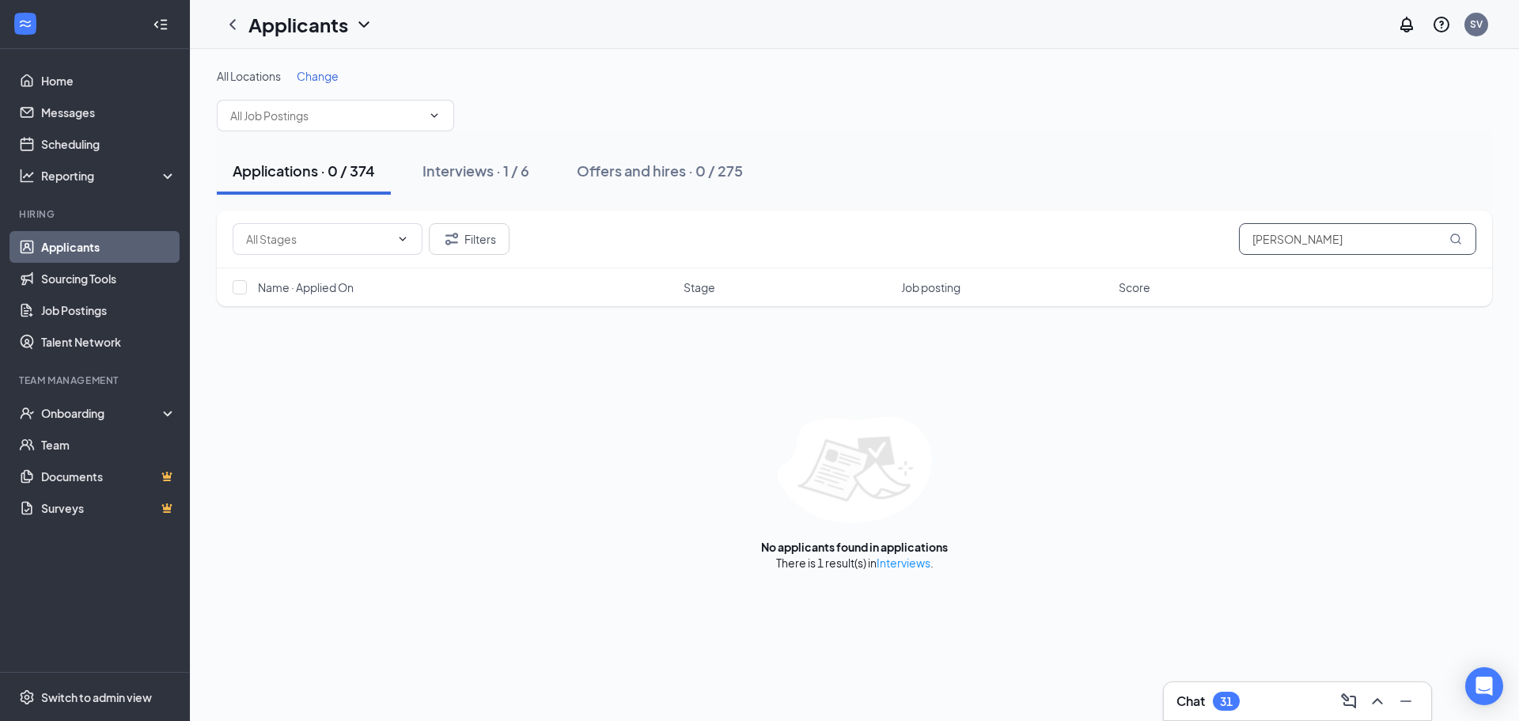
drag, startPoint x: 1329, startPoint y: 242, endPoint x: 991, endPoint y: 246, distance: 338.7
click at [991, 246] on div "Filters [PERSON_NAME]" at bounding box center [855, 239] width 1244 height 32
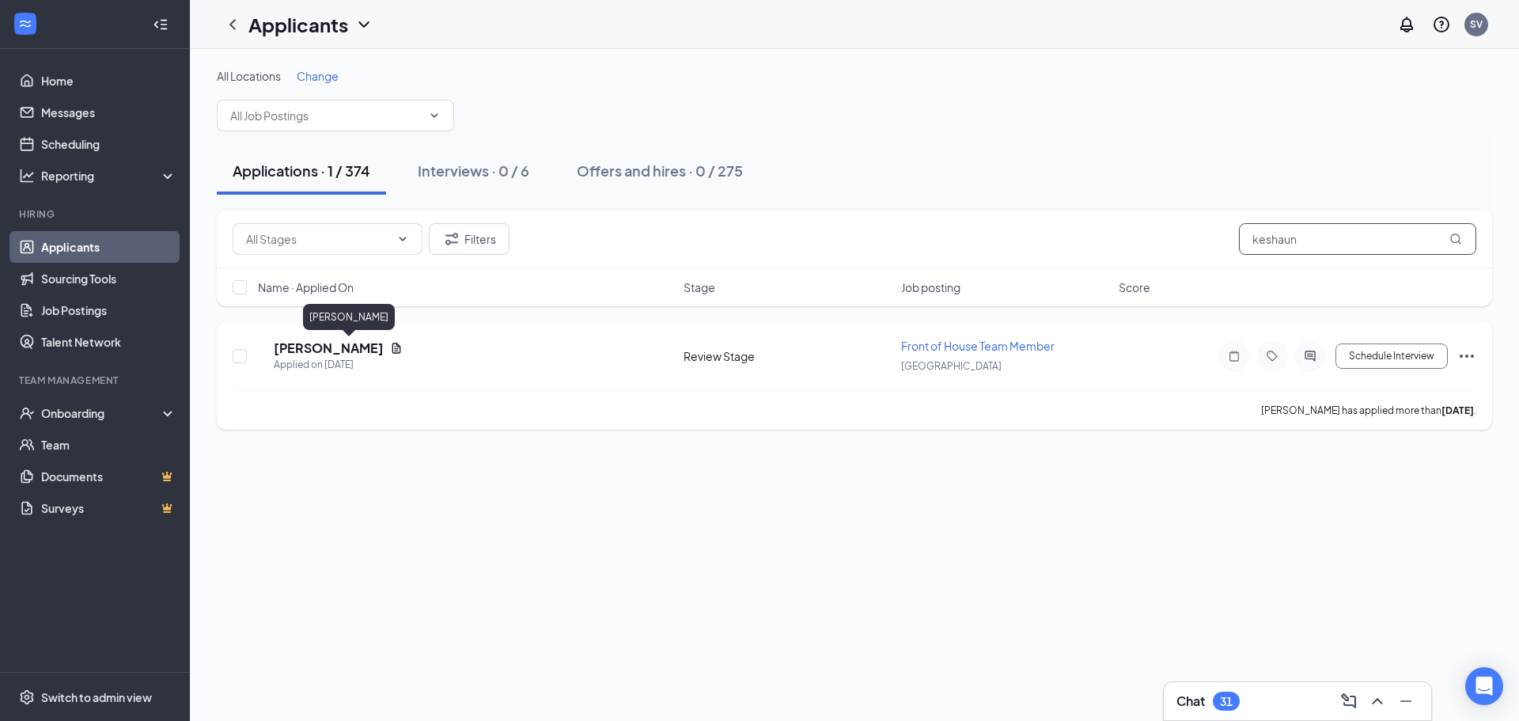
type input "keshaun"
click at [366, 347] on h5 "[PERSON_NAME]" at bounding box center [329, 347] width 110 height 17
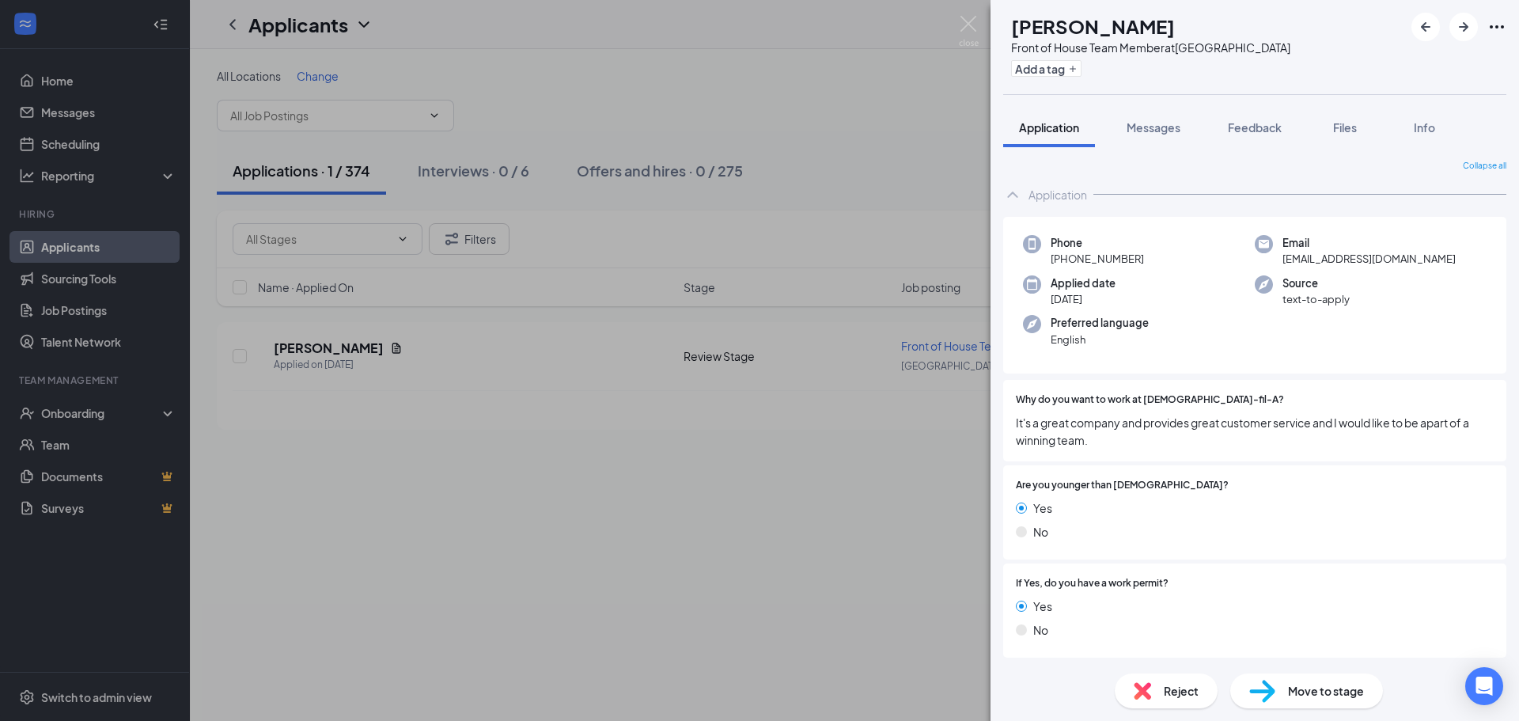
click at [1134, 696] on img at bounding box center [1142, 690] width 17 height 17
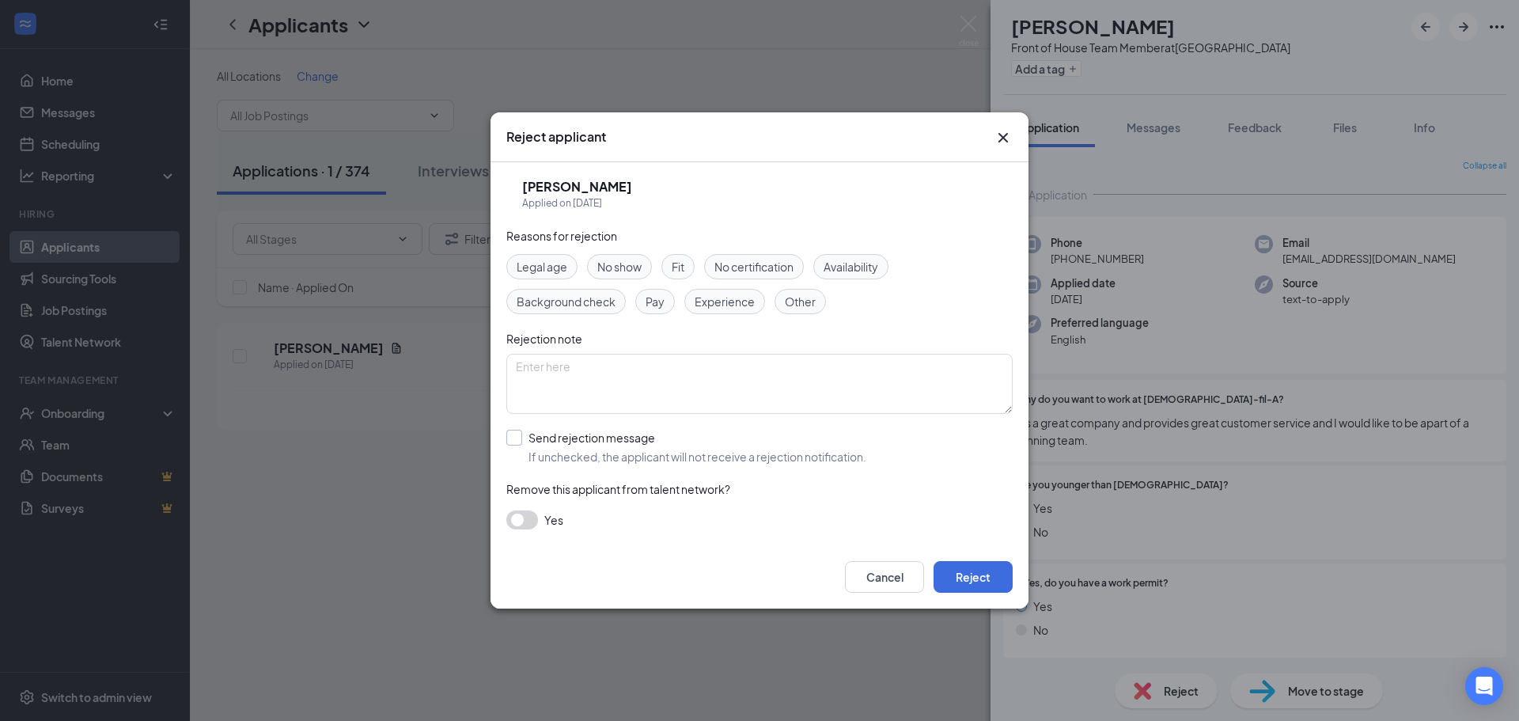
click at [593, 438] on input "Send rejection message If unchecked, the applicant will not receive a rejection…" at bounding box center [686, 447] width 360 height 35
checkbox input "true"
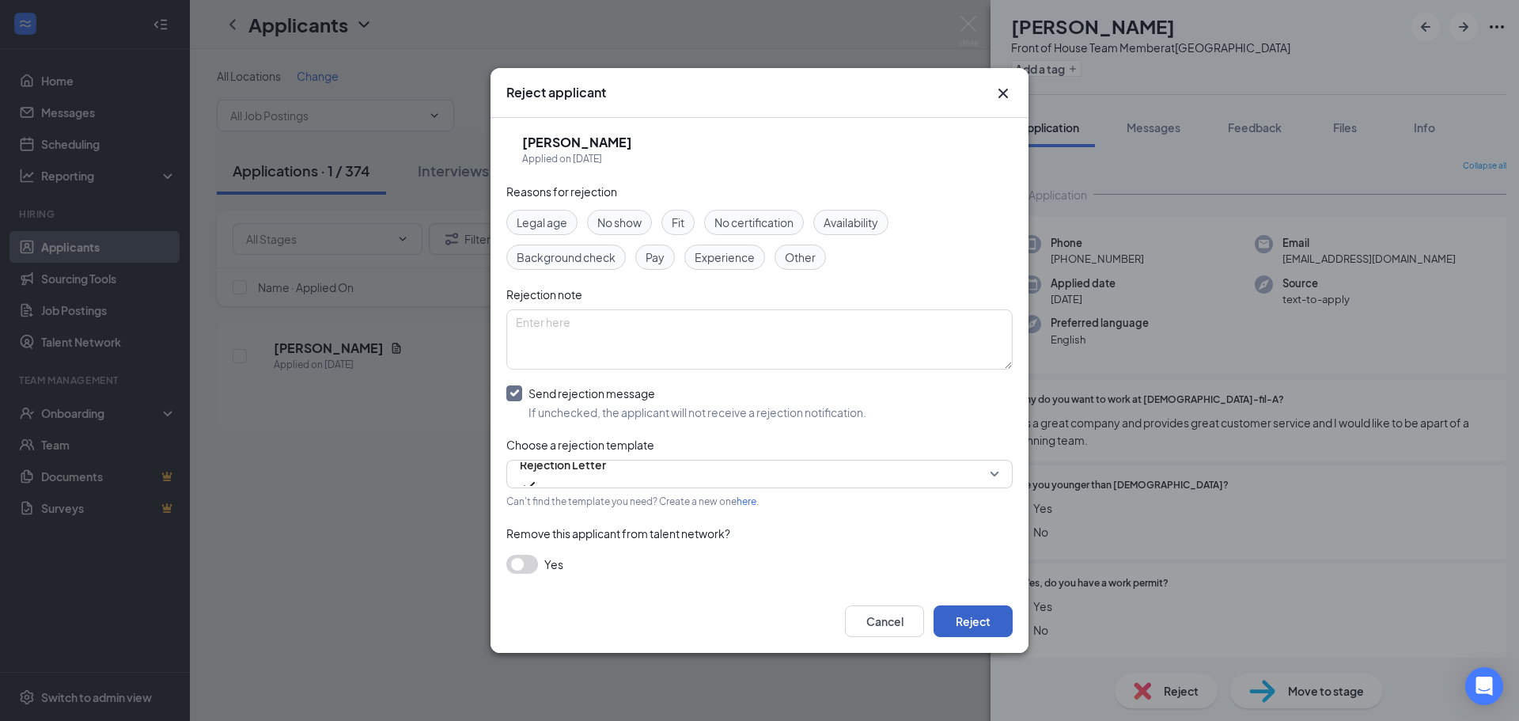
click at [988, 628] on button "Reject" at bounding box center [973, 621] width 79 height 32
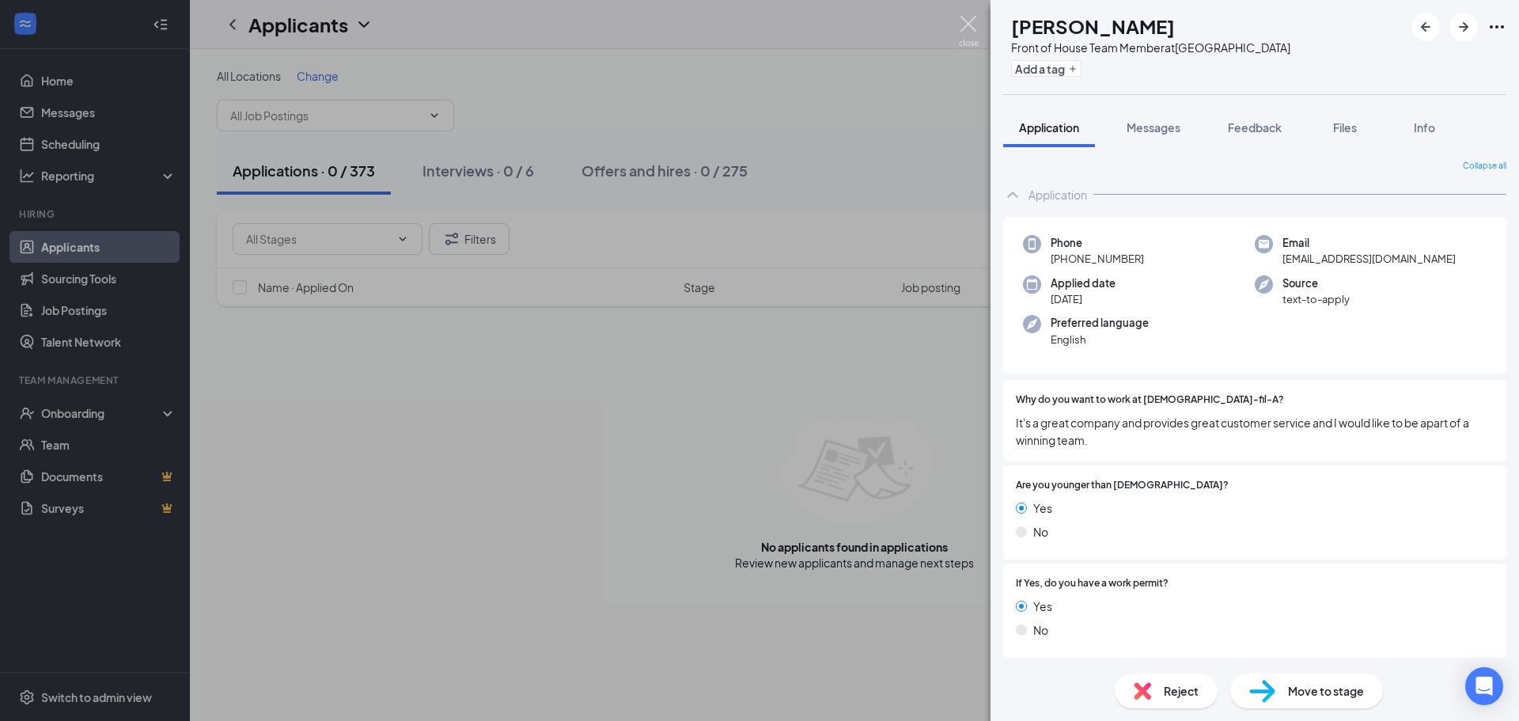
click at [974, 32] on img at bounding box center [969, 31] width 20 height 31
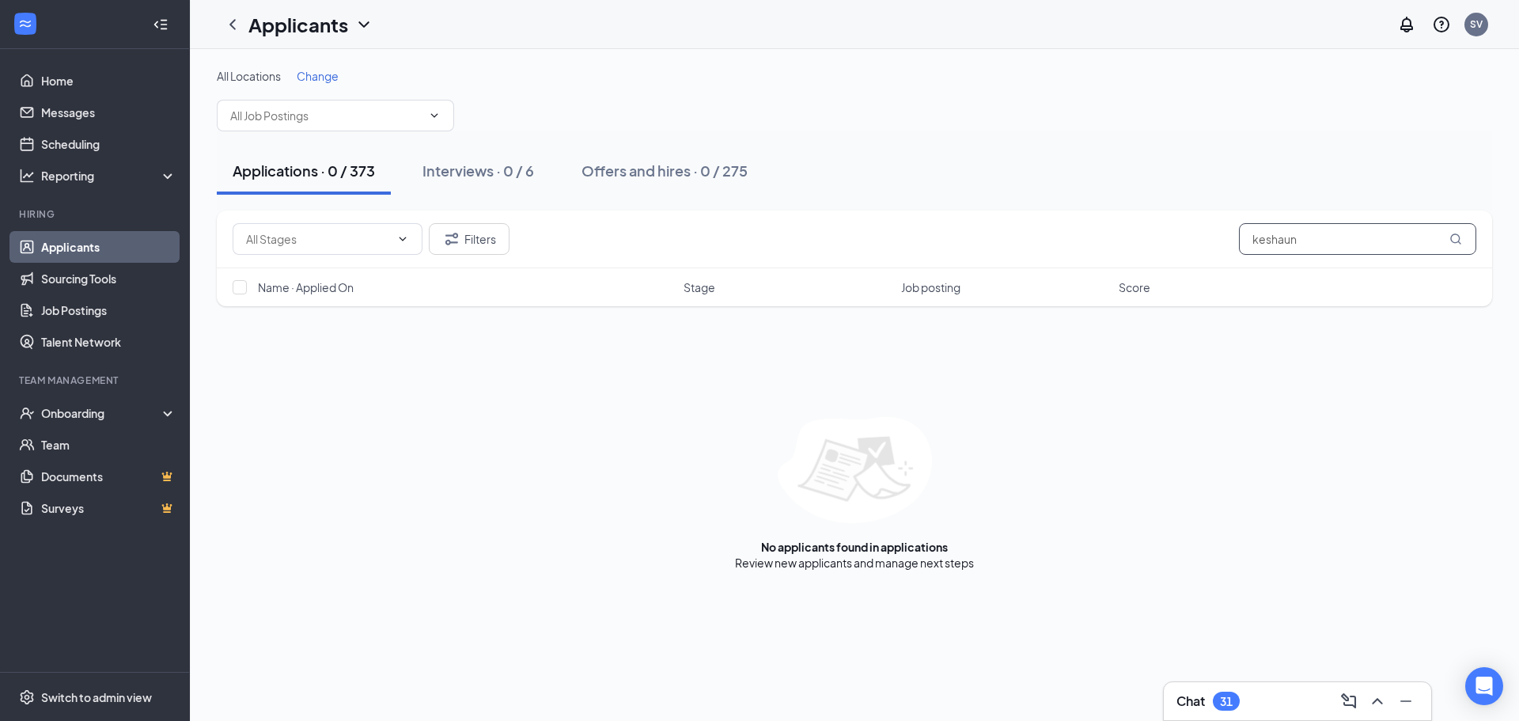
drag, startPoint x: 1320, startPoint y: 239, endPoint x: 1045, endPoint y: 298, distance: 281.7
click at [1045, 298] on div "Filters keshaun Name · Applied On Stage Job posting Score" at bounding box center [855, 259] width 1276 height 96
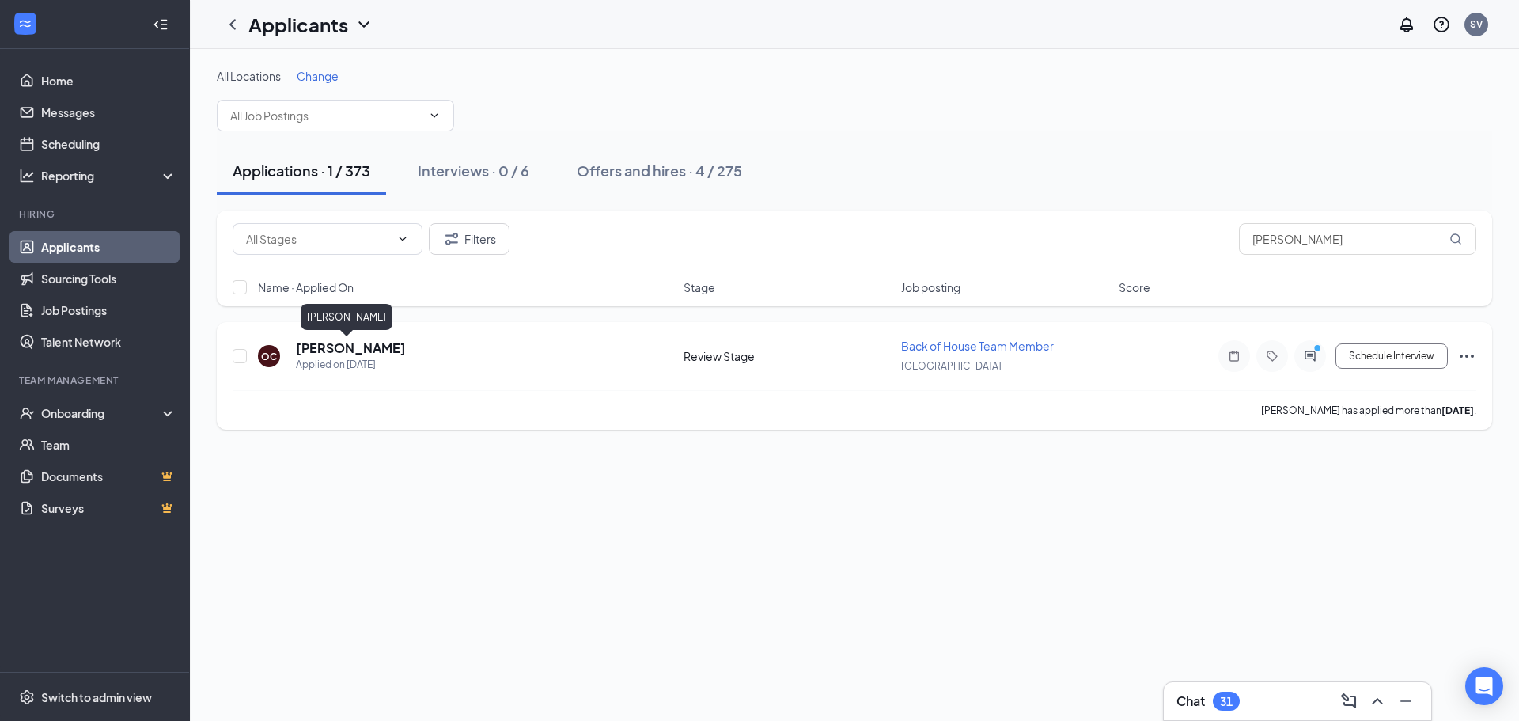
click at [353, 348] on h5 "[PERSON_NAME]" at bounding box center [351, 347] width 110 height 17
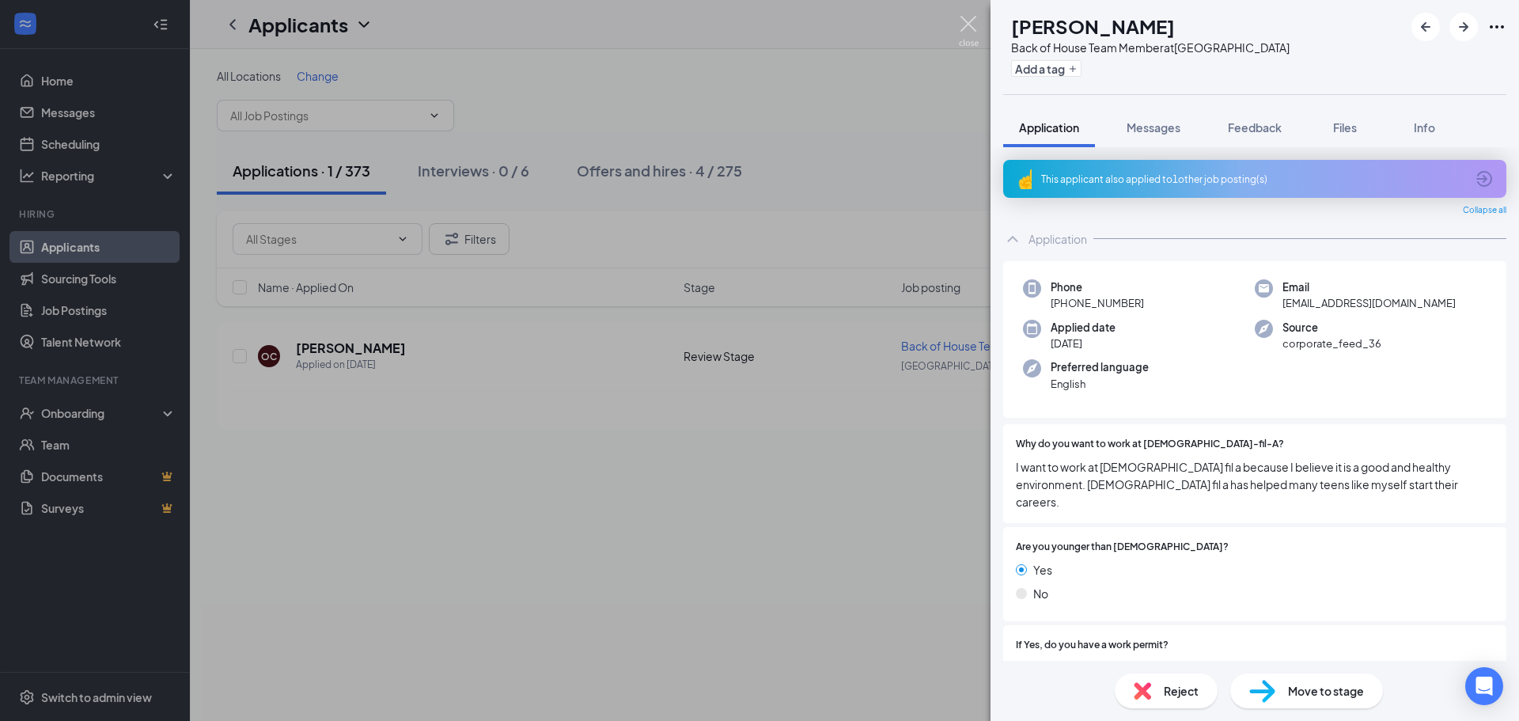
click at [973, 19] on img at bounding box center [969, 31] width 20 height 31
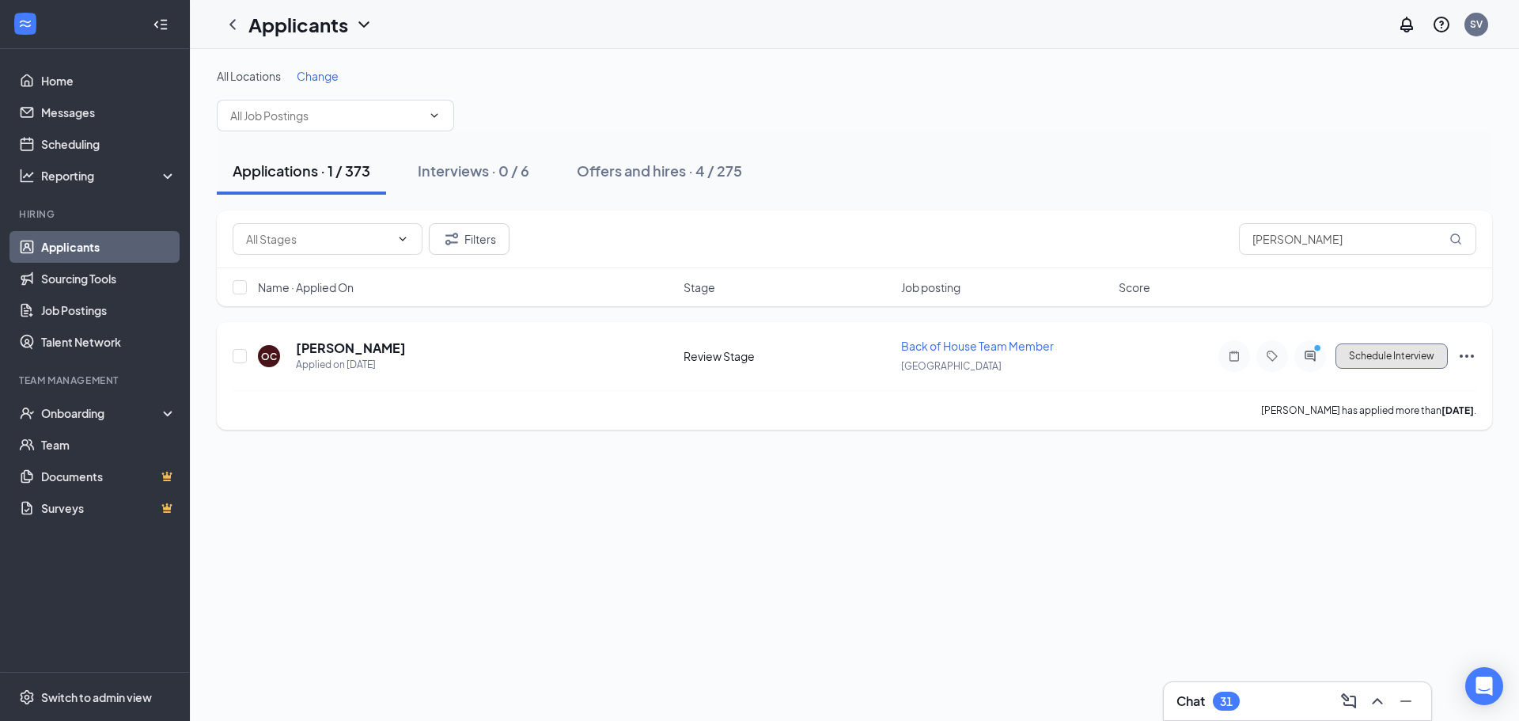
click at [1373, 366] on button "Schedule Interview" at bounding box center [1392, 355] width 112 height 25
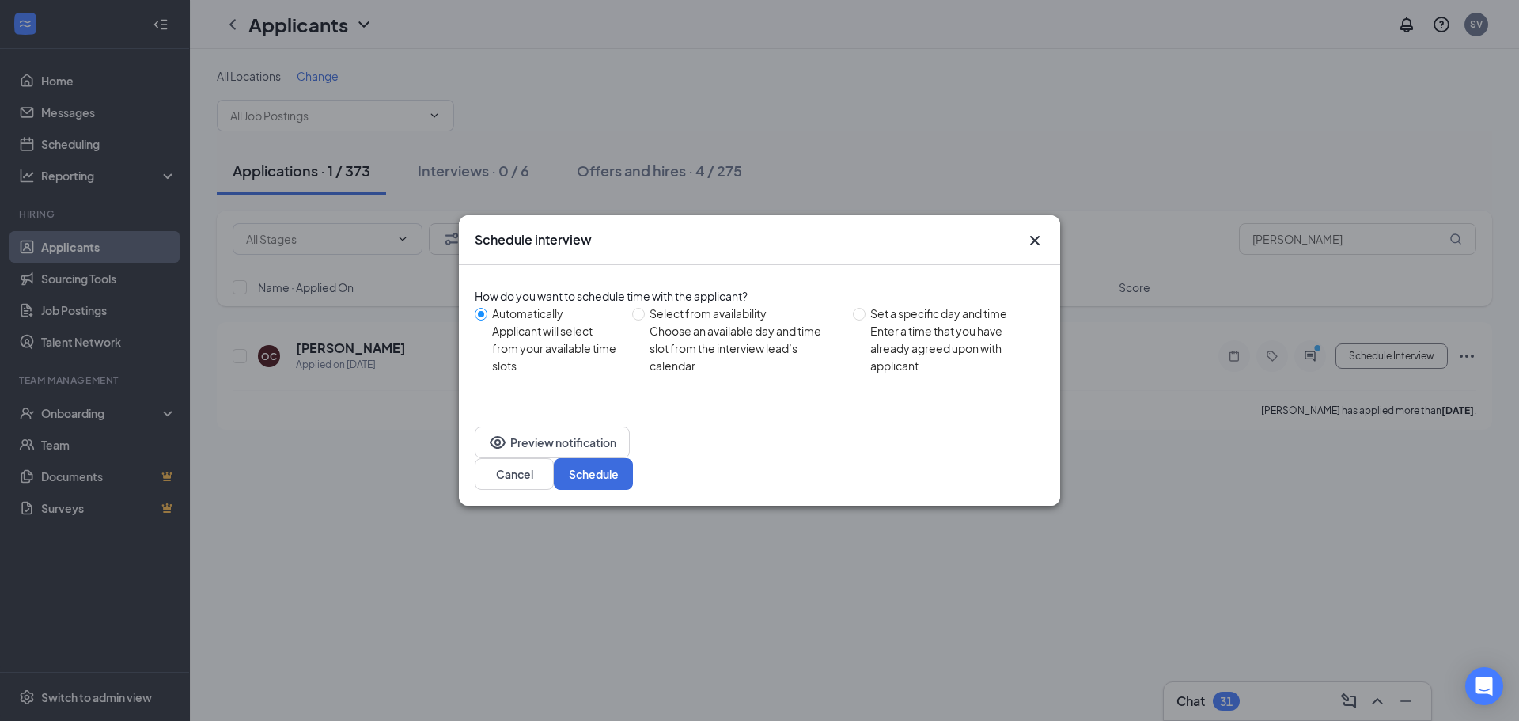
click at [1006, 437] on div "Preview notification Cancel Schedule" at bounding box center [759, 458] width 601 height 95
click at [633, 458] on button "Schedule" at bounding box center [593, 474] width 79 height 32
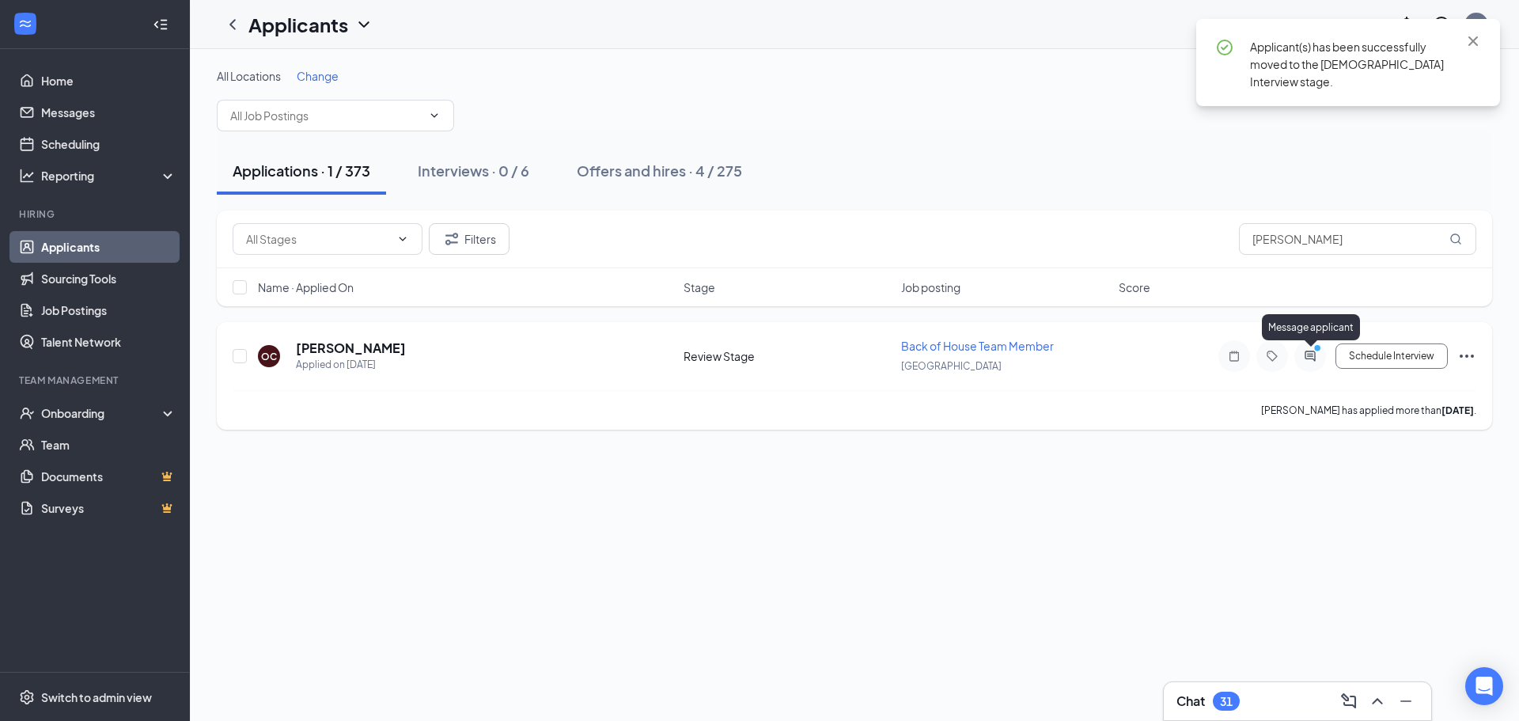
click at [1316, 357] on icon "ActiveChat" at bounding box center [1310, 356] width 19 height 13
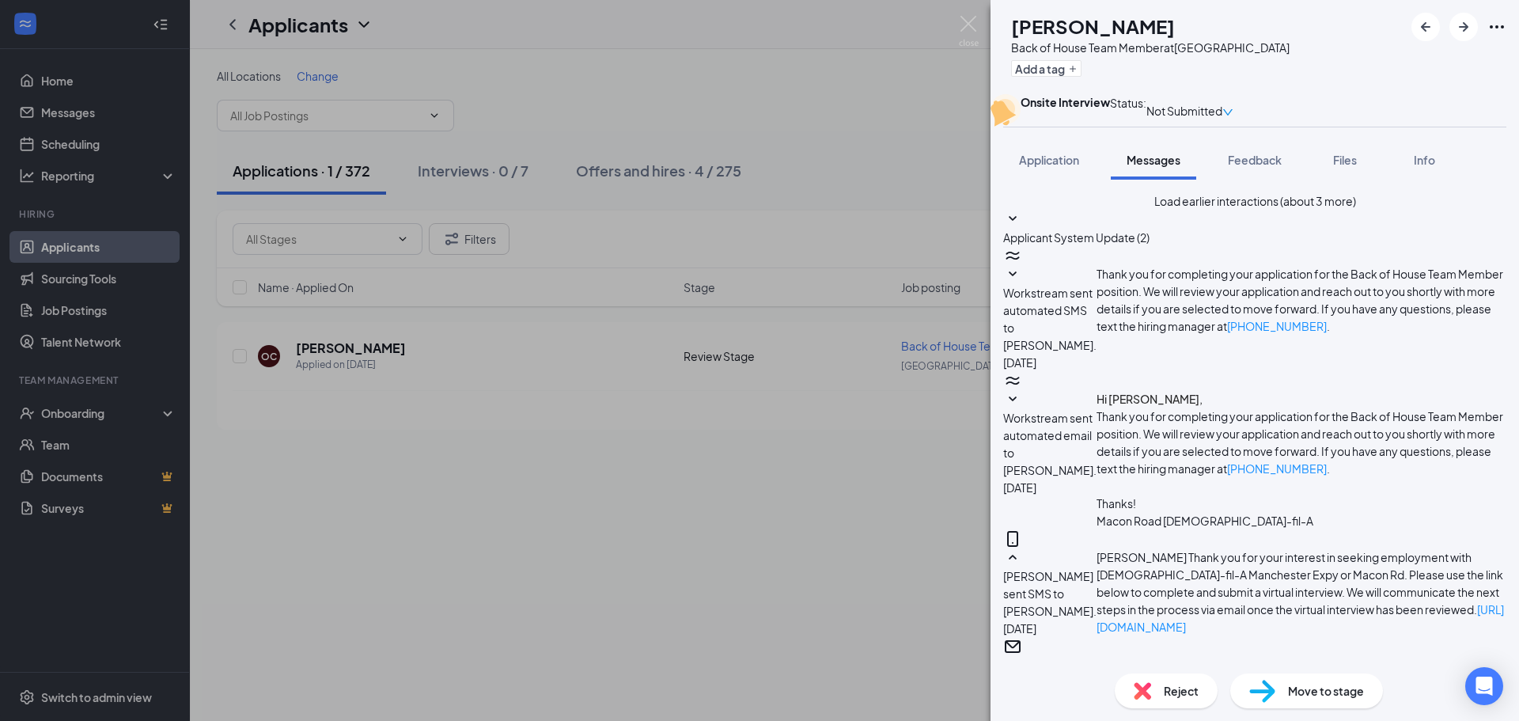
scroll to position [768, 0]
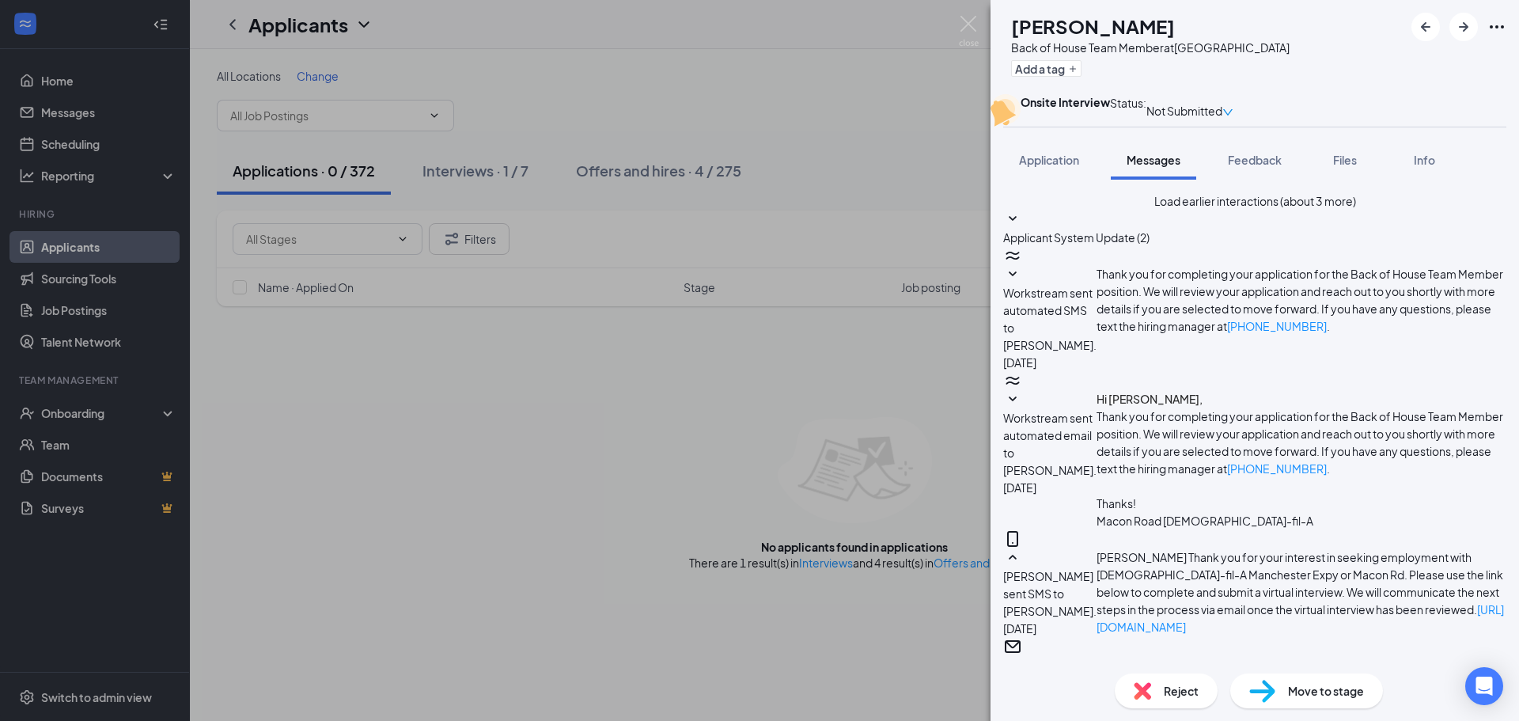
click at [934, 373] on div "OC [PERSON_NAME] Back of House Team Member at [GEOGRAPHIC_DATA] Add a tag Onsit…" at bounding box center [759, 360] width 1519 height 721
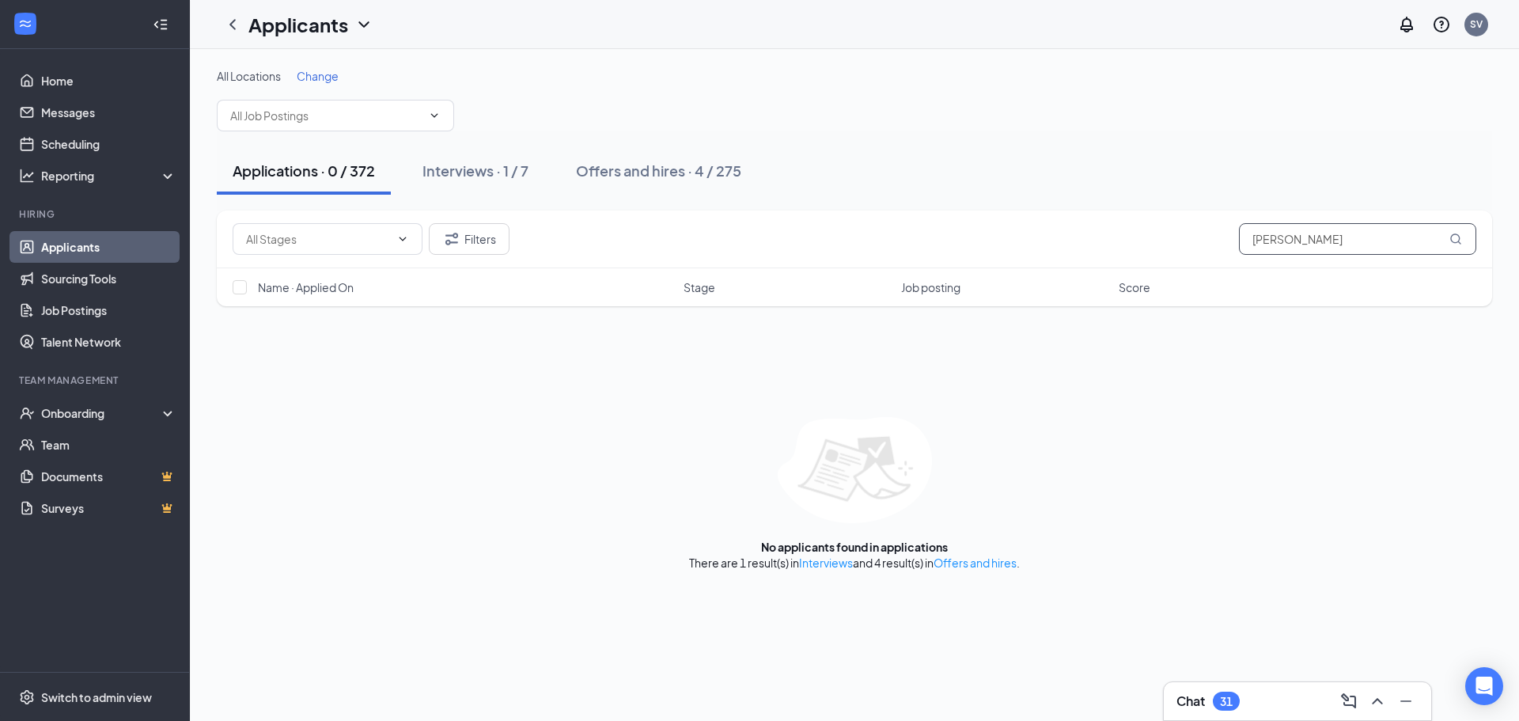
drag, startPoint x: 1366, startPoint y: 243, endPoint x: 1067, endPoint y: 287, distance: 302.4
click at [1067, 287] on div "Filters [PERSON_NAME] Name · Applied On Stage Job posting Score" at bounding box center [855, 259] width 1276 height 96
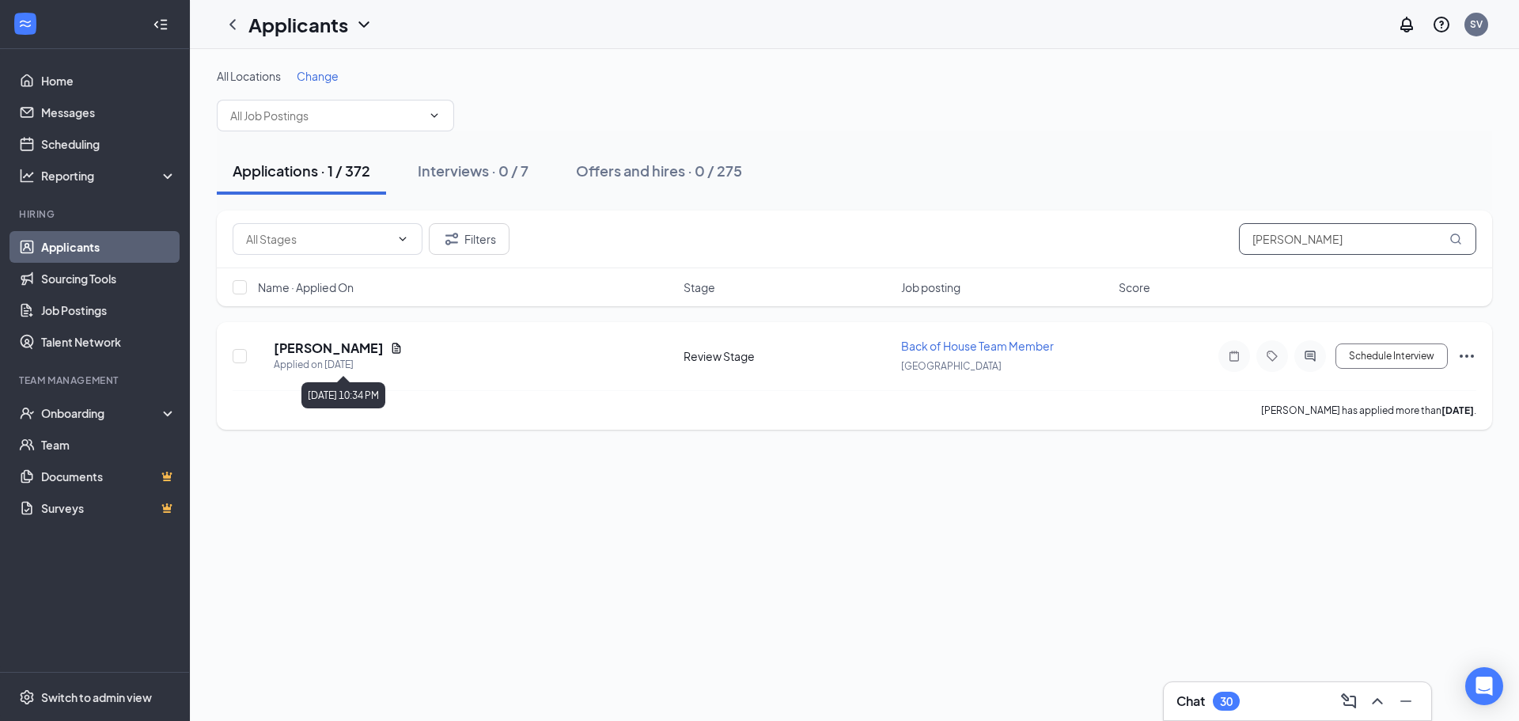
type input "[PERSON_NAME]"
click at [384, 351] on h5 "[PERSON_NAME]" at bounding box center [329, 347] width 110 height 17
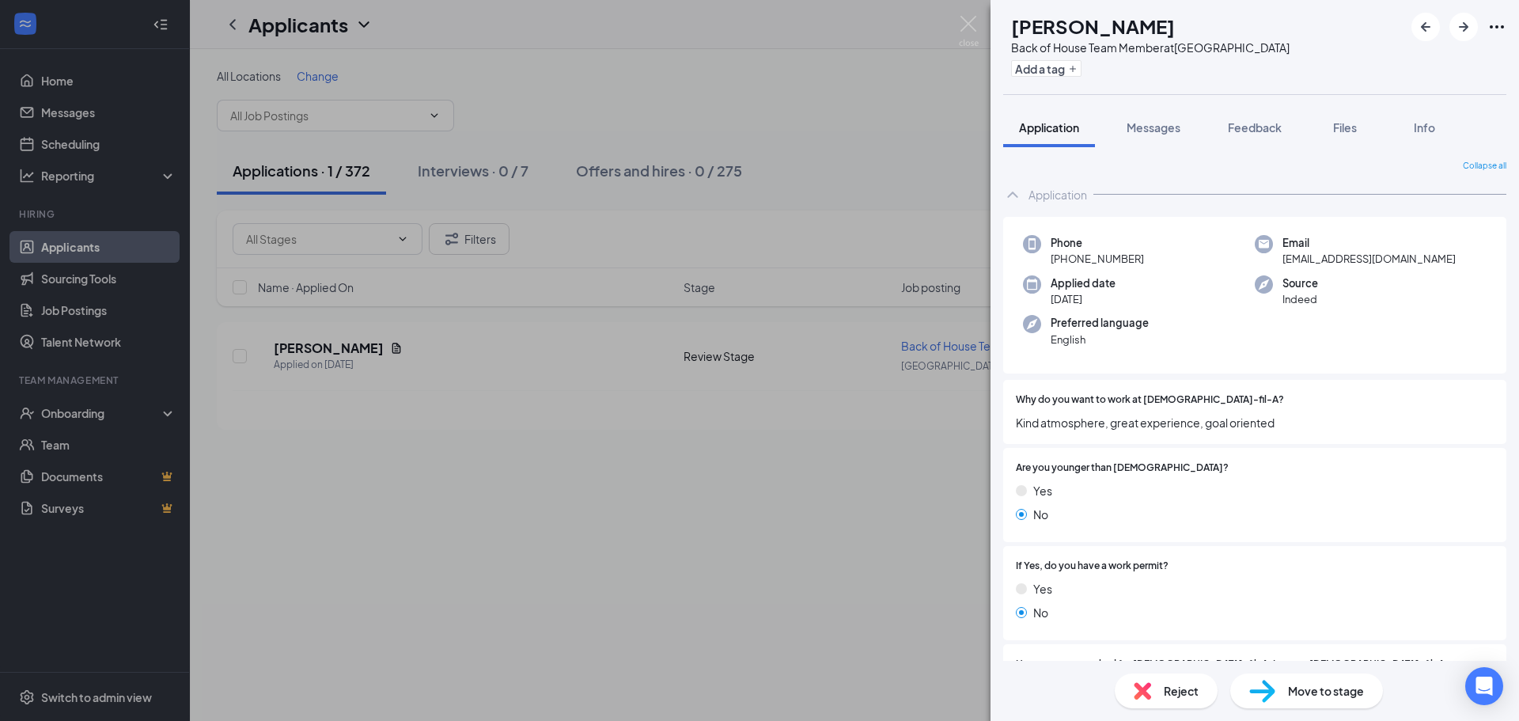
click at [1178, 685] on span "Reject" at bounding box center [1181, 690] width 35 height 17
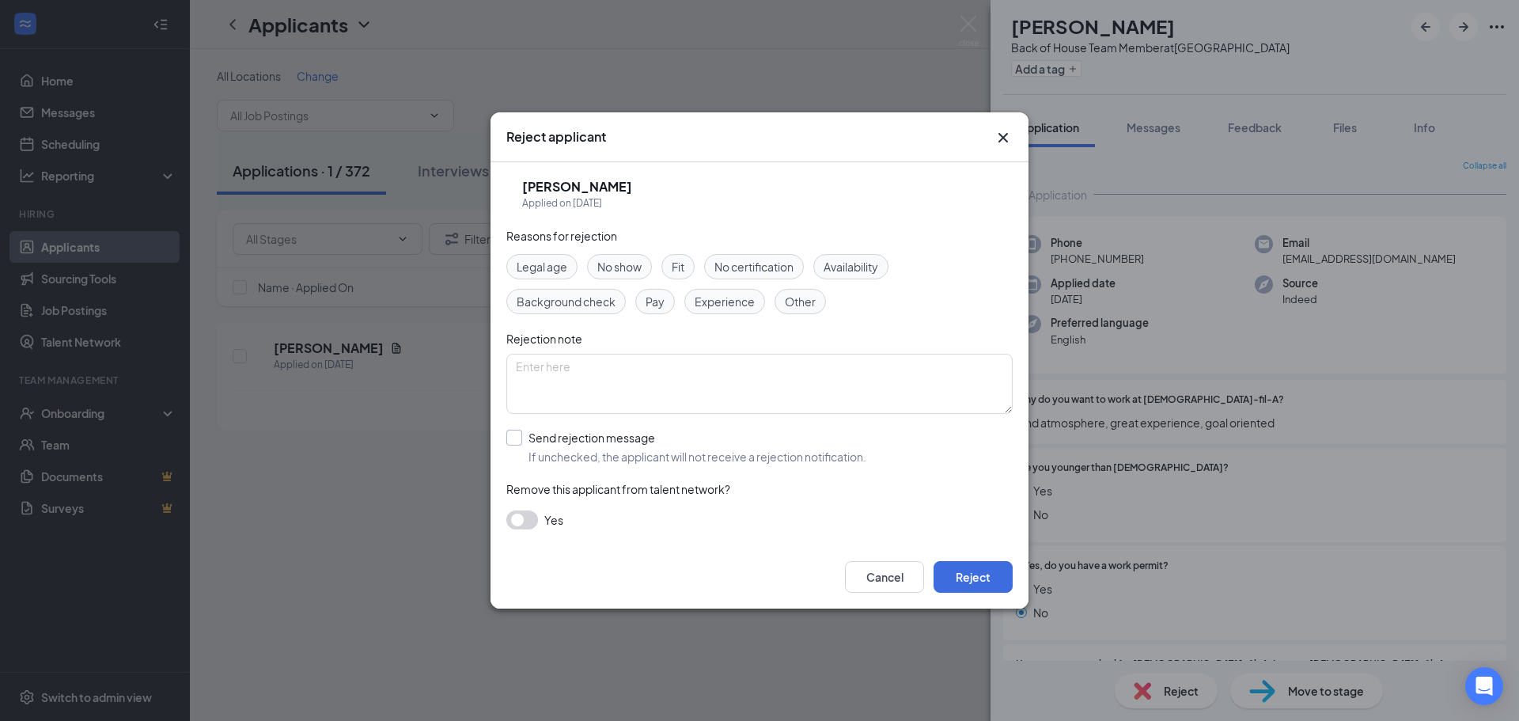
click at [635, 457] on input "Send rejection message If unchecked, the applicant will not receive a rejection…" at bounding box center [686, 447] width 360 height 35
checkbox input "true"
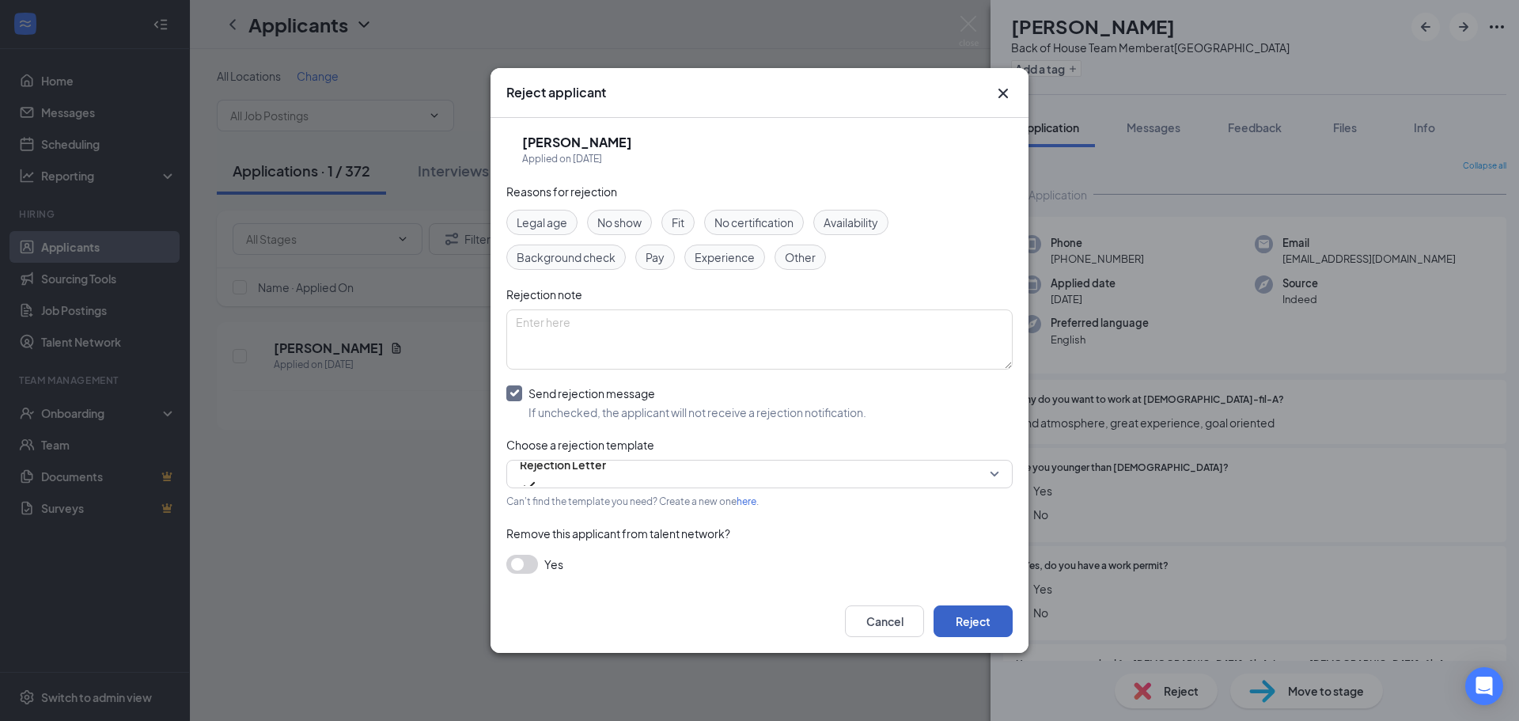
click at [988, 636] on button "Reject" at bounding box center [973, 621] width 79 height 32
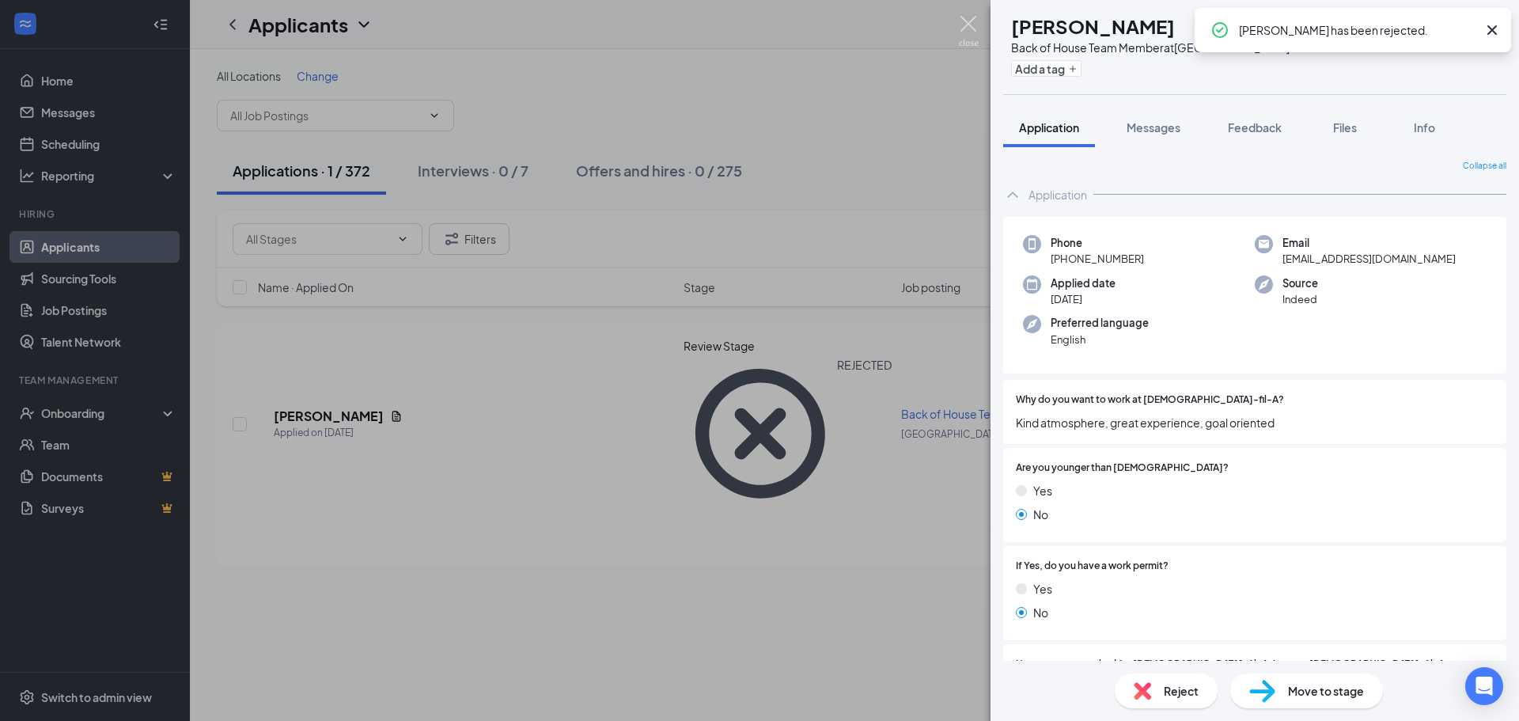
click at [977, 25] on img at bounding box center [969, 31] width 20 height 31
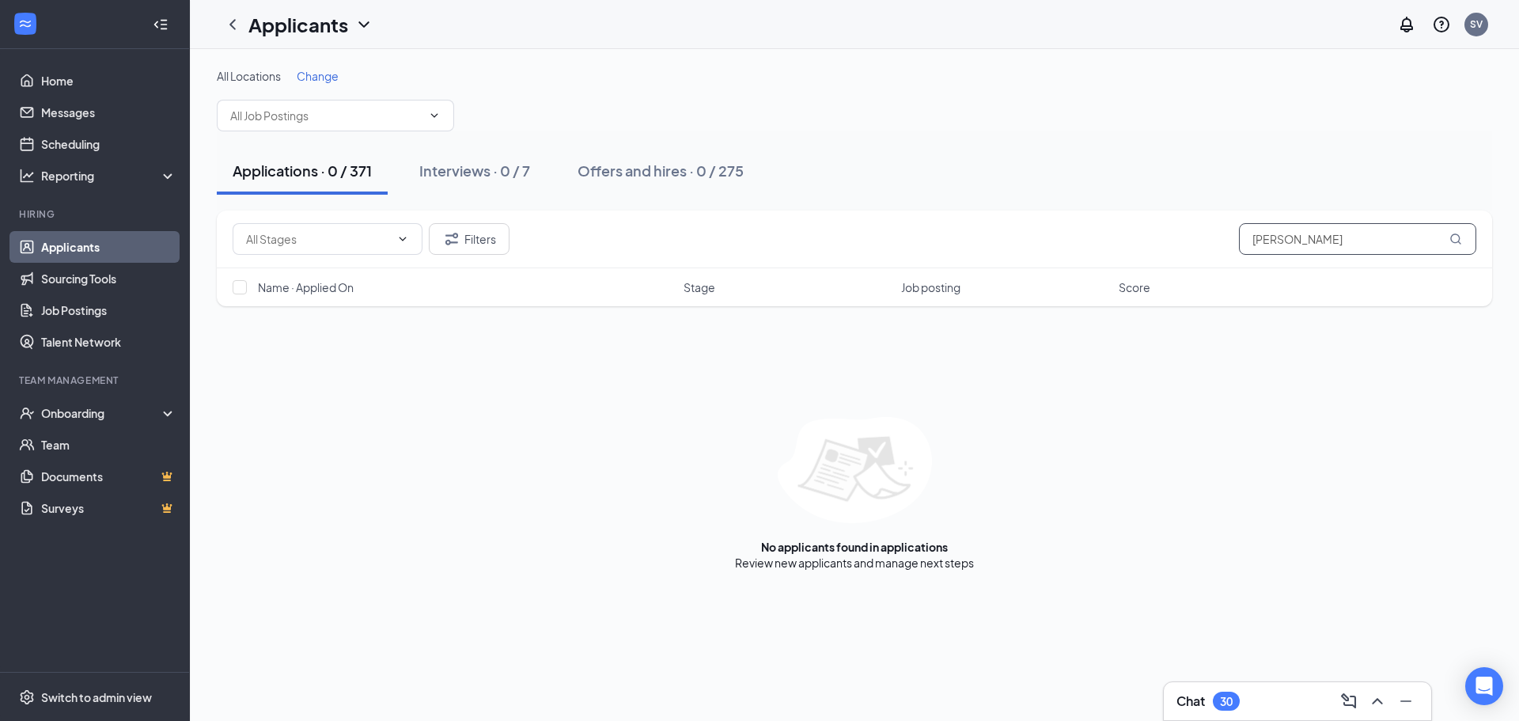
drag, startPoint x: 1326, startPoint y: 246, endPoint x: 1150, endPoint y: 246, distance: 176.5
click at [1150, 246] on div "Filters [PERSON_NAME]" at bounding box center [855, 239] width 1244 height 32
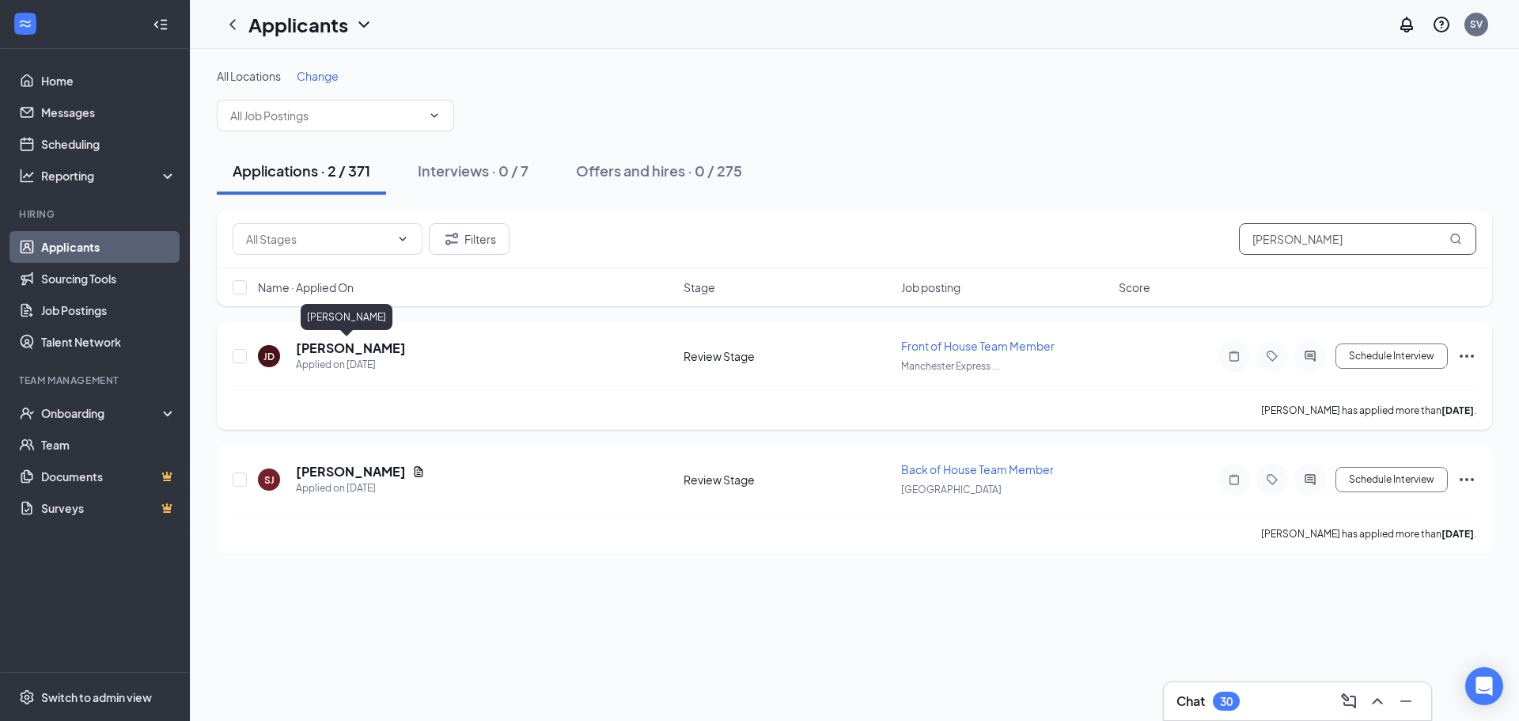
type input "[PERSON_NAME]"
click at [302, 340] on h5 "[PERSON_NAME]" at bounding box center [351, 347] width 110 height 17
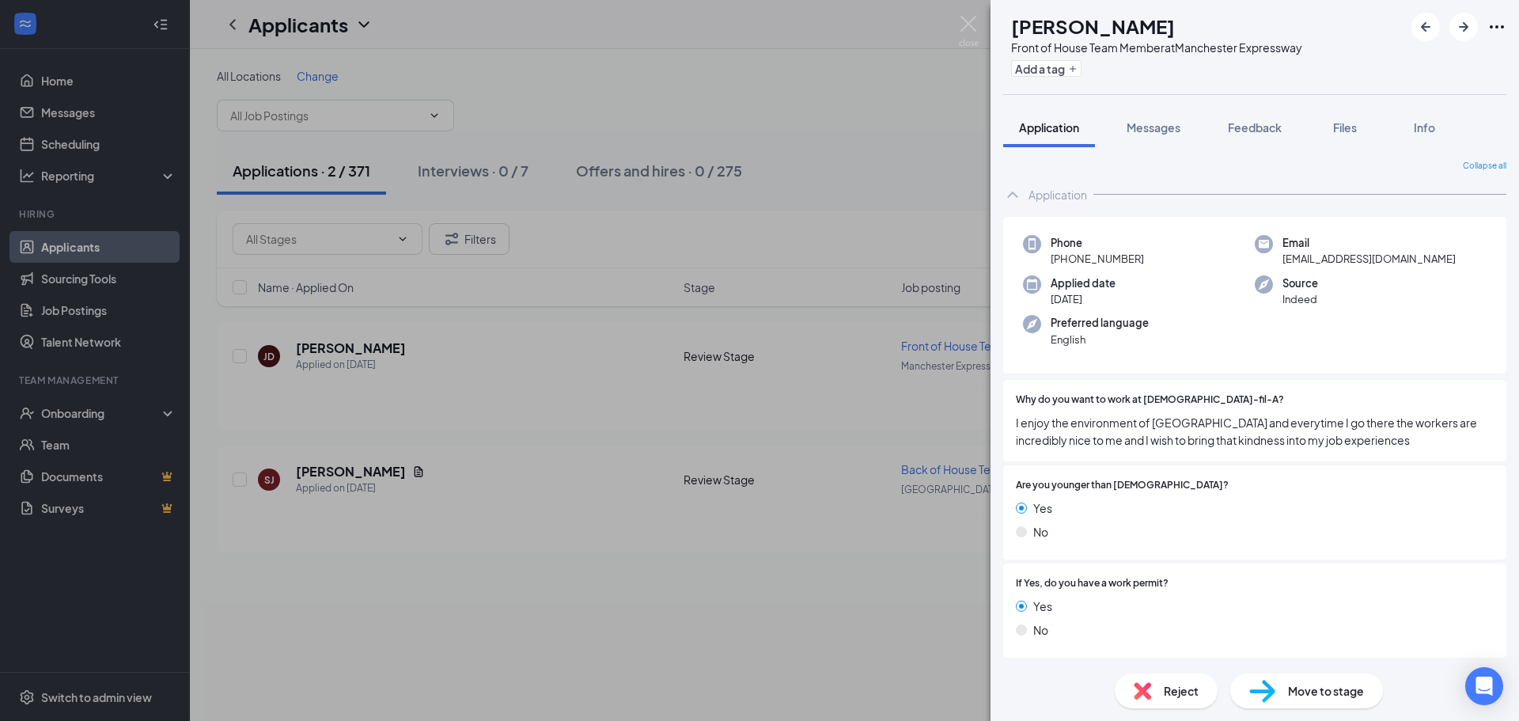
click at [1169, 696] on span "Reject" at bounding box center [1181, 690] width 35 height 17
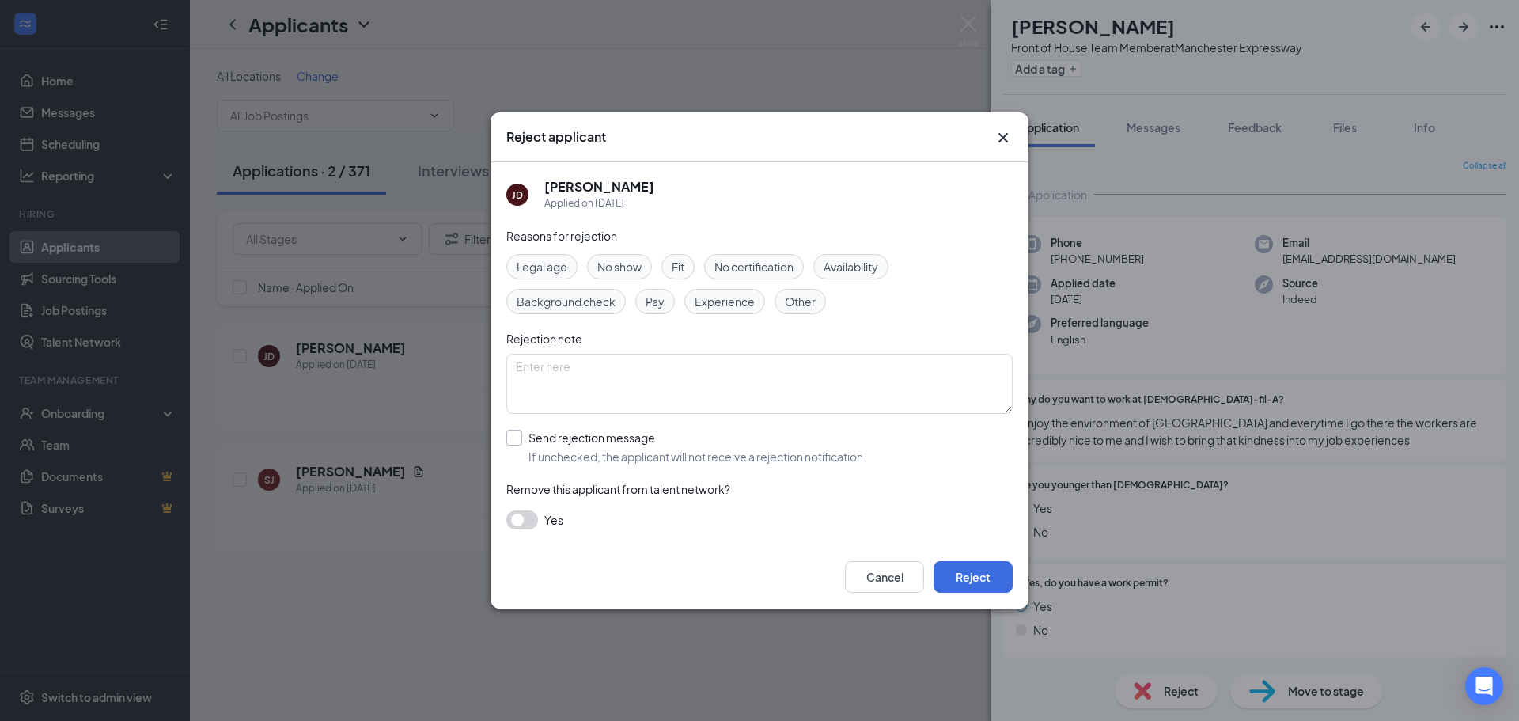
click at [566, 431] on input "Send rejection message If unchecked, the applicant will not receive a rejection…" at bounding box center [686, 447] width 360 height 35
checkbox input "true"
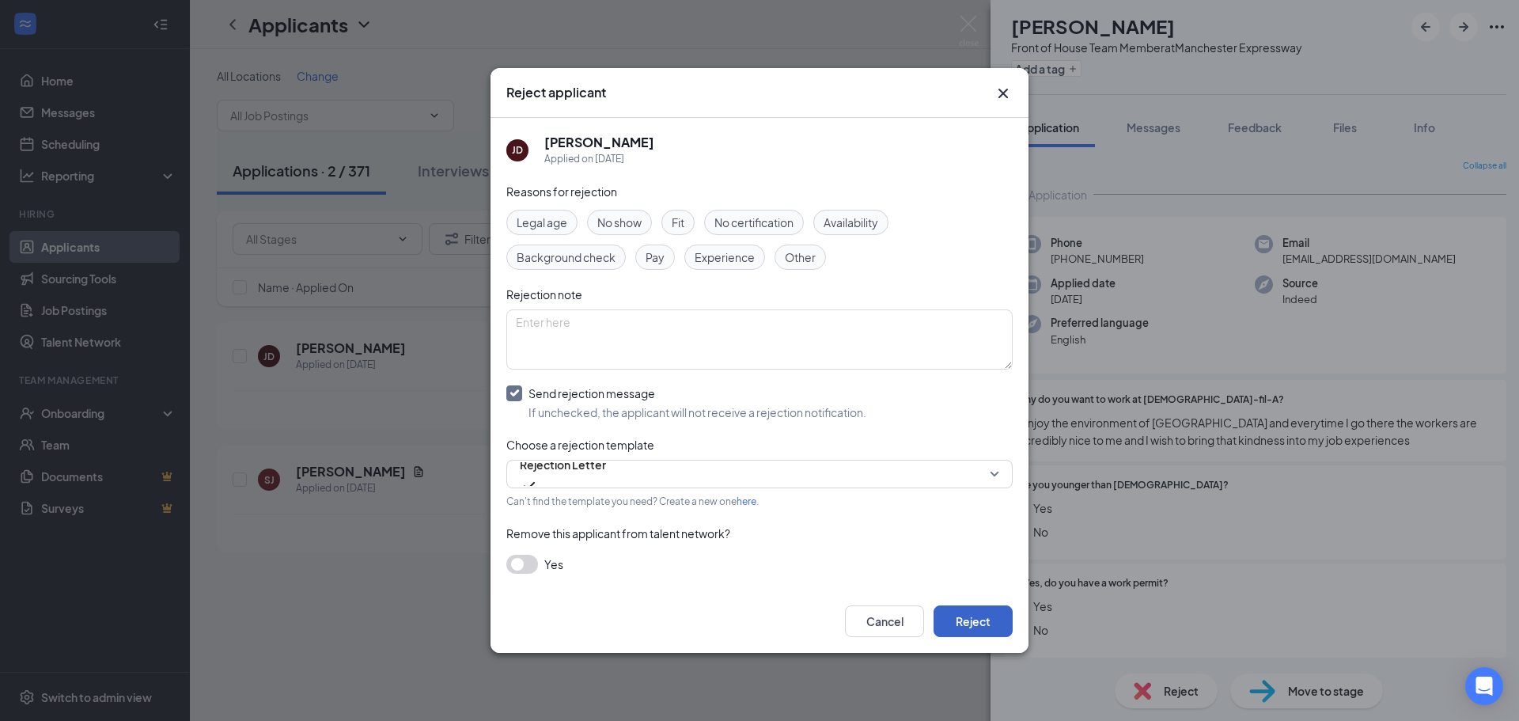
click at [979, 624] on button "Reject" at bounding box center [973, 621] width 79 height 32
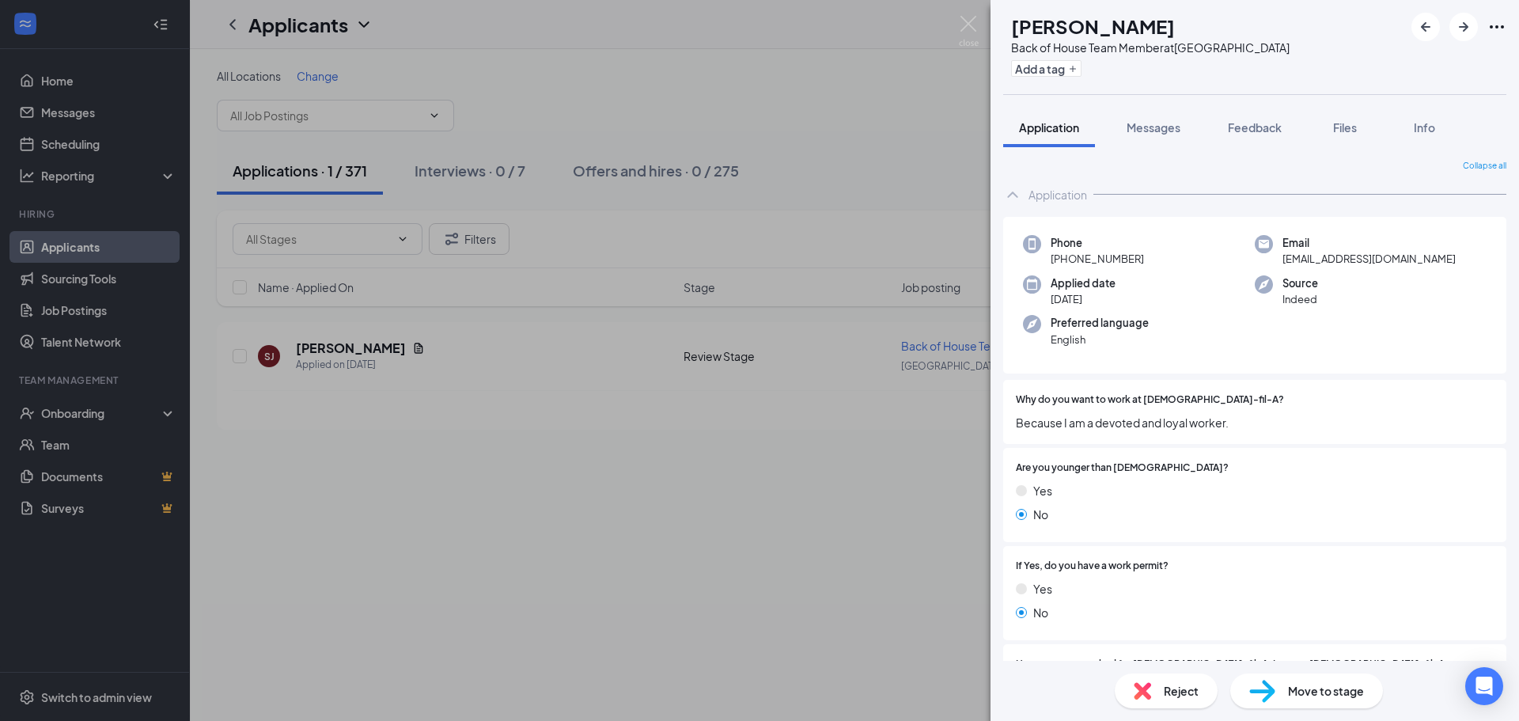
click at [956, 23] on div "[PERSON_NAME] Back of House Team Member at [GEOGRAPHIC_DATA] Add a tag Applicat…" at bounding box center [759, 360] width 1519 height 721
